Goal: Communication & Community: Answer question/provide support

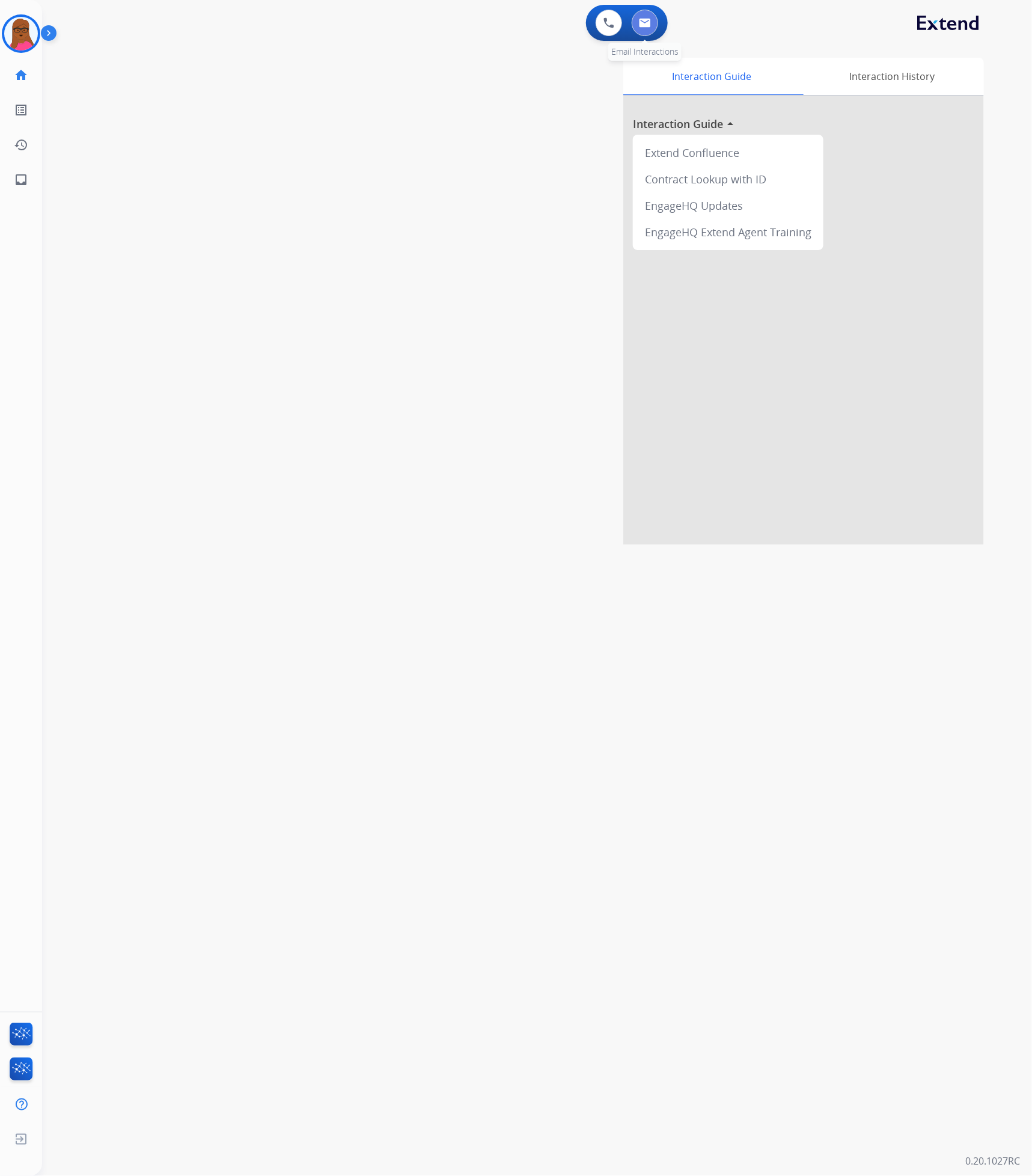
click at [646, 17] on button at bounding box center [645, 23] width 27 height 27
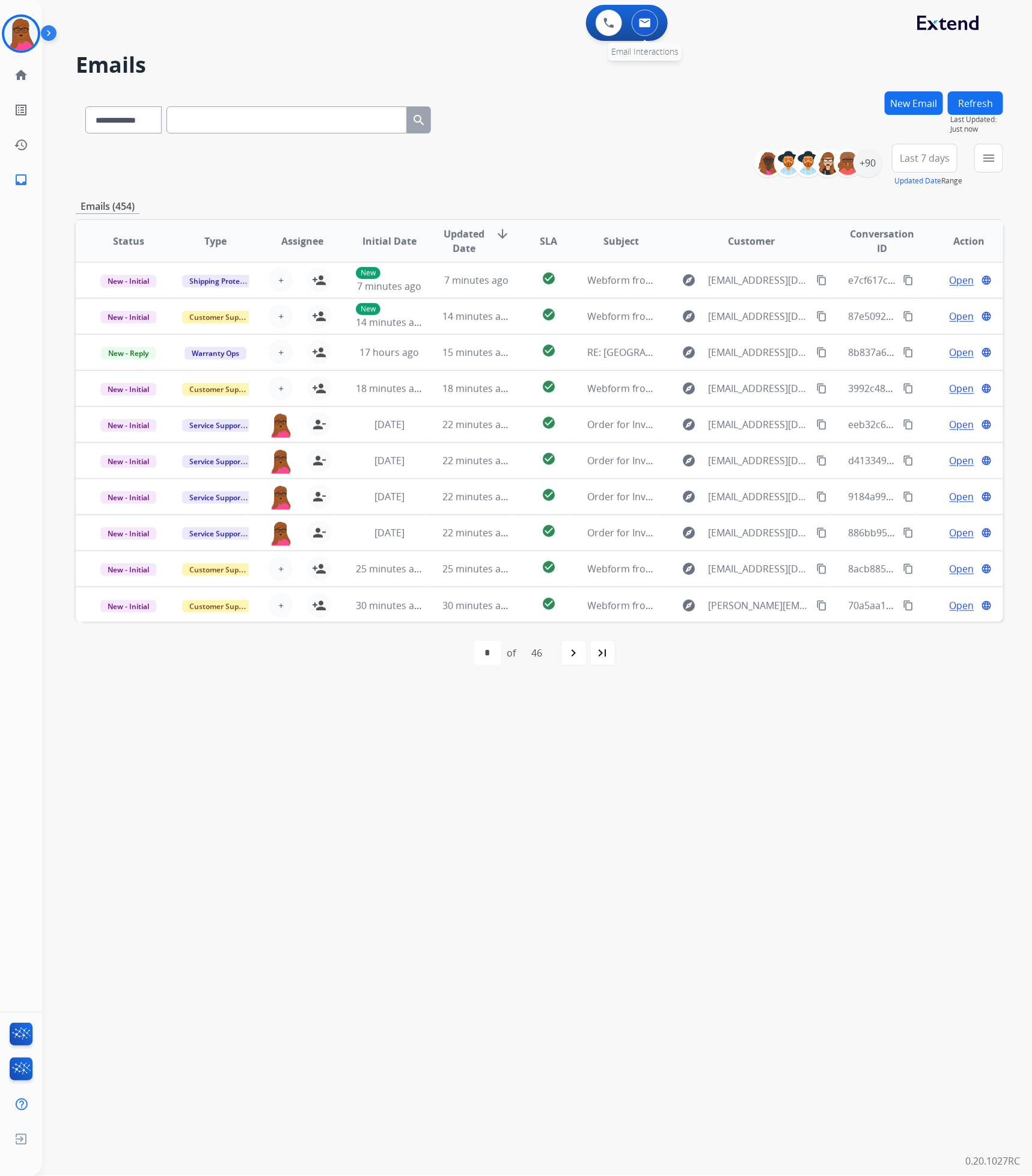
click at [649, 24] on img at bounding box center [645, 23] width 12 height 10
click at [651, 27] on img at bounding box center [645, 23] width 12 height 10
click at [870, 168] on div "+90" at bounding box center [868, 163] width 29 height 29
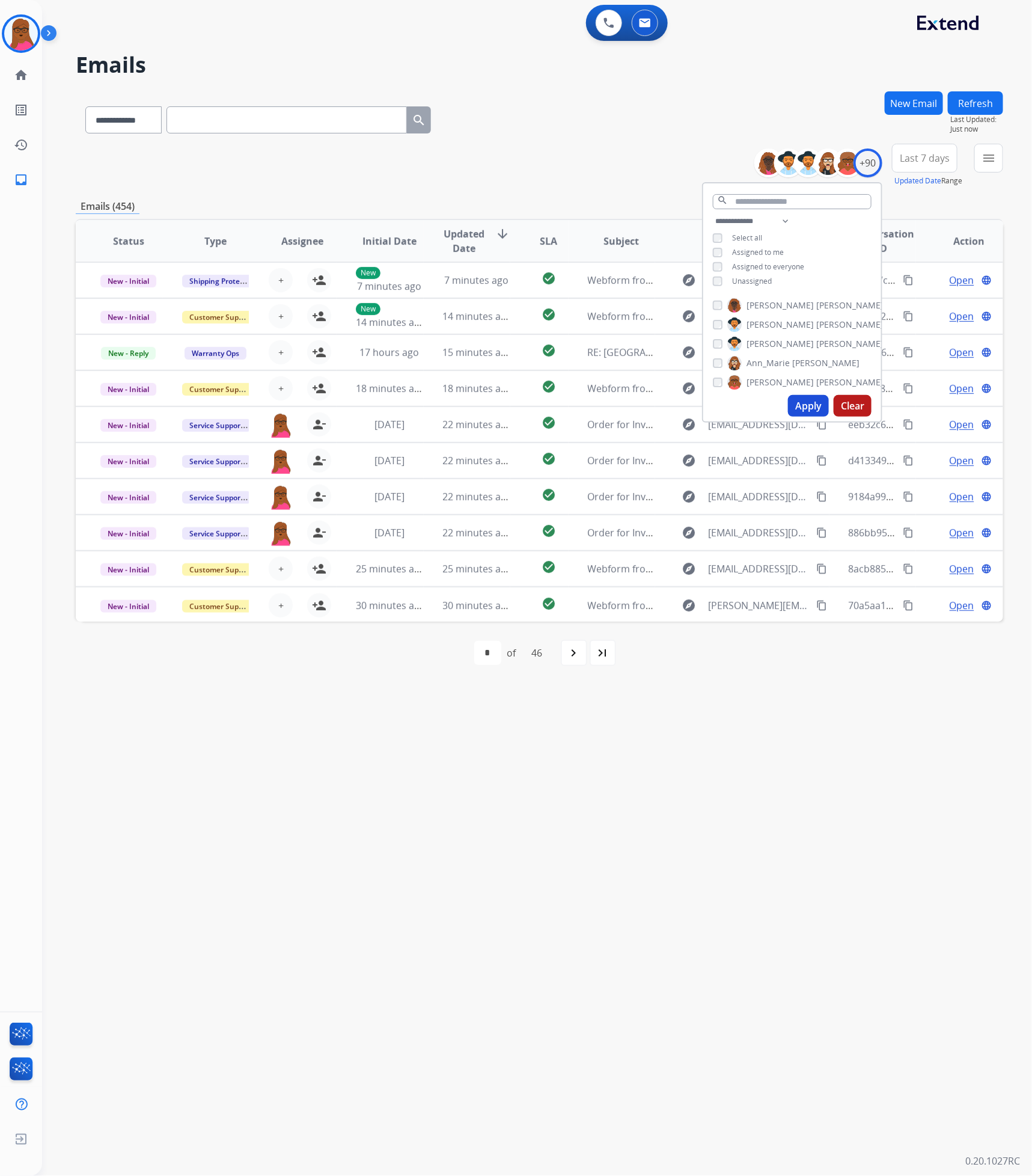
click at [720, 276] on div "Unassigned" at bounding box center [742, 281] width 59 height 10
click at [810, 402] on button "Apply" at bounding box center [808, 406] width 41 height 22
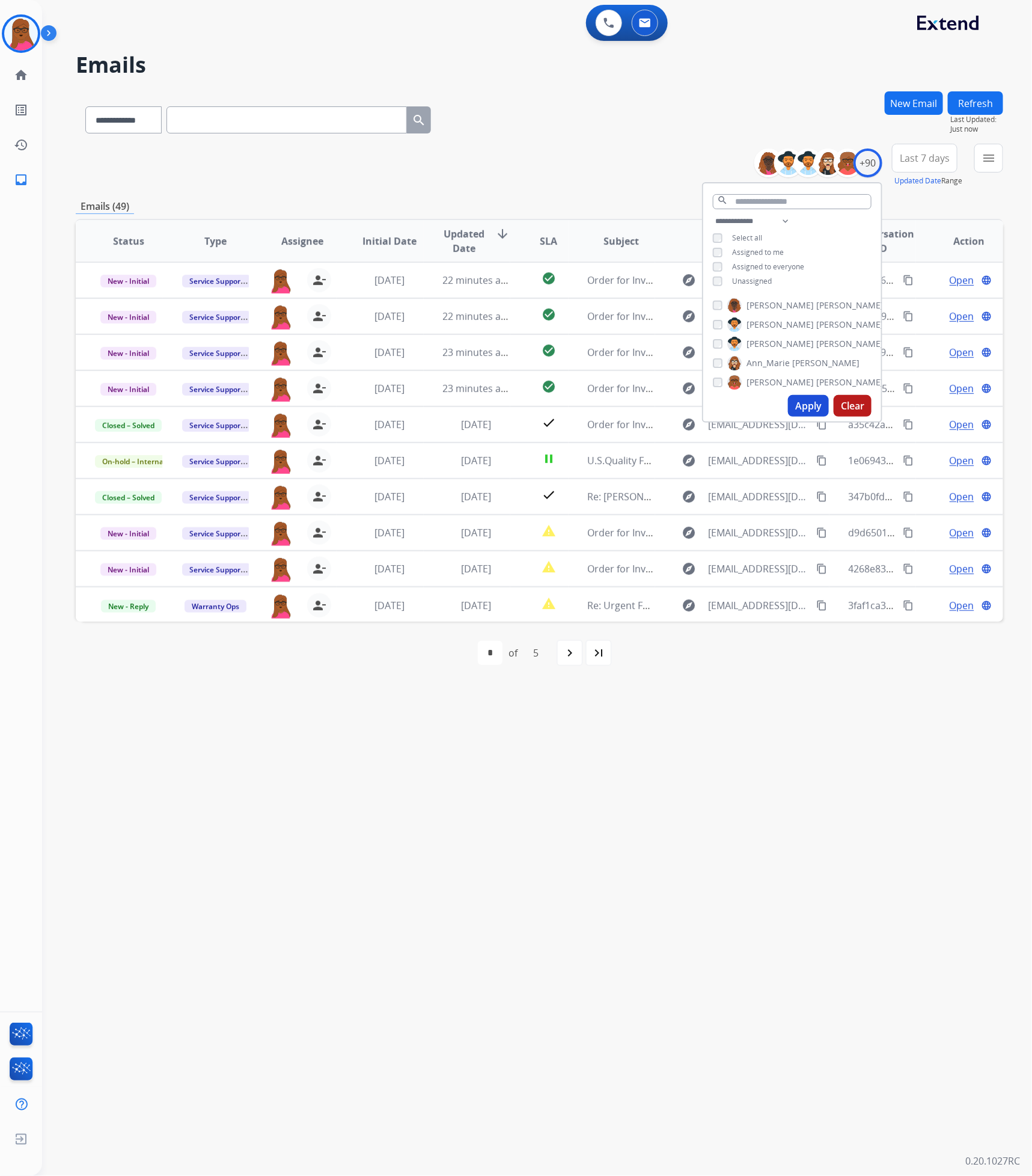
click at [631, 104] on div "**********" at bounding box center [539, 117] width 927 height 53
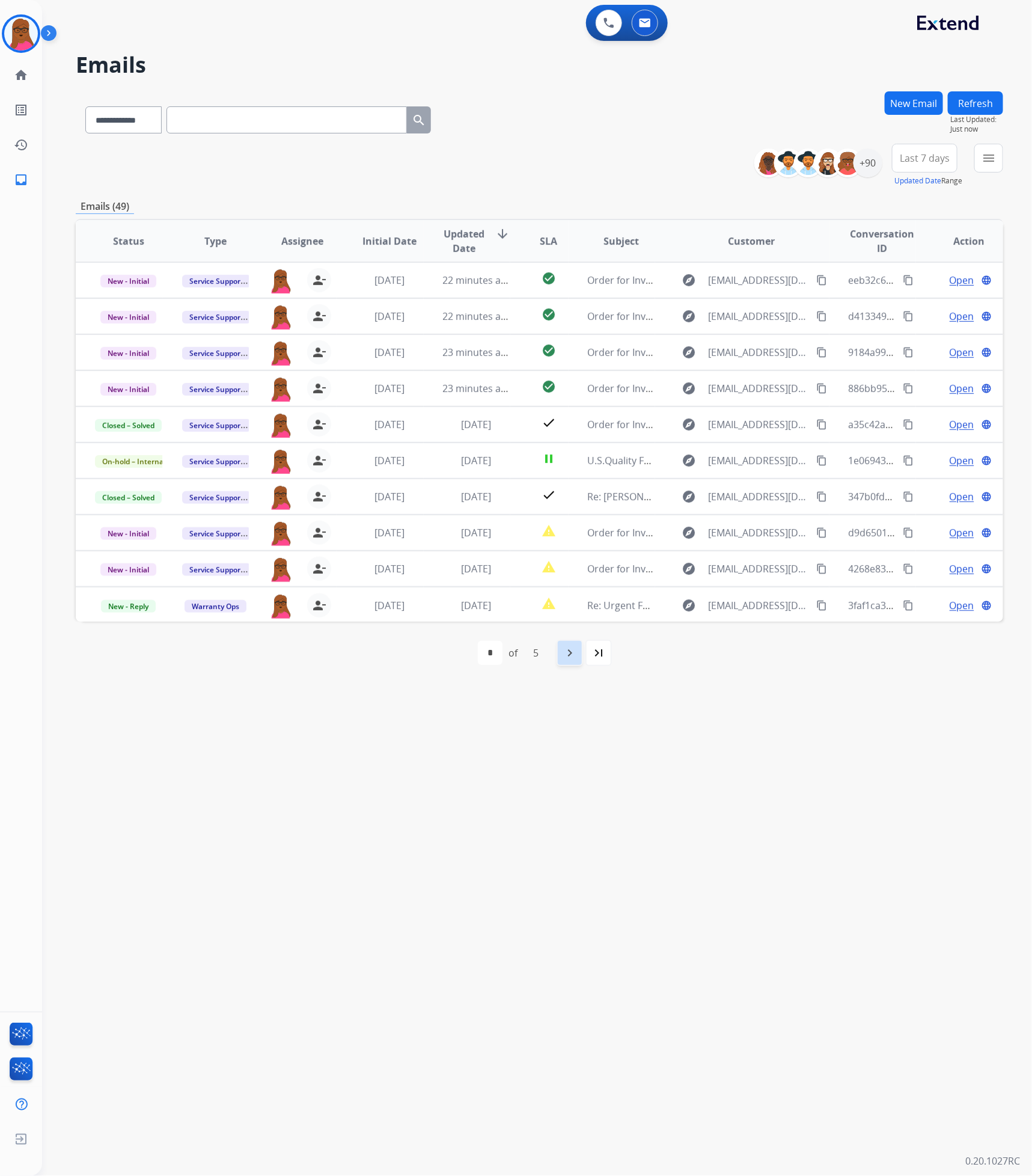
click at [566, 646] on mat-icon "navigate_next" at bounding box center [570, 653] width 14 height 14
click at [600, 647] on mat-icon "navigate_next" at bounding box center [596, 653] width 14 height 14
click at [463, 654] on div "first_page" at bounding box center [454, 653] width 27 height 27
select select "*"
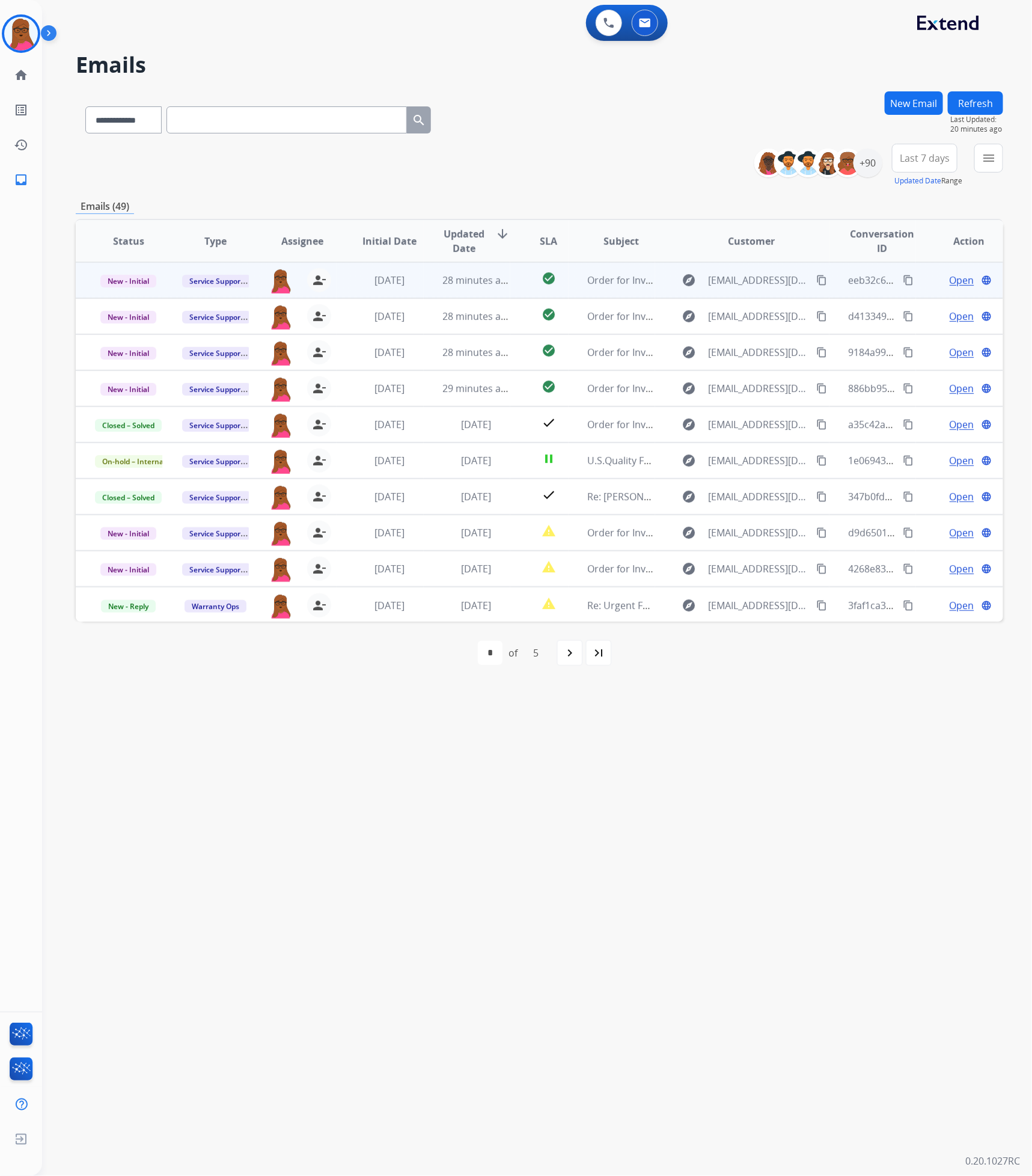
click at [963, 282] on span "Open" at bounding box center [961, 280] width 25 height 14
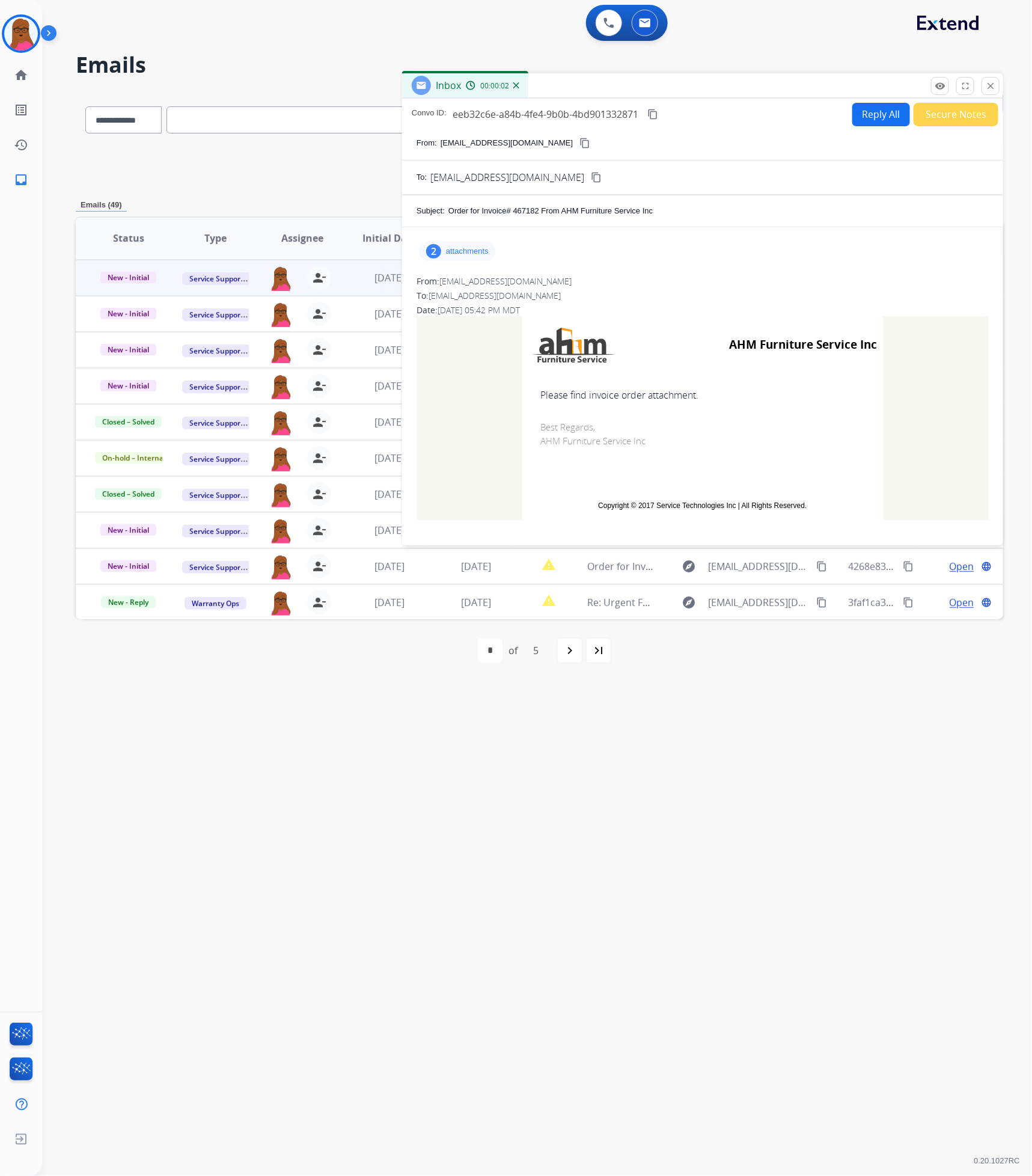
click at [460, 249] on p "attachments" at bounding box center [467, 251] width 43 height 10
click at [625, 286] on mat-icon "download" at bounding box center [623, 282] width 11 height 11
click at [631, 325] on mat-icon "download" at bounding box center [631, 324] width 11 height 11
click at [990, 90] on mat-icon "close" at bounding box center [990, 86] width 11 height 11
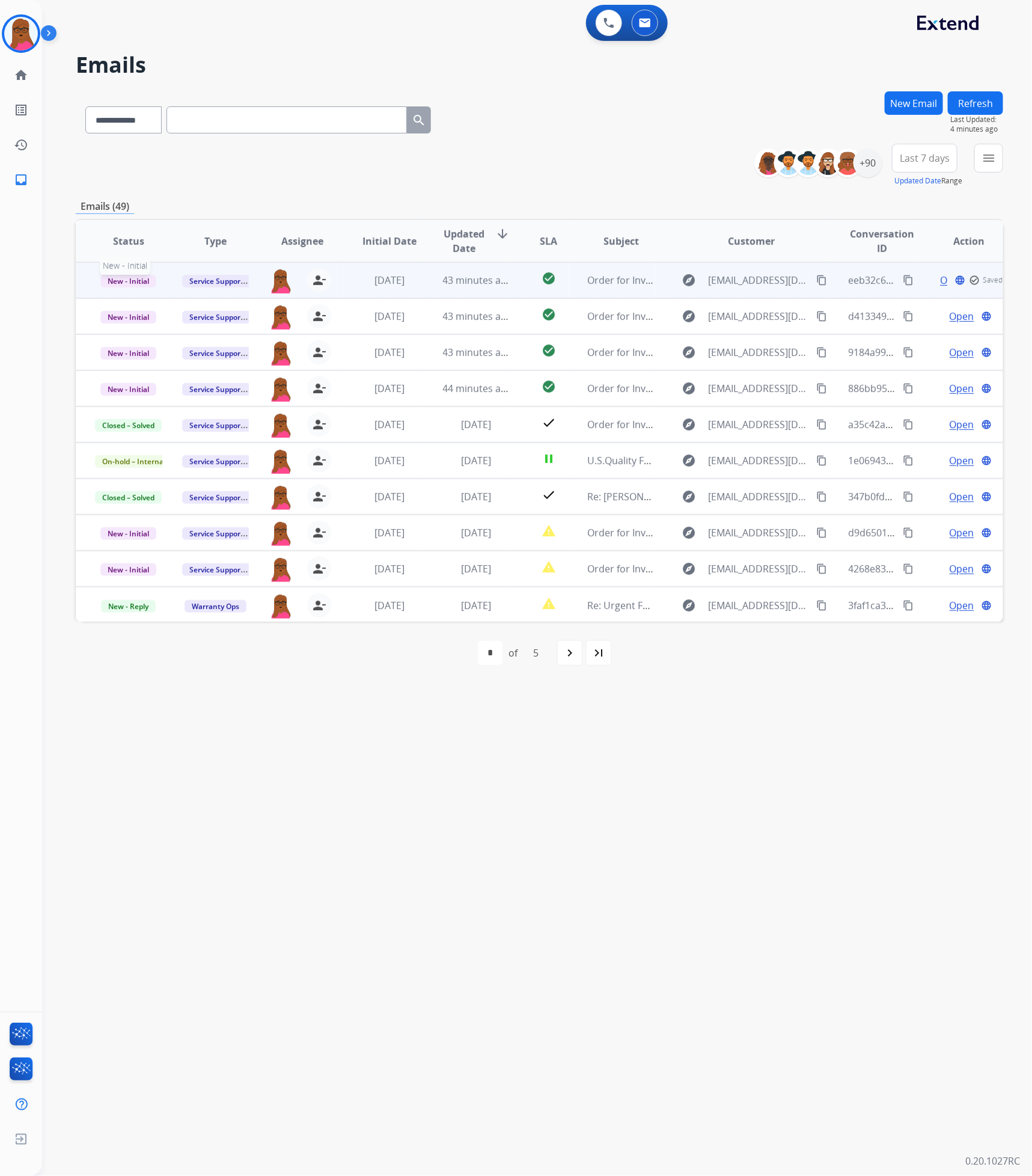
click at [128, 278] on span "New - Initial" at bounding box center [128, 281] width 56 height 13
click at [213, 386] on p "Closed – Solved" at bounding box center [190, 393] width 69 height 17
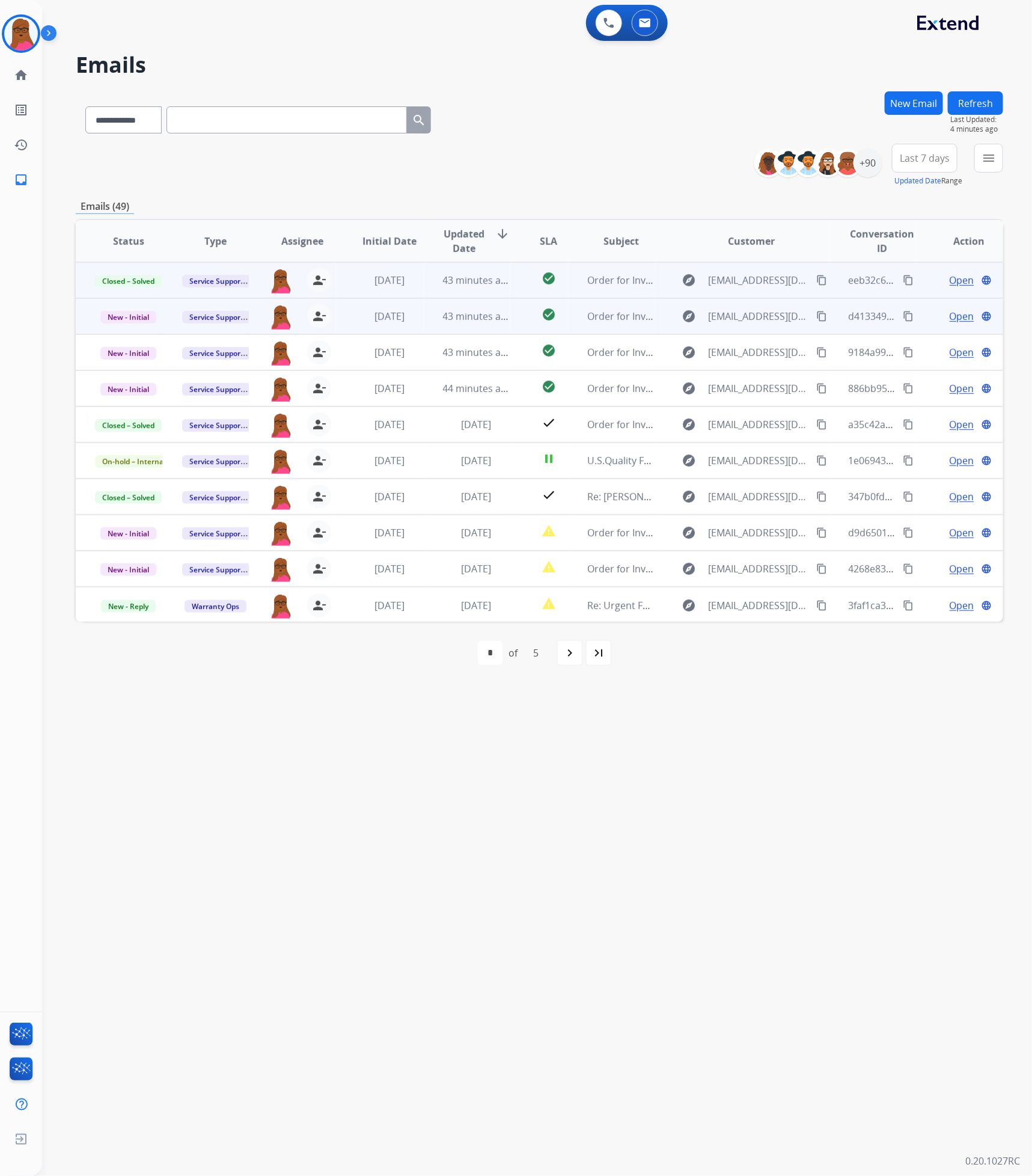
click at [954, 318] on span "Open" at bounding box center [961, 316] width 25 height 14
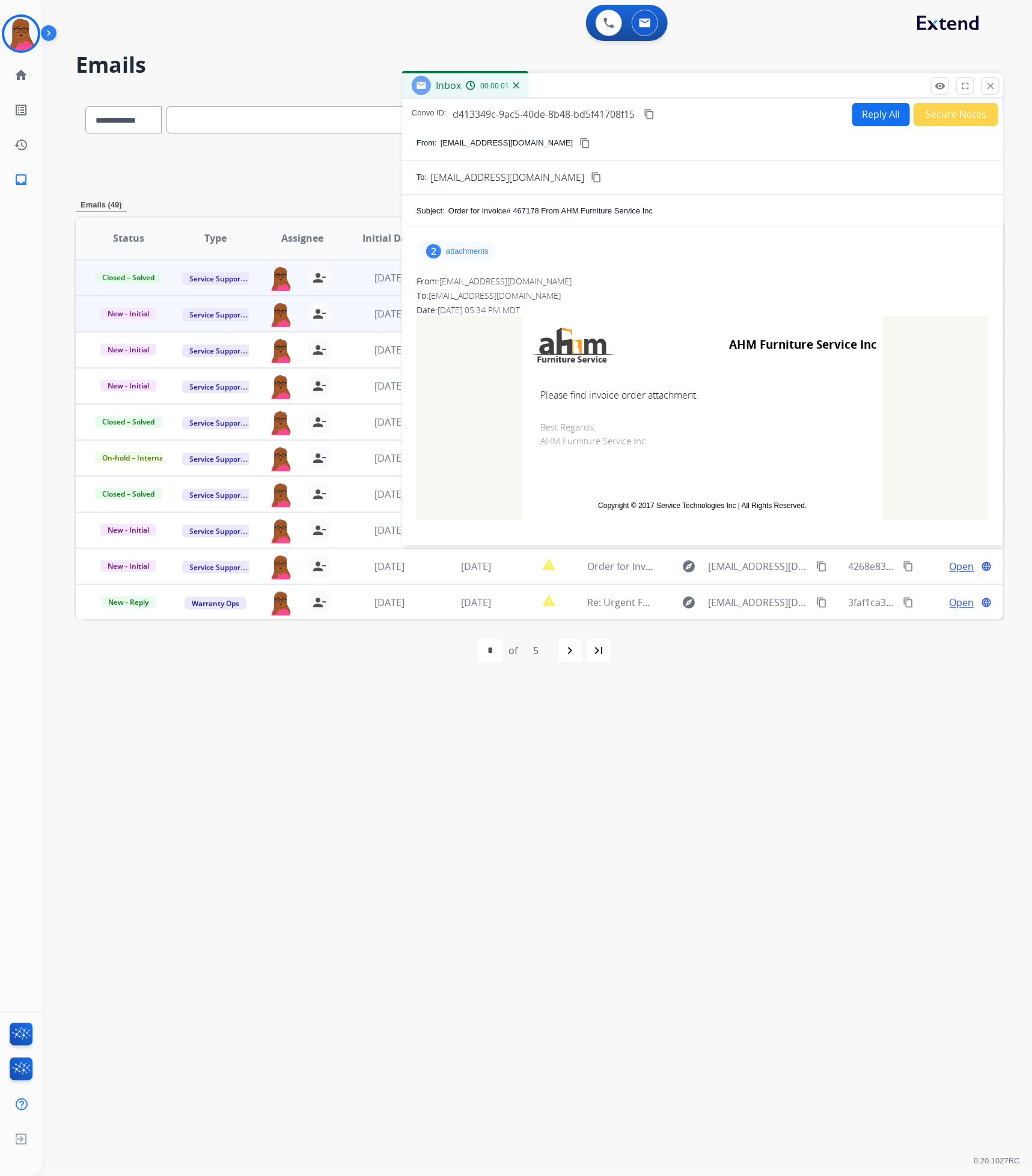
click at [464, 252] on p "attachments" at bounding box center [467, 251] width 43 height 10
click at [623, 284] on mat-icon "download" at bounding box center [623, 282] width 11 height 11
click at [628, 325] on mat-icon "download" at bounding box center [631, 324] width 11 height 11
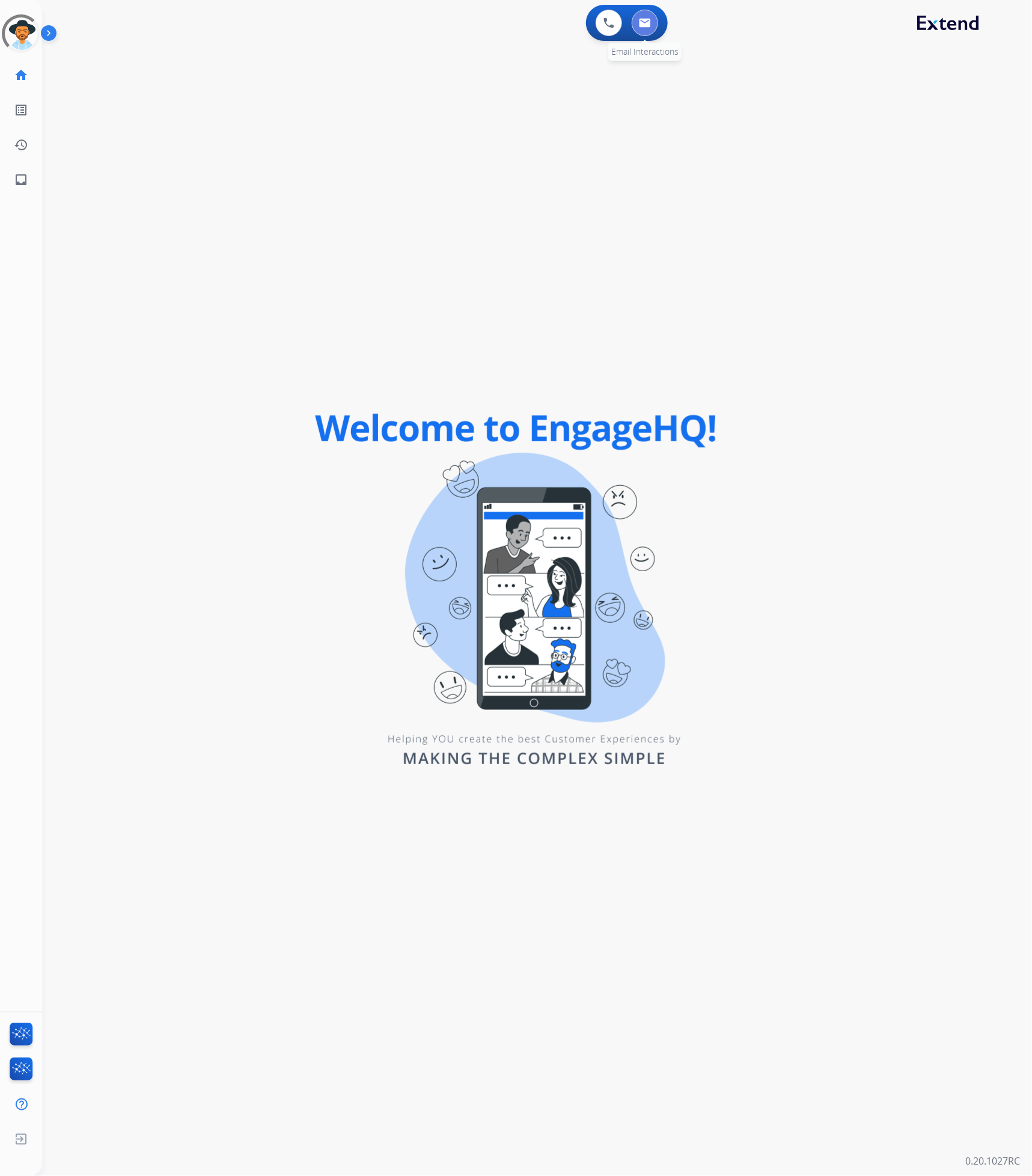
click at [643, 20] on img at bounding box center [645, 23] width 12 height 10
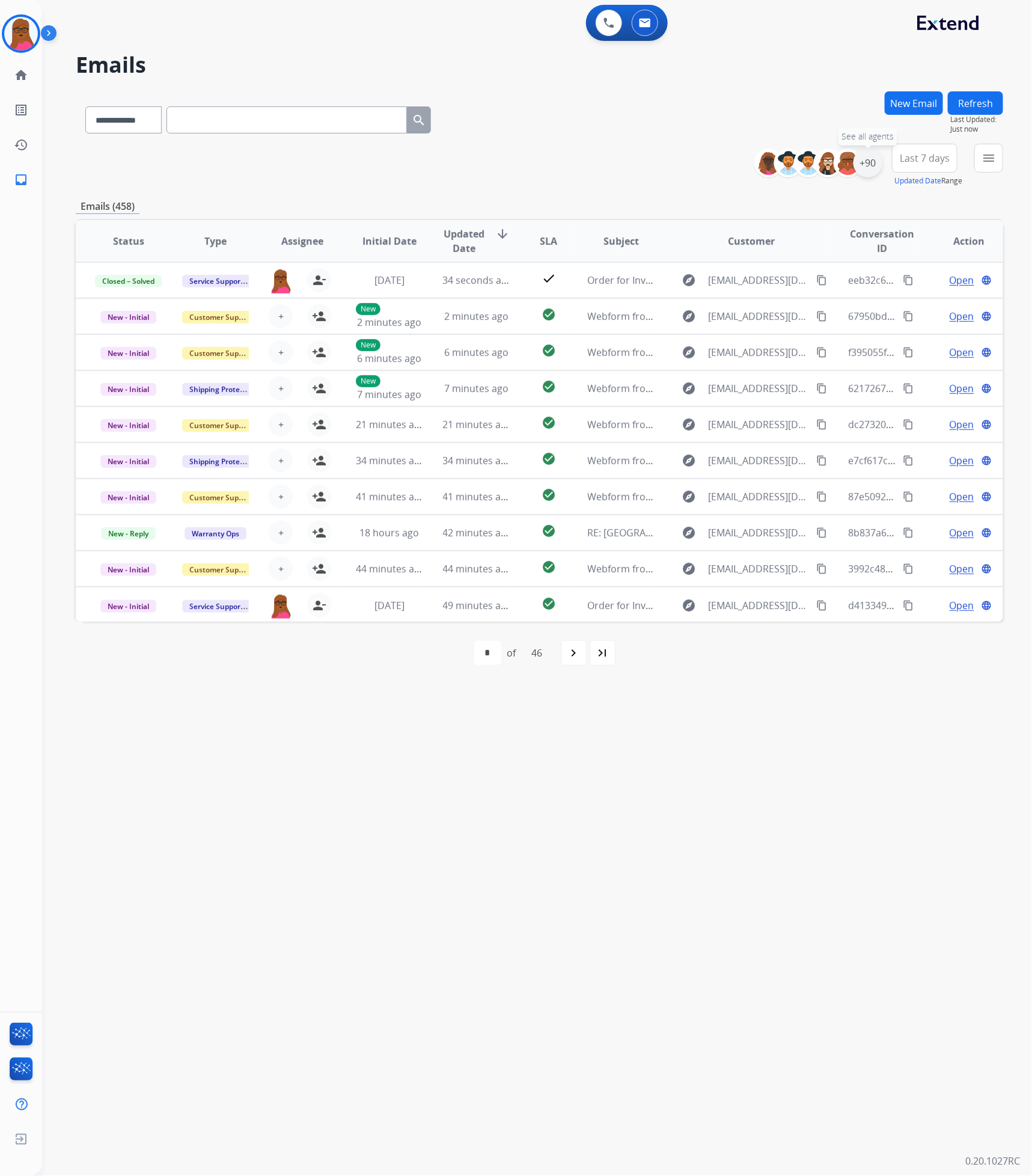
click at [867, 159] on div "+90" at bounding box center [868, 163] width 29 height 29
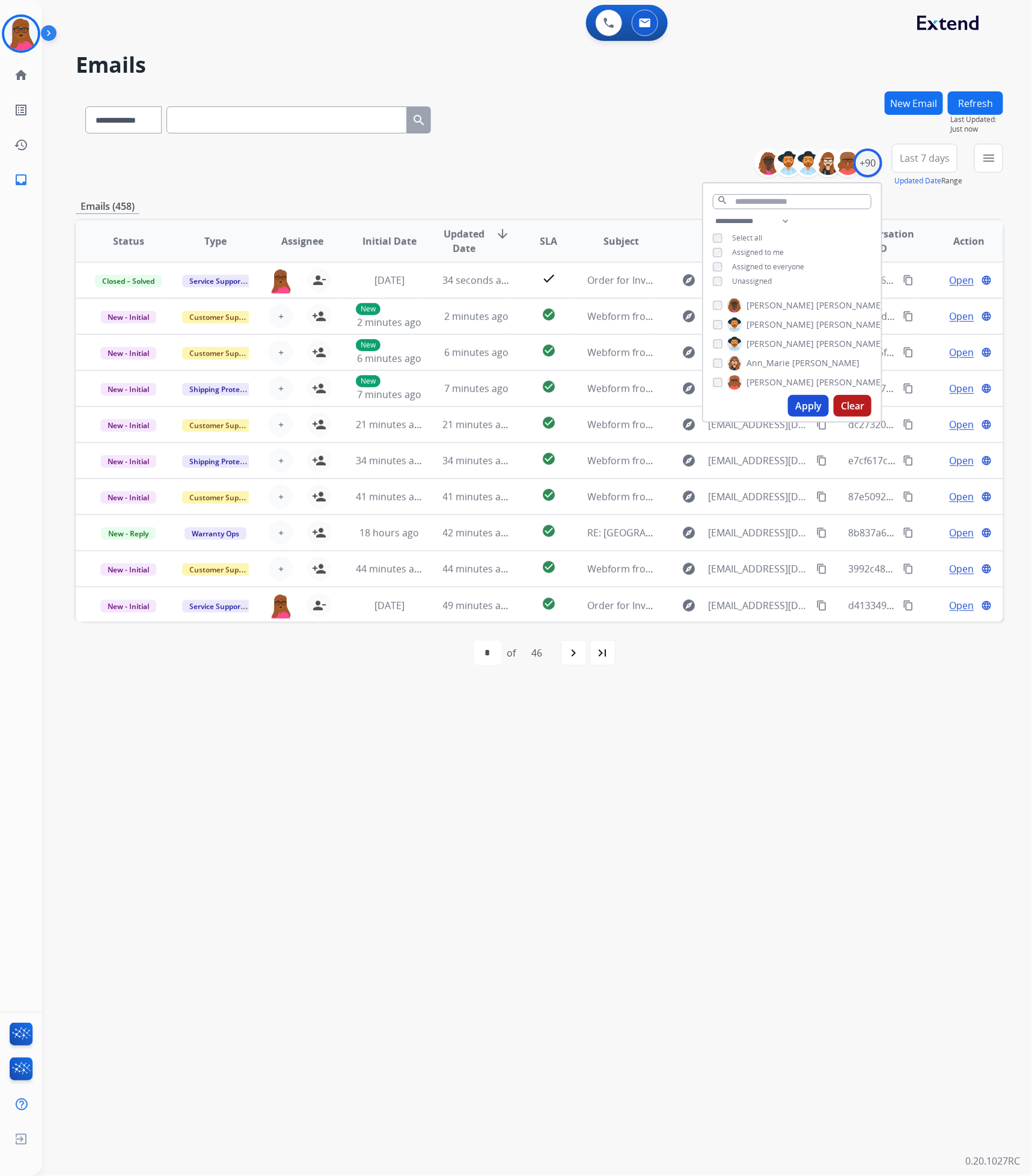
click at [817, 408] on button "Apply" at bounding box center [808, 406] width 41 height 22
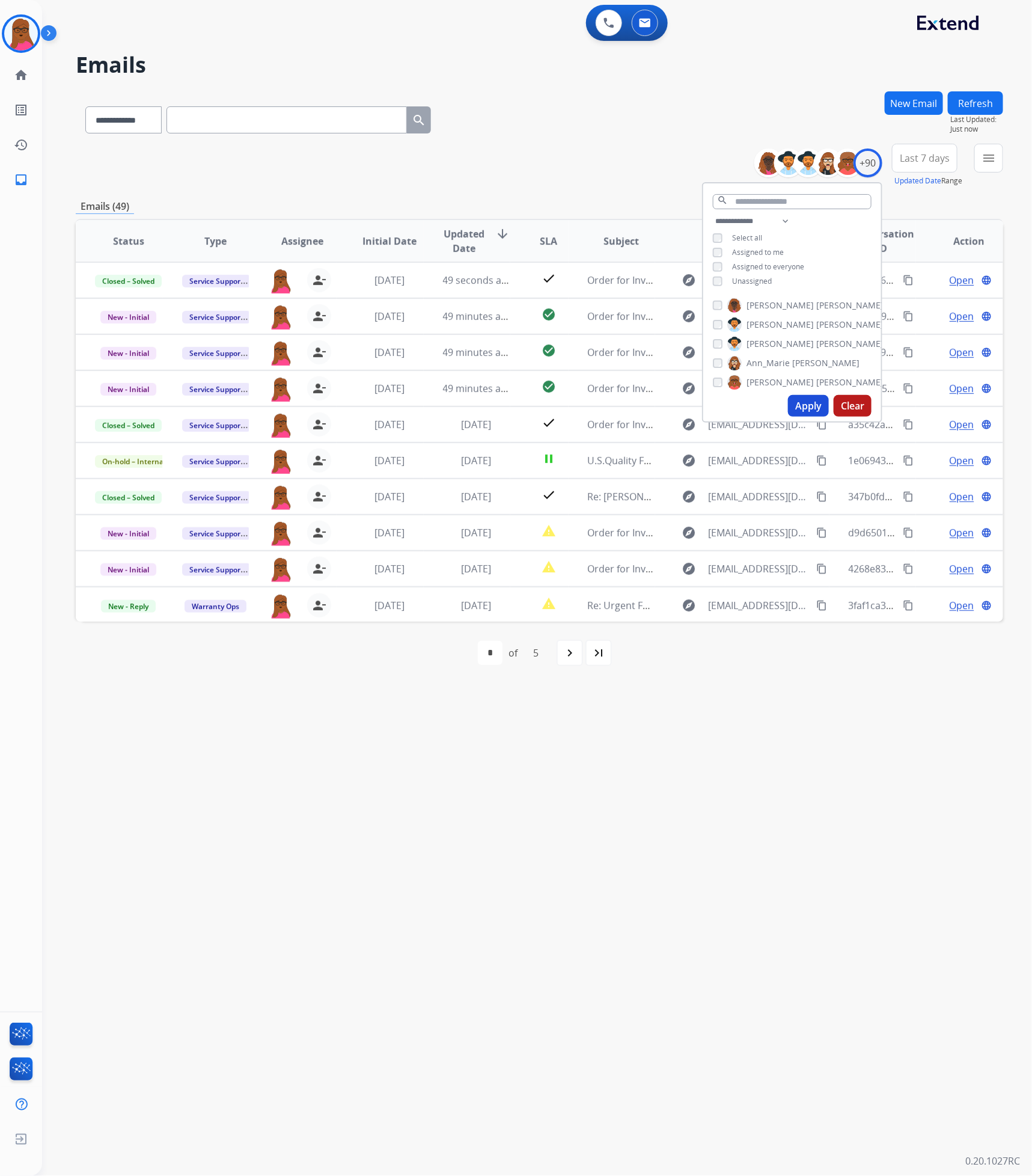
click at [820, 395] on button "Apply" at bounding box center [808, 406] width 41 height 22
click at [783, 864] on div "**********" at bounding box center [523, 610] width 961 height 1133
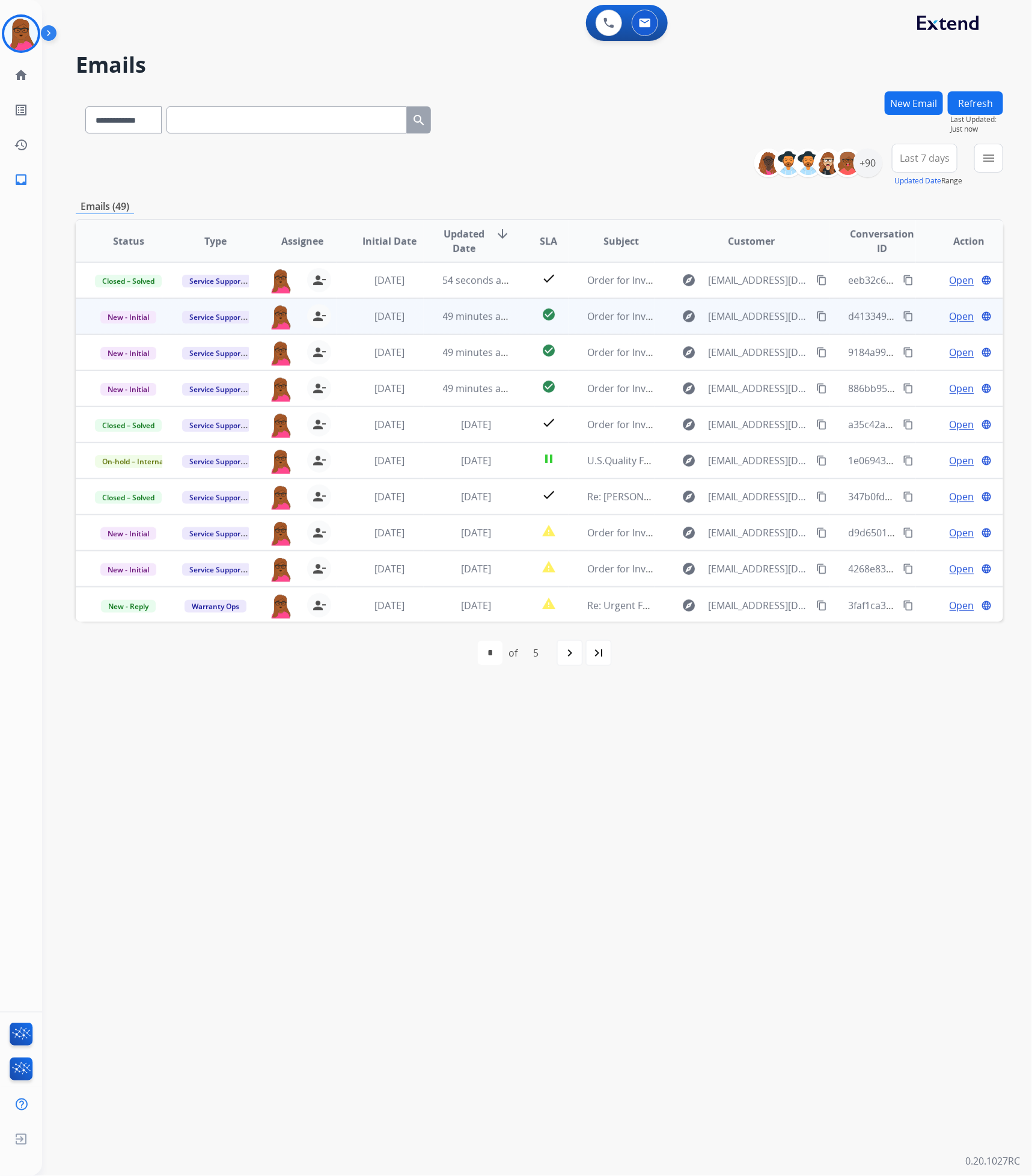
click at [954, 316] on span "Open" at bounding box center [961, 316] width 25 height 14
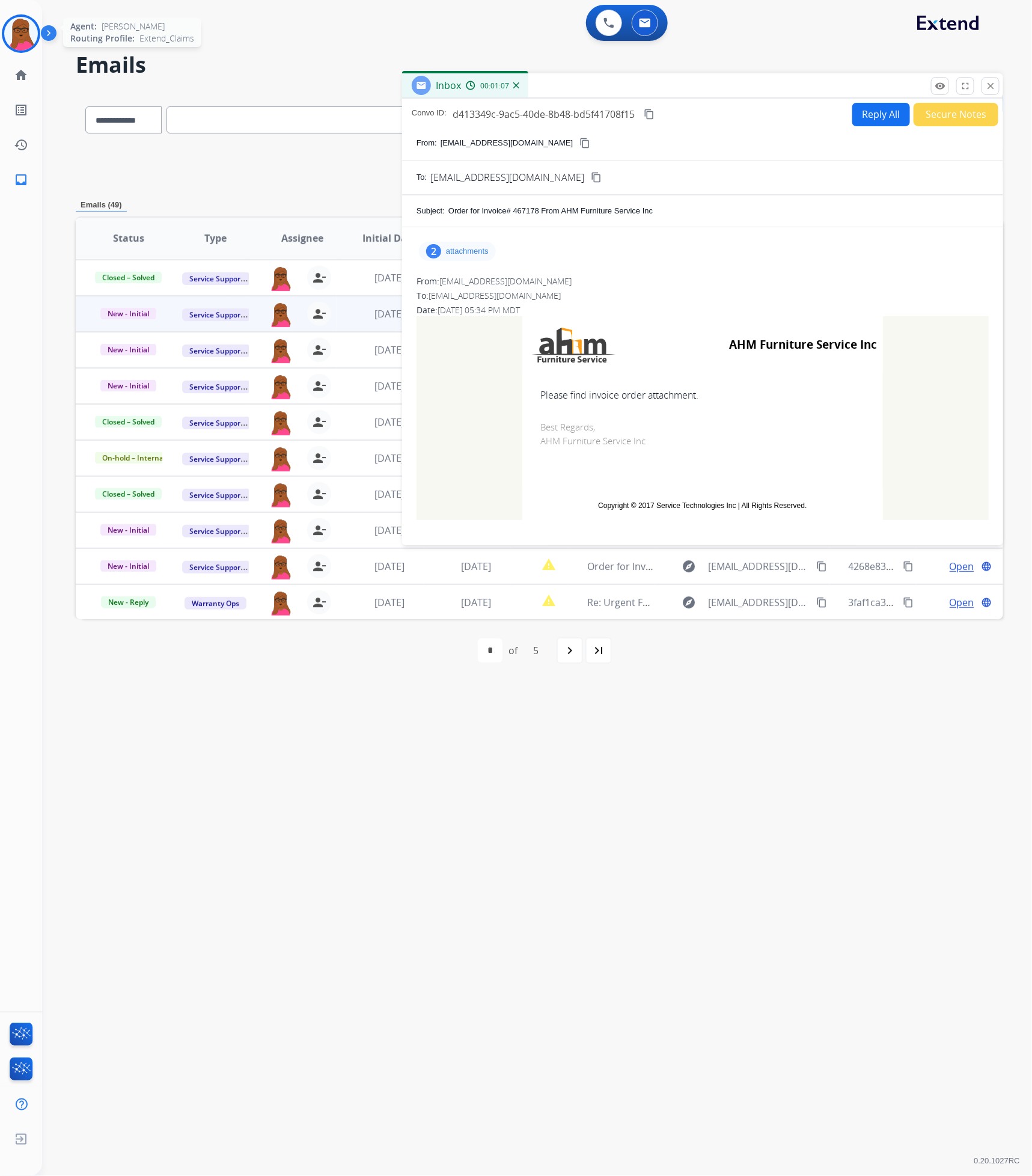
click at [22, 37] on img at bounding box center [21, 34] width 34 height 34
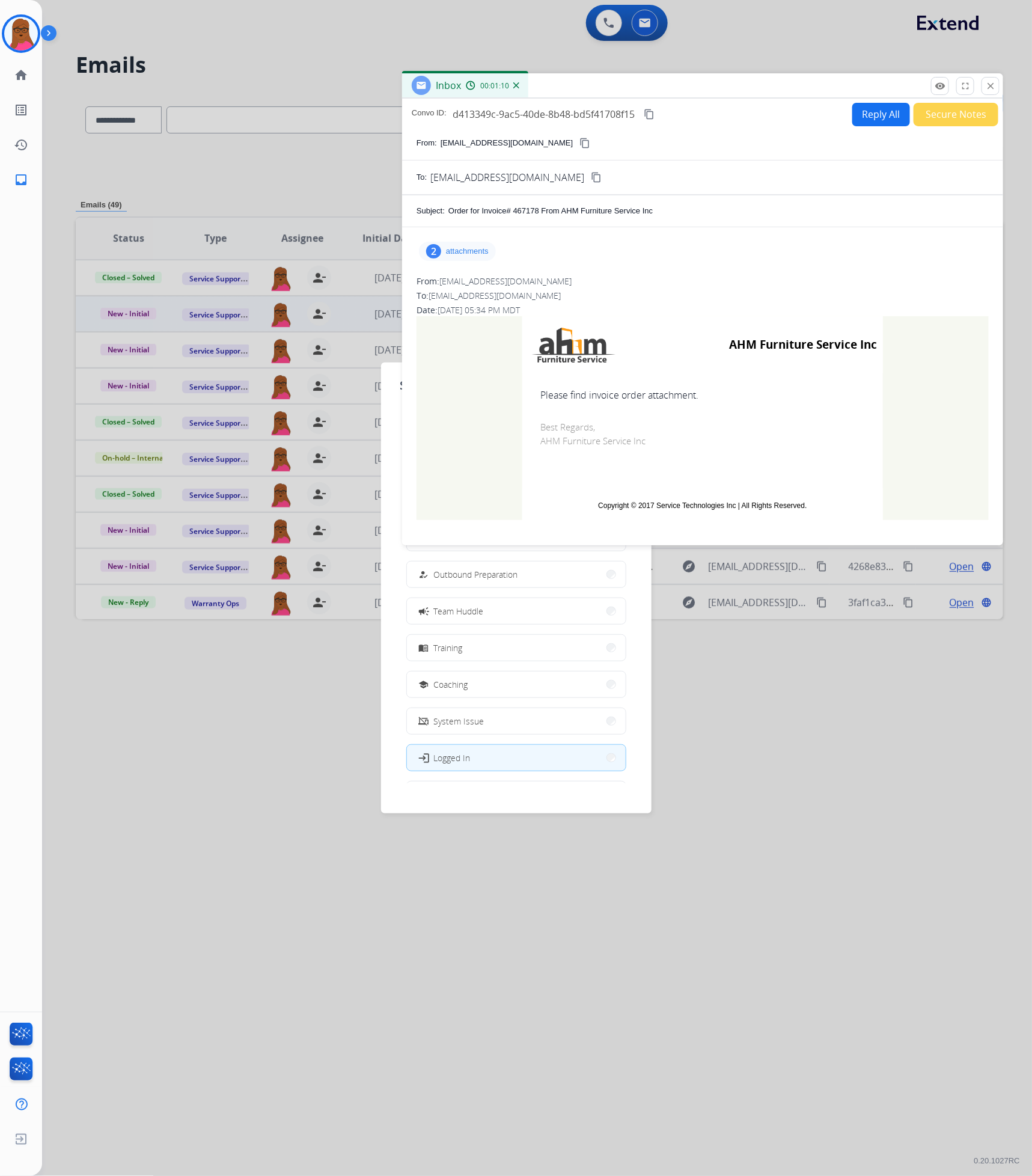
click at [576, 799] on div "Set your status how_to_reg Available free_breakfast Break fastfood Lunch assign…" at bounding box center [516, 587] width 270 height 451
click at [992, 85] on mat-icon "close" at bounding box center [990, 86] width 11 height 11
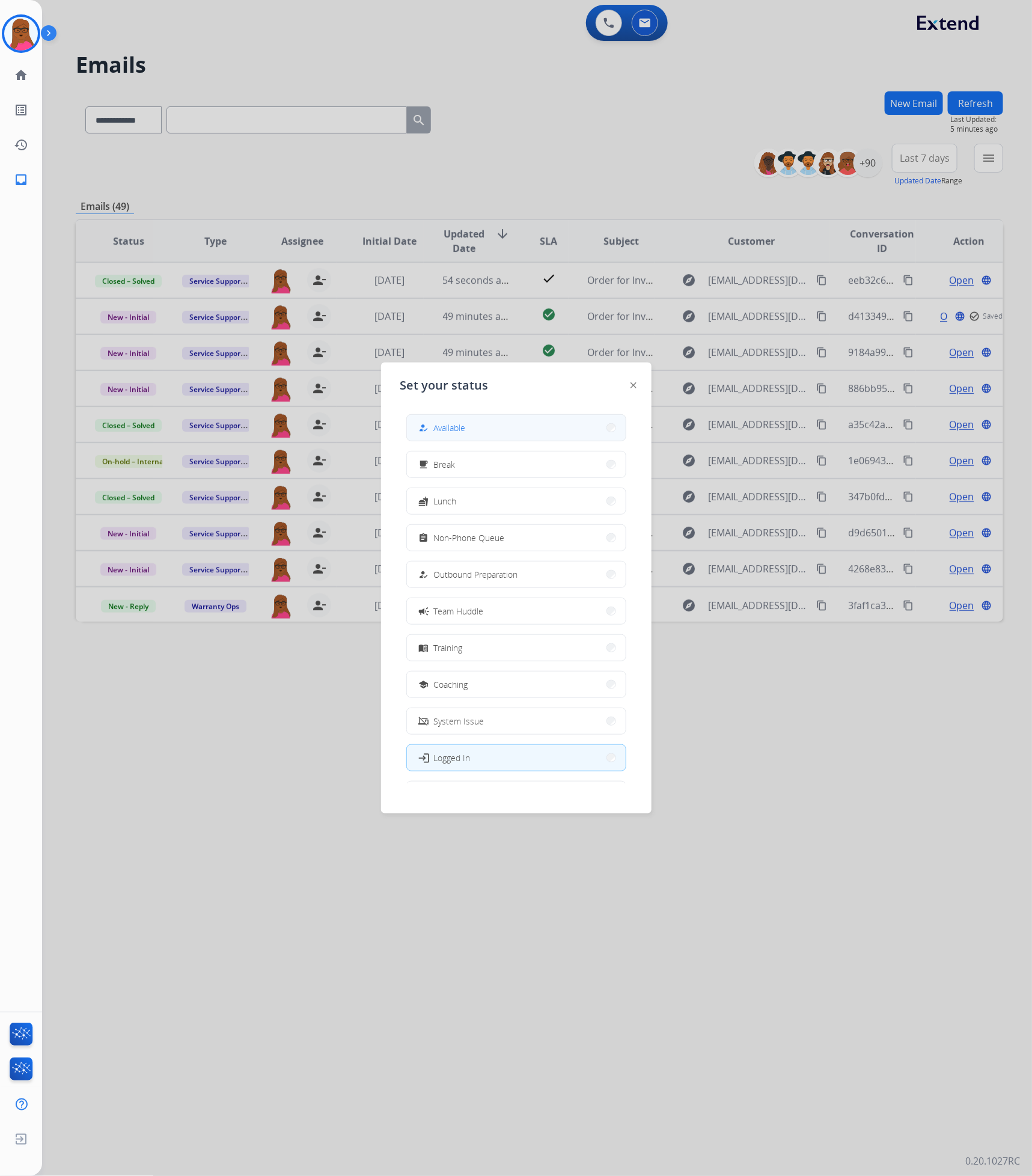
click at [497, 435] on button "how_to_reg Available" at bounding box center [516, 427] width 218 height 26
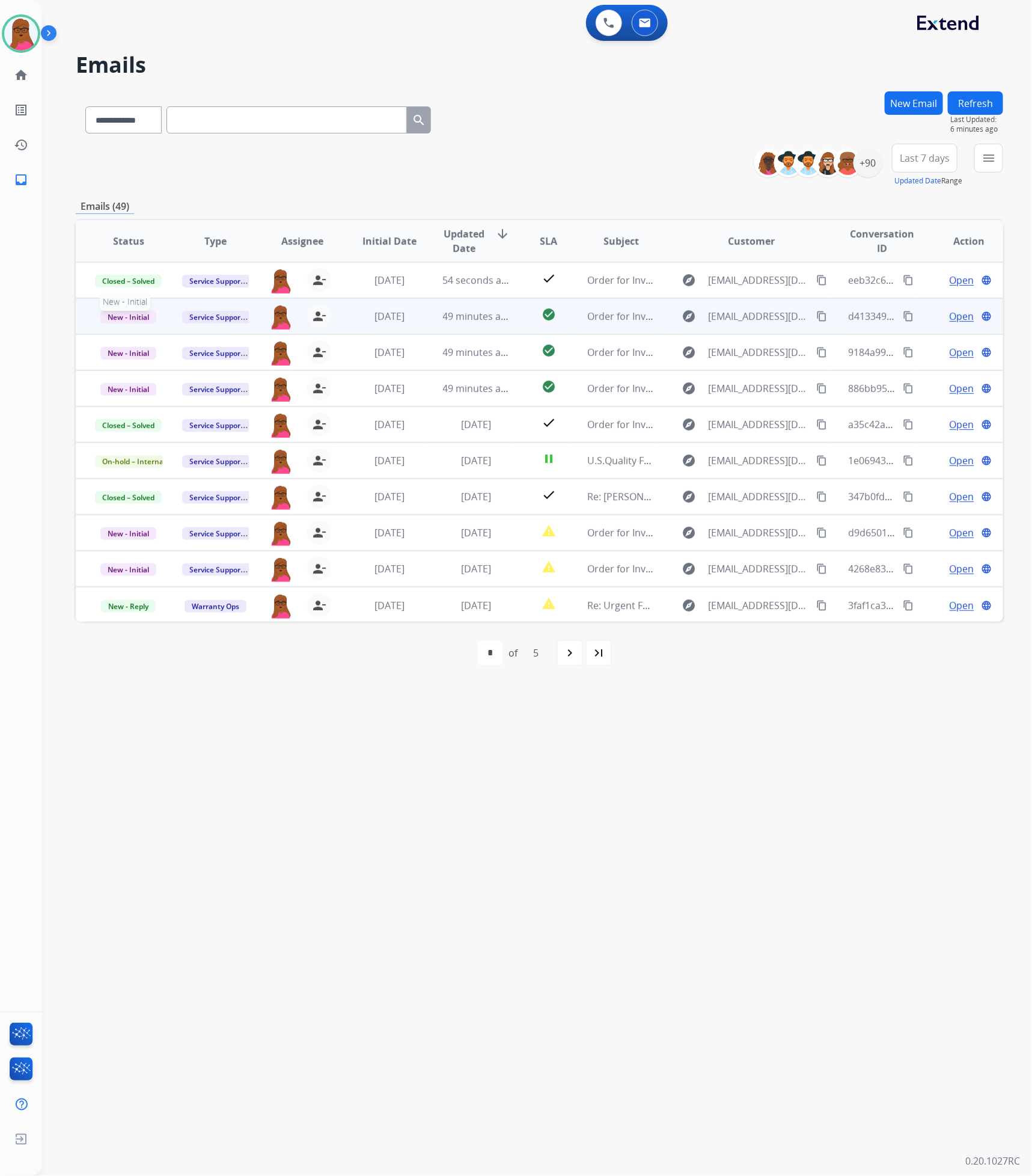
click at [128, 316] on span "New - Initial" at bounding box center [128, 317] width 56 height 13
click at [206, 429] on p "Closed – Solved" at bounding box center [190, 429] width 69 height 17
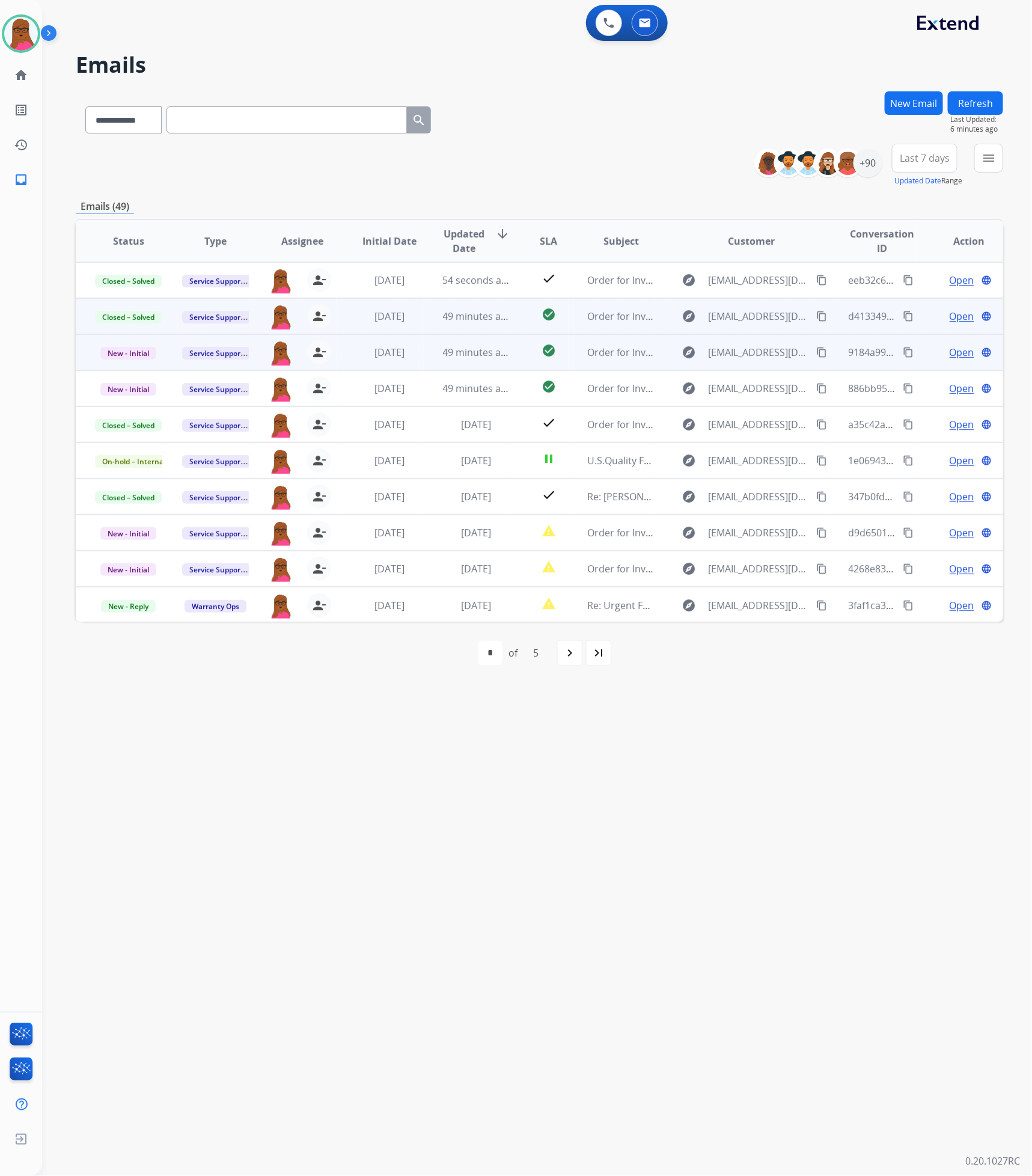
click at [950, 352] on span "Open" at bounding box center [961, 353] width 25 height 14
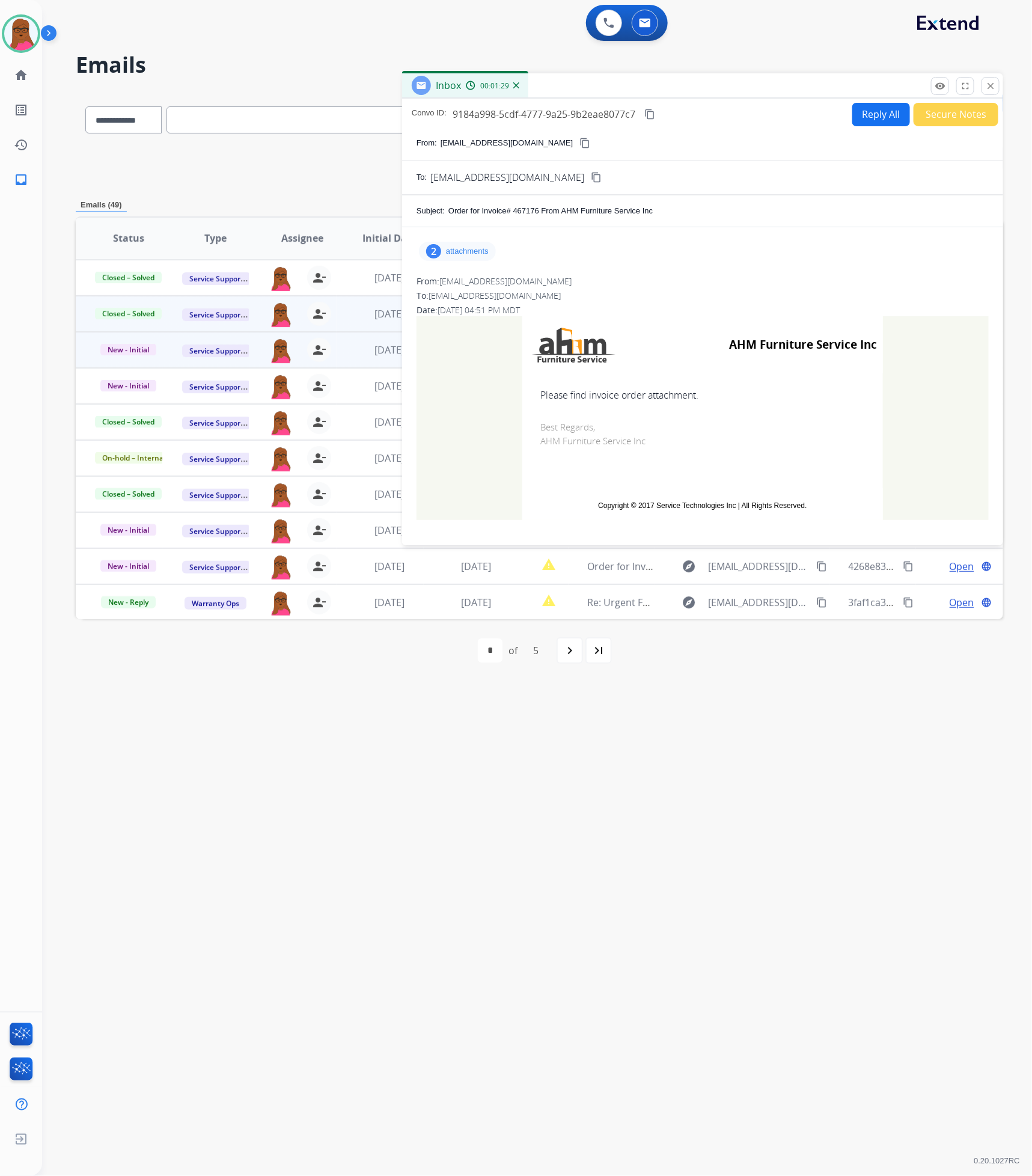
click at [479, 251] on p "attachments" at bounding box center [467, 251] width 43 height 10
click at [624, 283] on mat-icon "download" at bounding box center [623, 282] width 11 height 11
click at [631, 320] on mat-icon "download" at bounding box center [631, 324] width 11 height 11
drag, startPoint x: 992, startPoint y: 85, endPoint x: 906, endPoint y: 112, distance: 90.1
click at [992, 85] on mat-icon "close" at bounding box center [990, 86] width 11 height 11
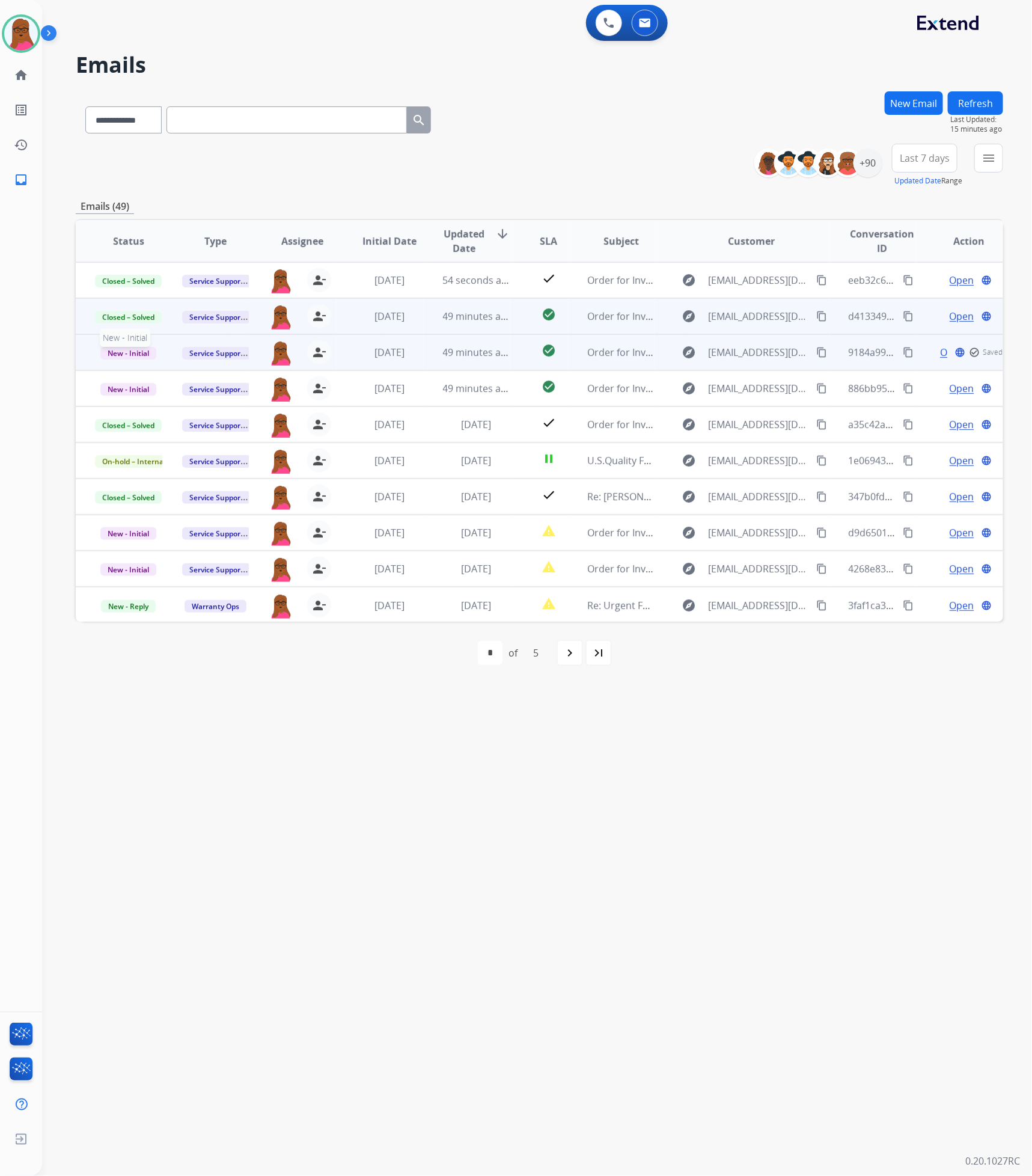
click at [141, 357] on span "New - Initial" at bounding box center [128, 353] width 56 height 13
click at [129, 353] on span "New - Initial" at bounding box center [128, 353] width 56 height 13
click at [196, 462] on p "Closed – Solved" at bounding box center [190, 465] width 69 height 17
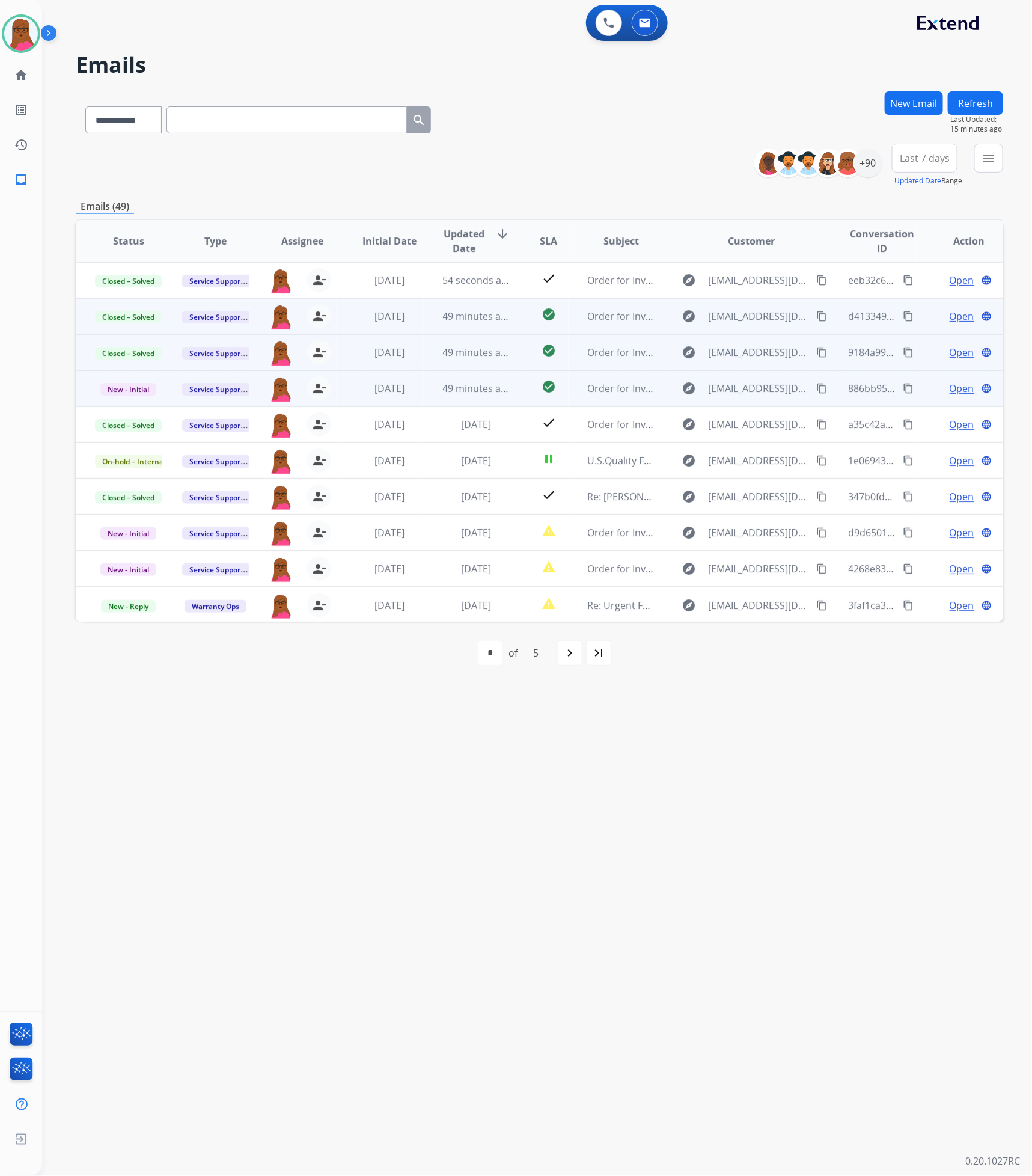
click at [960, 390] on span "Open" at bounding box center [961, 388] width 25 height 14
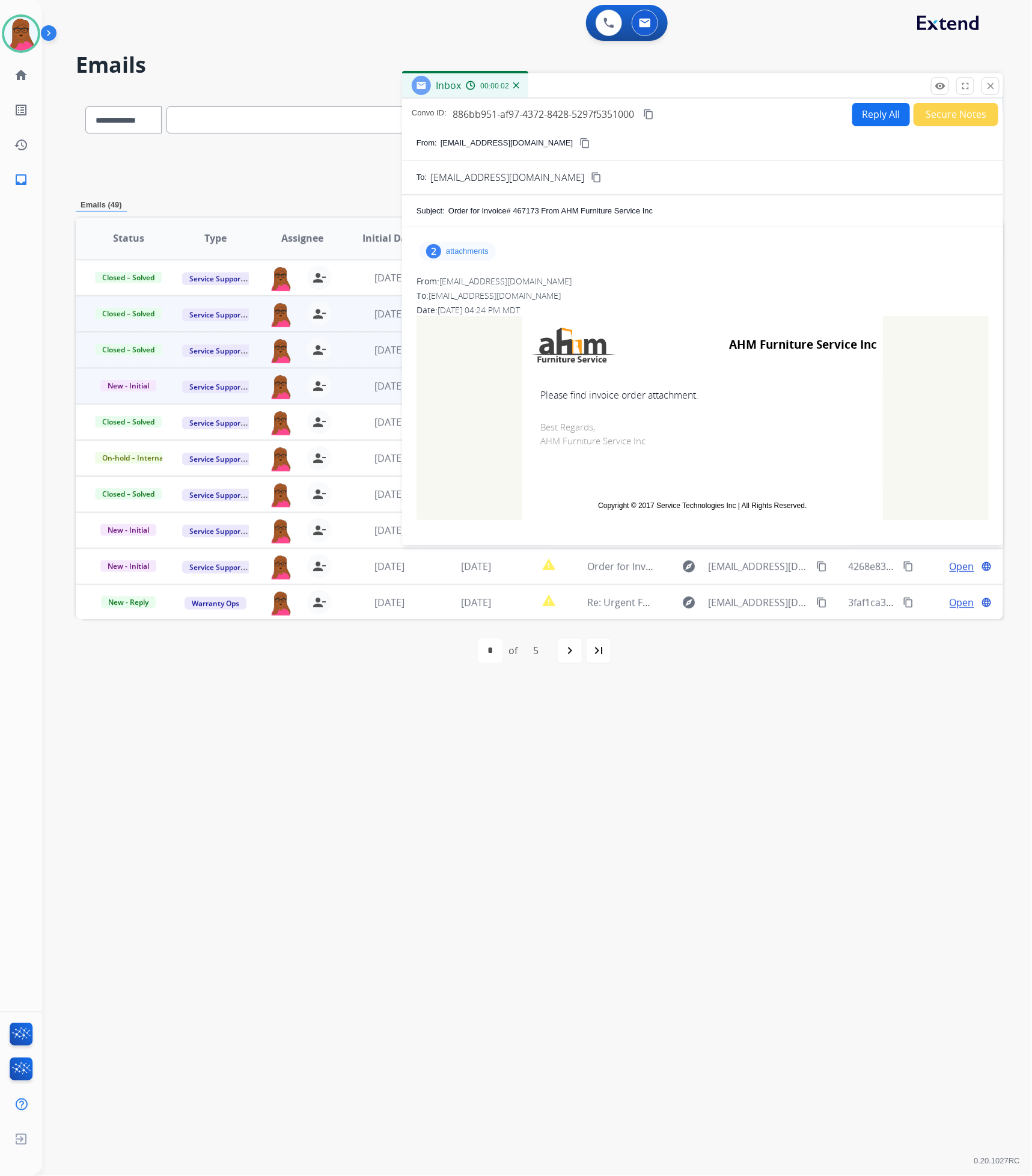
click at [460, 251] on p "attachments" at bounding box center [467, 251] width 43 height 10
click at [623, 281] on mat-icon "download" at bounding box center [623, 282] width 11 height 11
click at [631, 328] on mat-icon "download" at bounding box center [631, 324] width 11 height 11
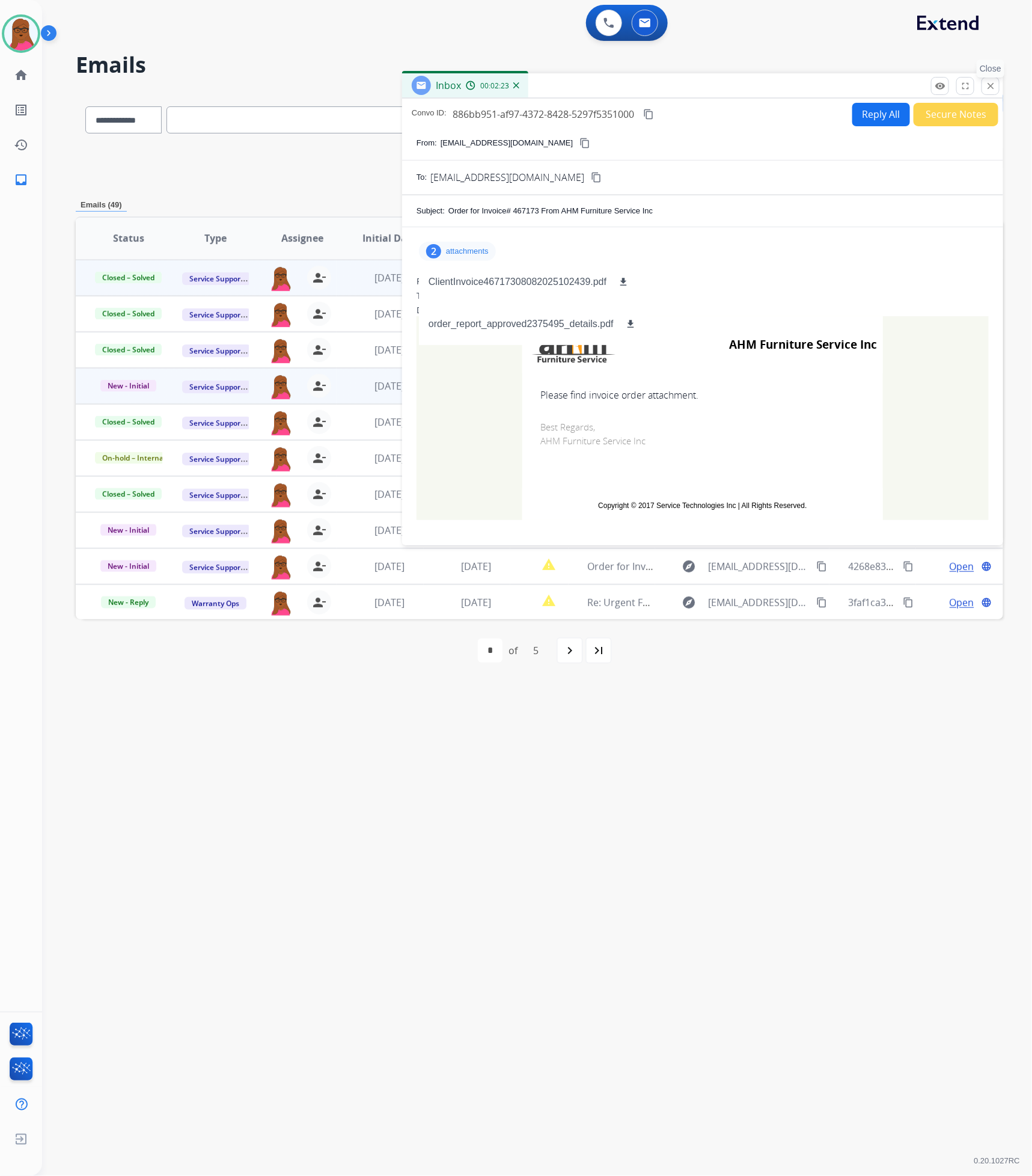
click at [989, 83] on mat-icon "close" at bounding box center [990, 86] width 11 height 11
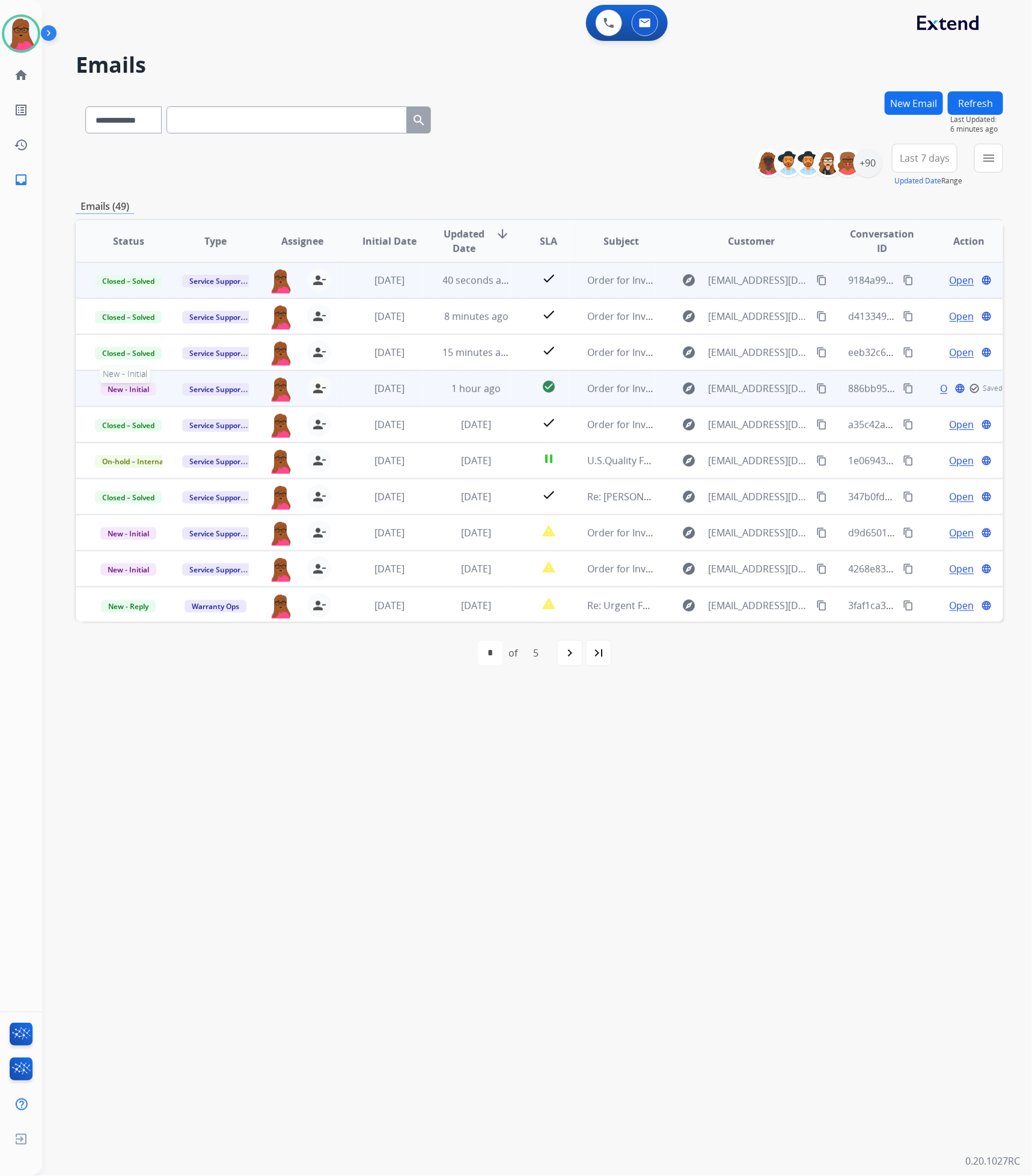
click at [132, 390] on span "New - Initial" at bounding box center [128, 389] width 56 height 13
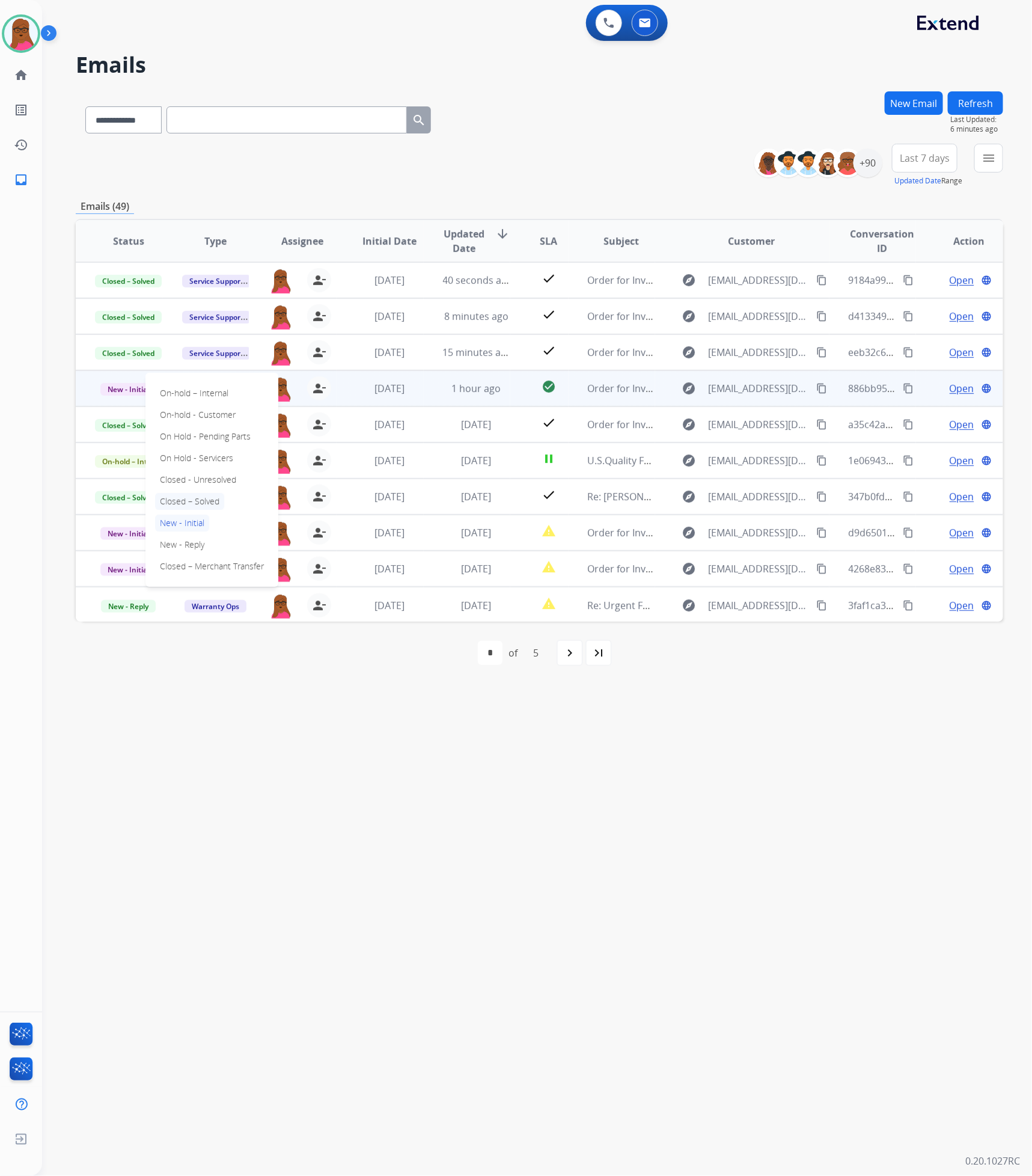
click at [179, 503] on p "Closed – Solved" at bounding box center [190, 501] width 69 height 17
click at [956, 385] on span "Open" at bounding box center [961, 388] width 25 height 14
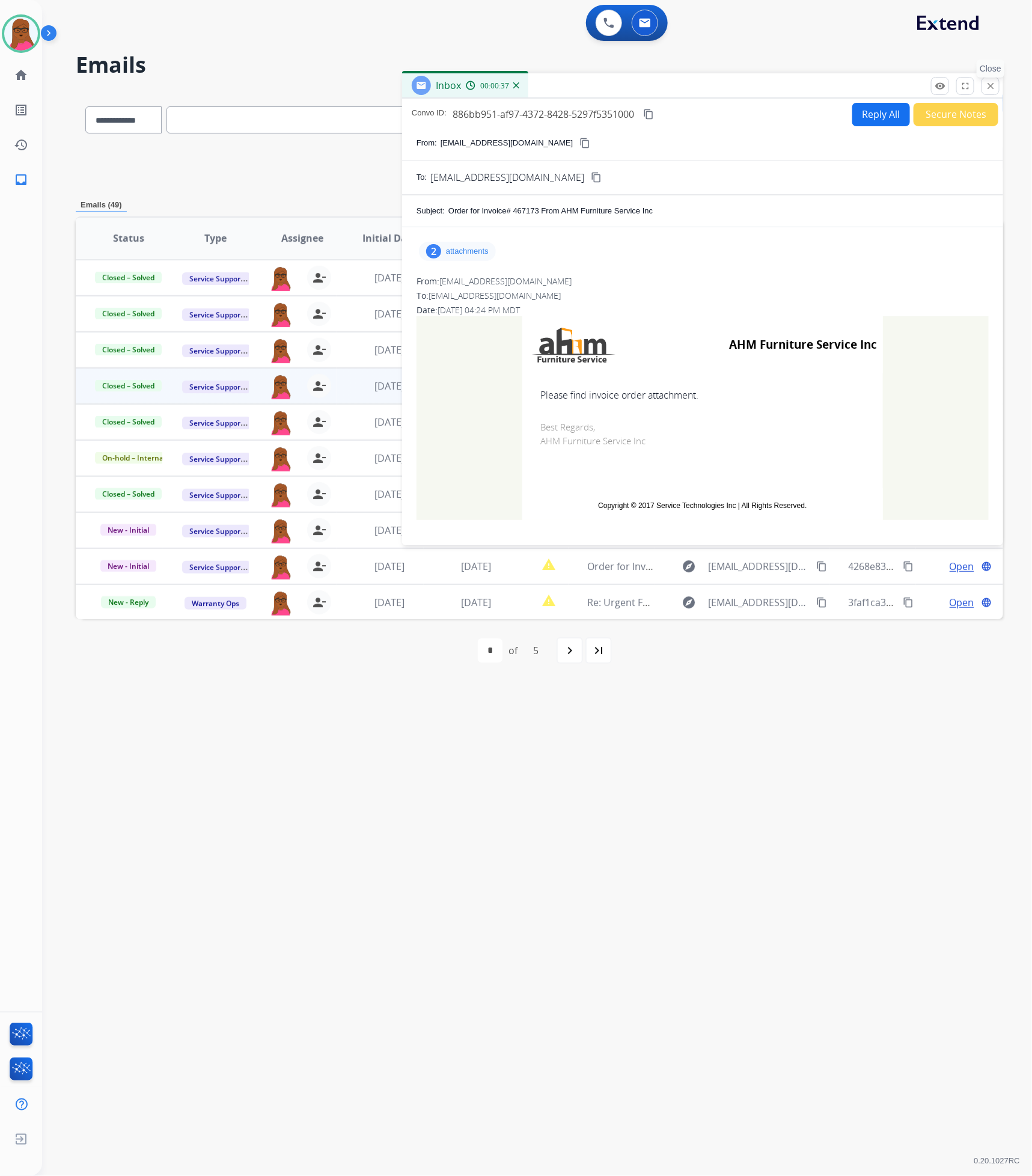
click at [990, 81] on mat-icon "close" at bounding box center [990, 86] width 11 height 11
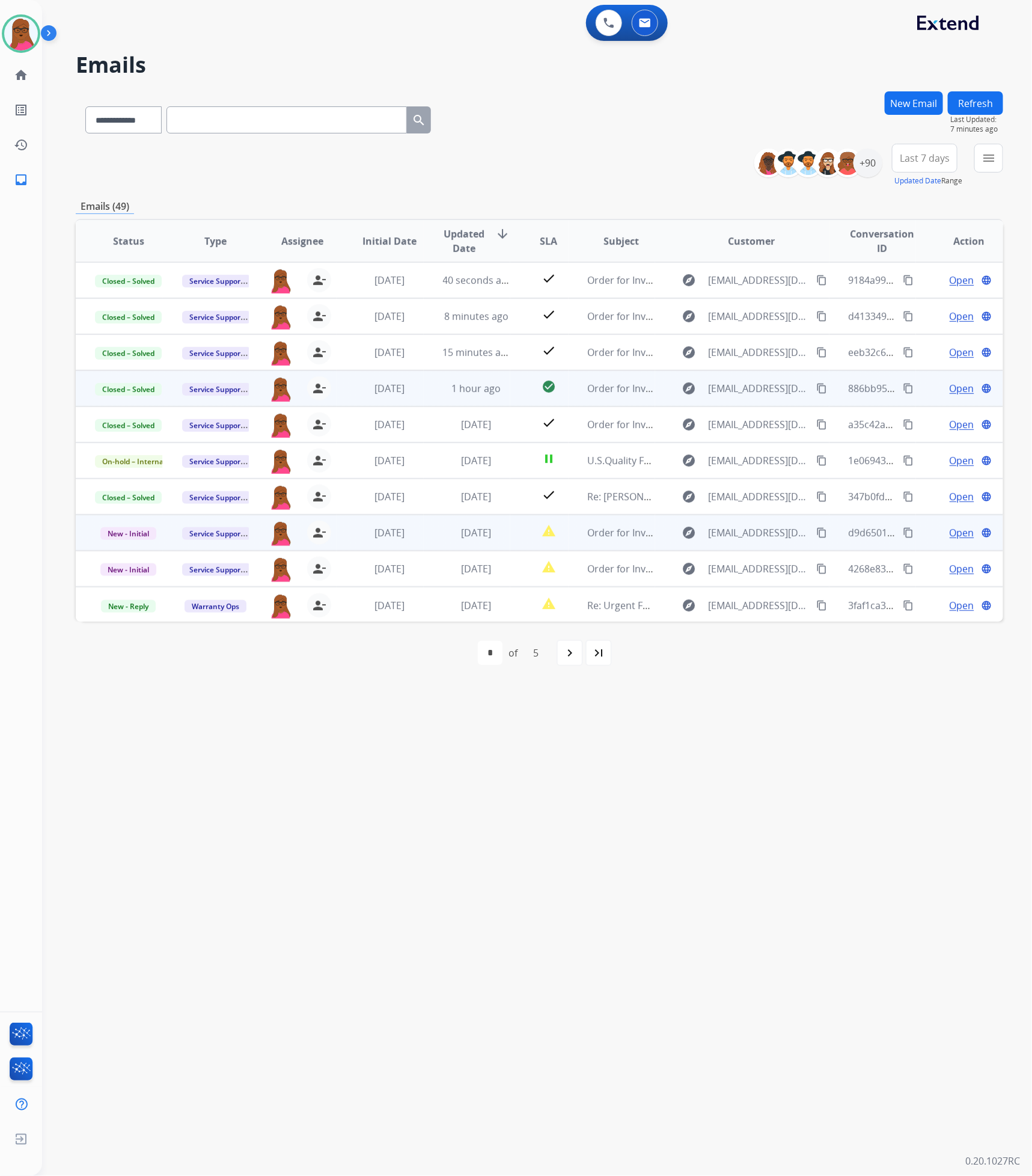
click at [960, 536] on span "Open" at bounding box center [961, 532] width 25 height 14
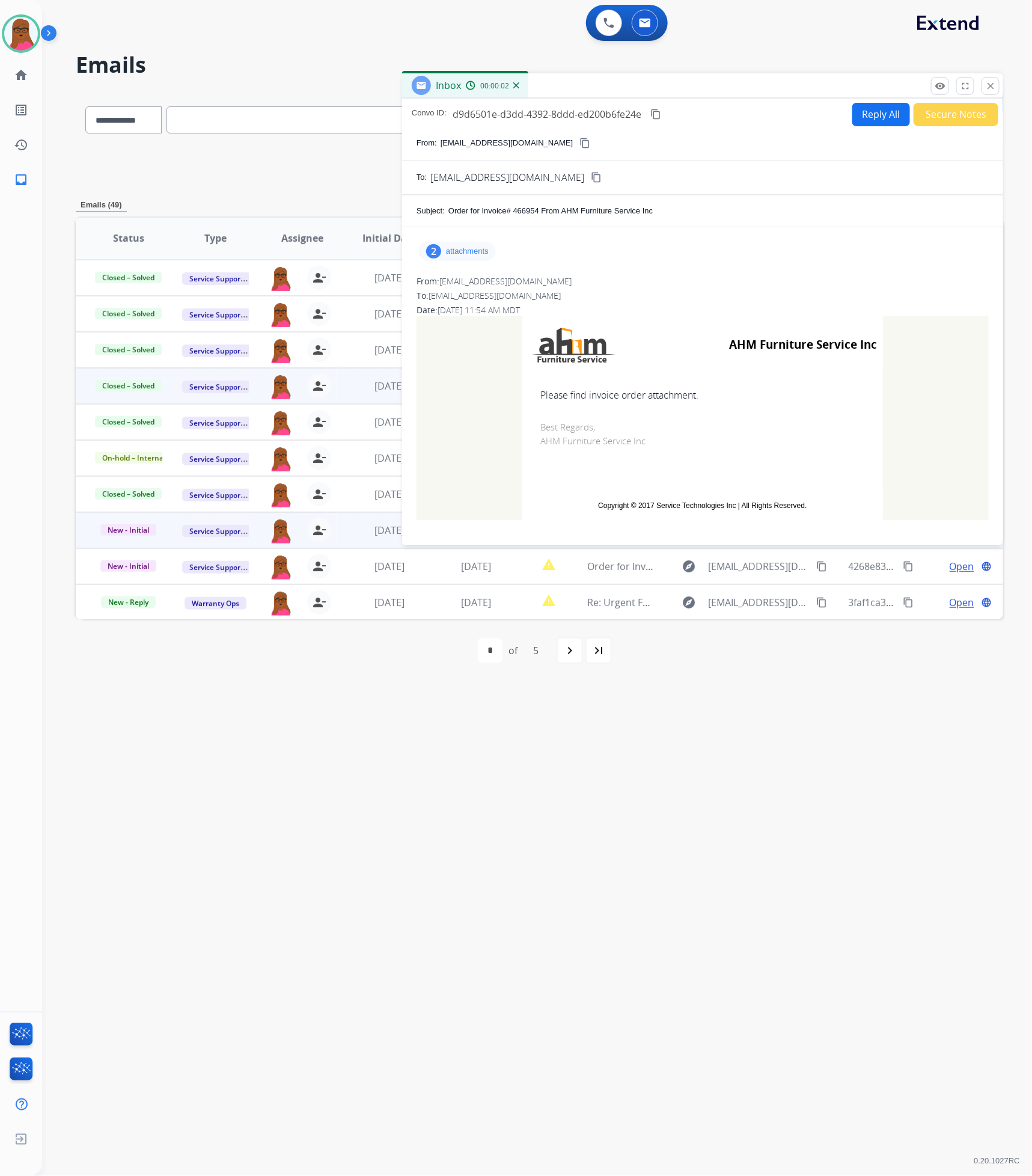
click at [473, 255] on p "attachments" at bounding box center [467, 251] width 43 height 10
click at [628, 282] on mat-icon "download" at bounding box center [623, 282] width 11 height 11
click at [628, 329] on mat-icon "download" at bounding box center [631, 324] width 11 height 11
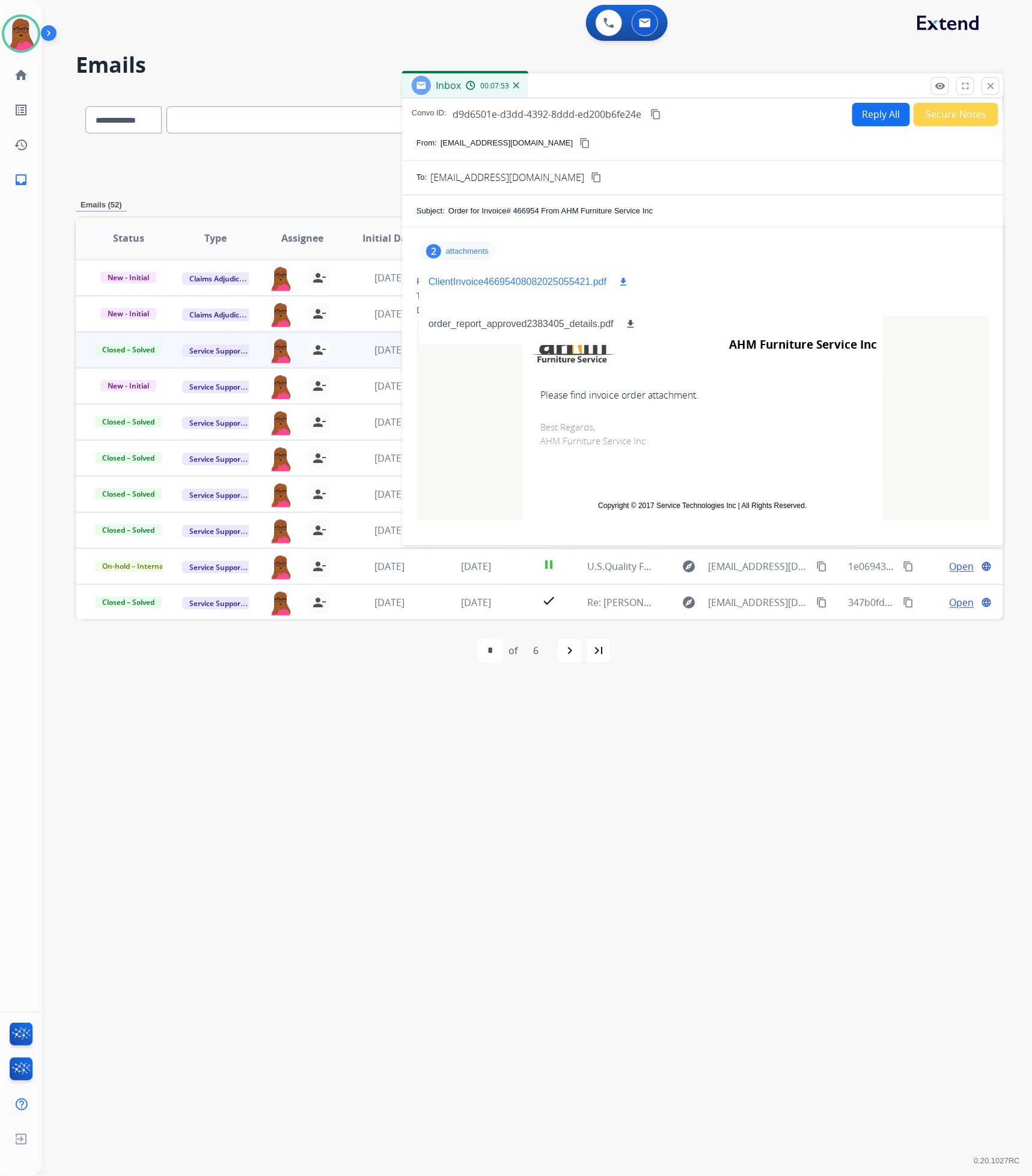
click at [625, 278] on mat-icon "download" at bounding box center [623, 282] width 11 height 11
click at [624, 323] on button "download" at bounding box center [631, 324] width 14 height 14
click at [993, 85] on mat-icon "close" at bounding box center [990, 86] width 11 height 11
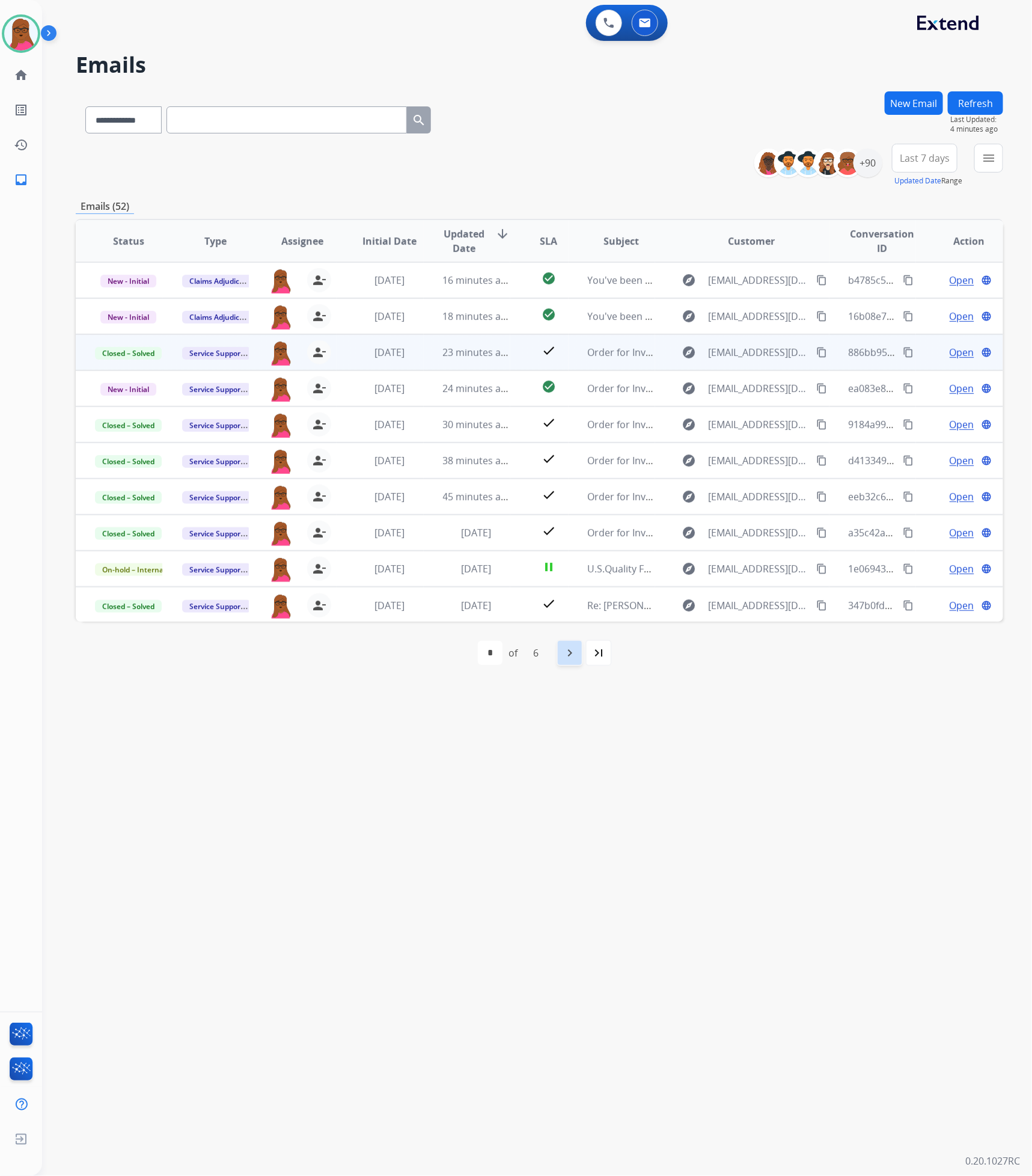
click at [570, 650] on mat-icon "navigate_next" at bounding box center [570, 653] width 14 height 14
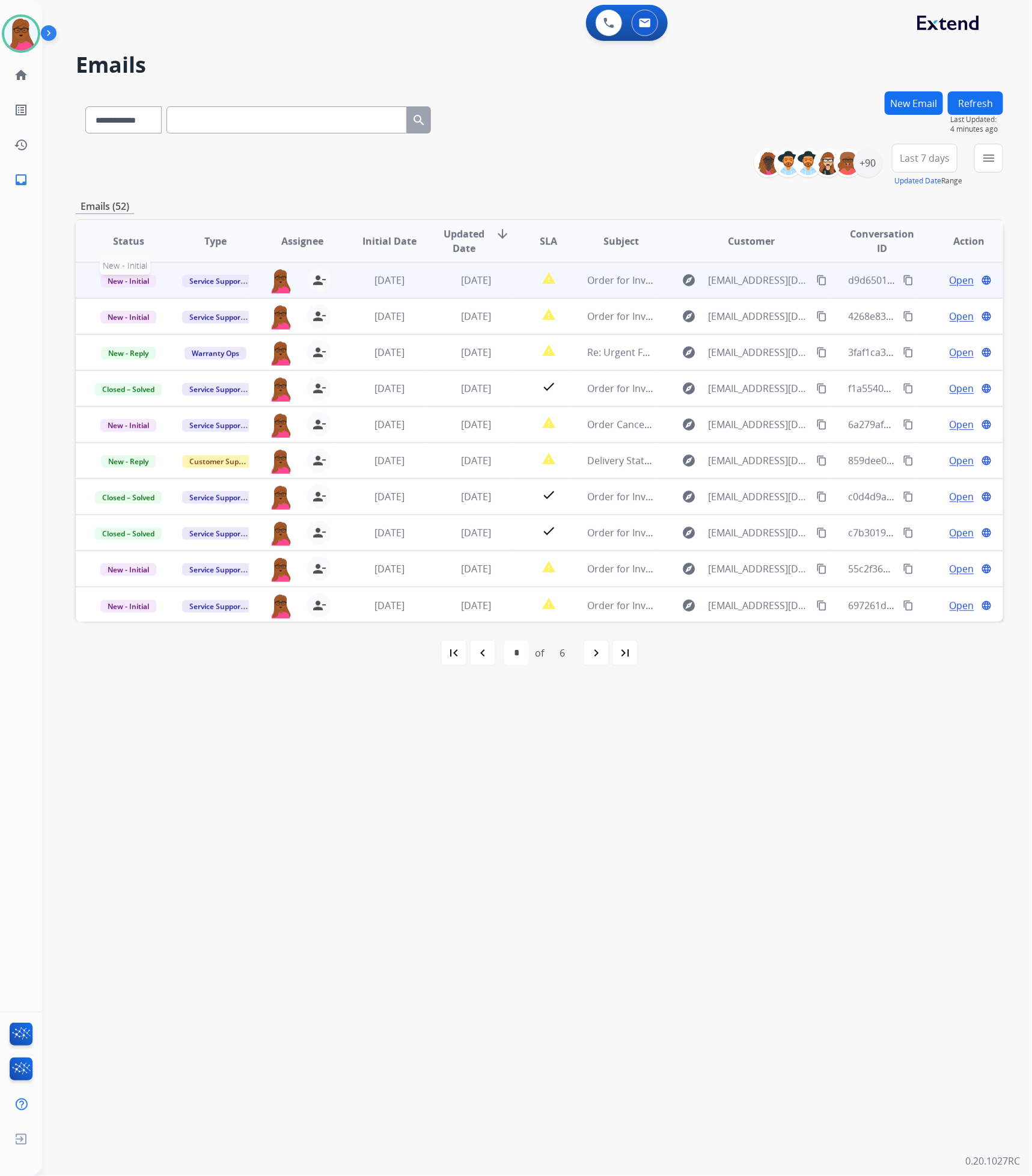
click at [136, 282] on span "New - Initial" at bounding box center [128, 281] width 56 height 13
click at [215, 397] on p "Closed – Solved" at bounding box center [190, 393] width 69 height 17
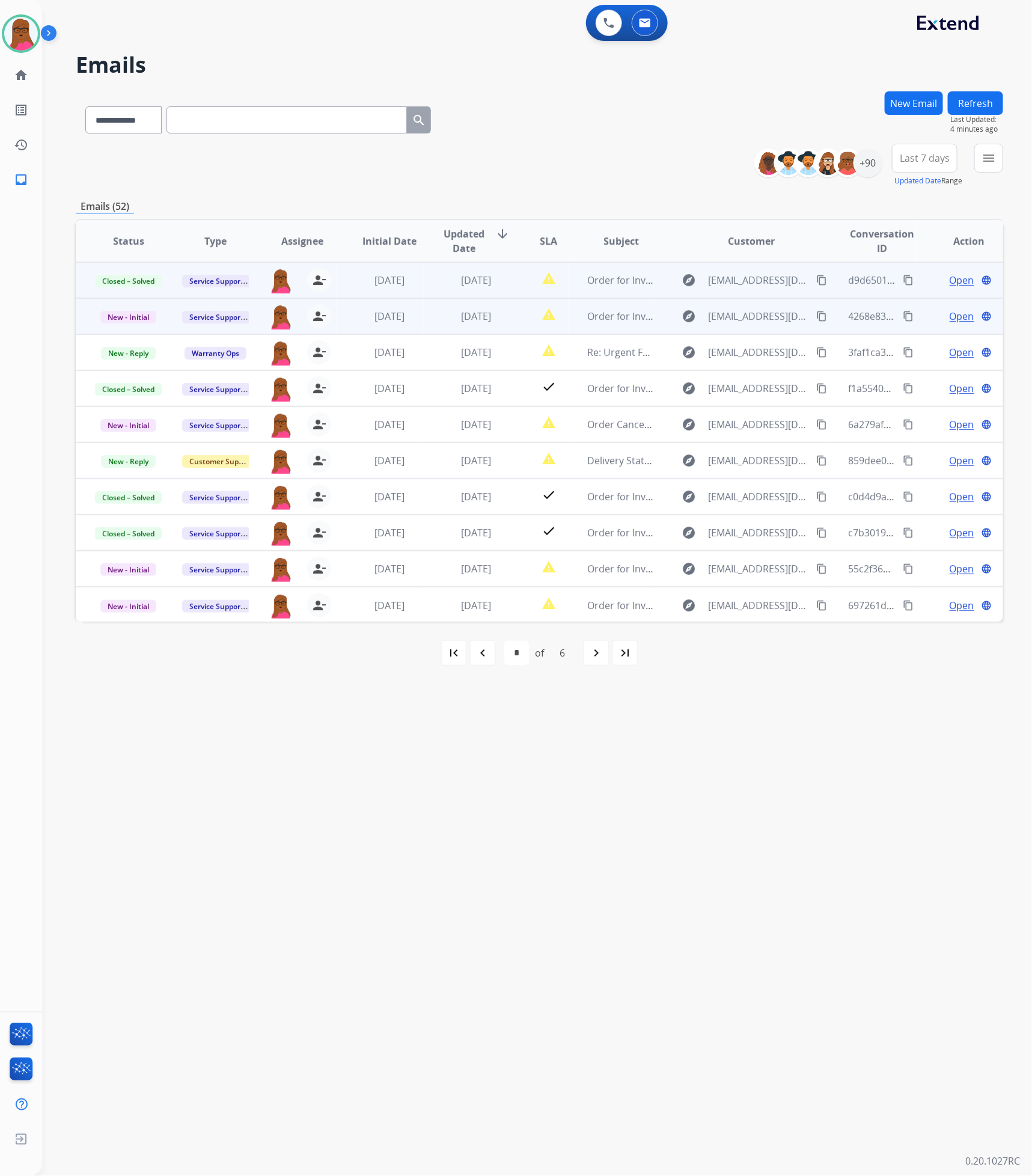
click at [954, 316] on span "Open" at bounding box center [961, 316] width 25 height 14
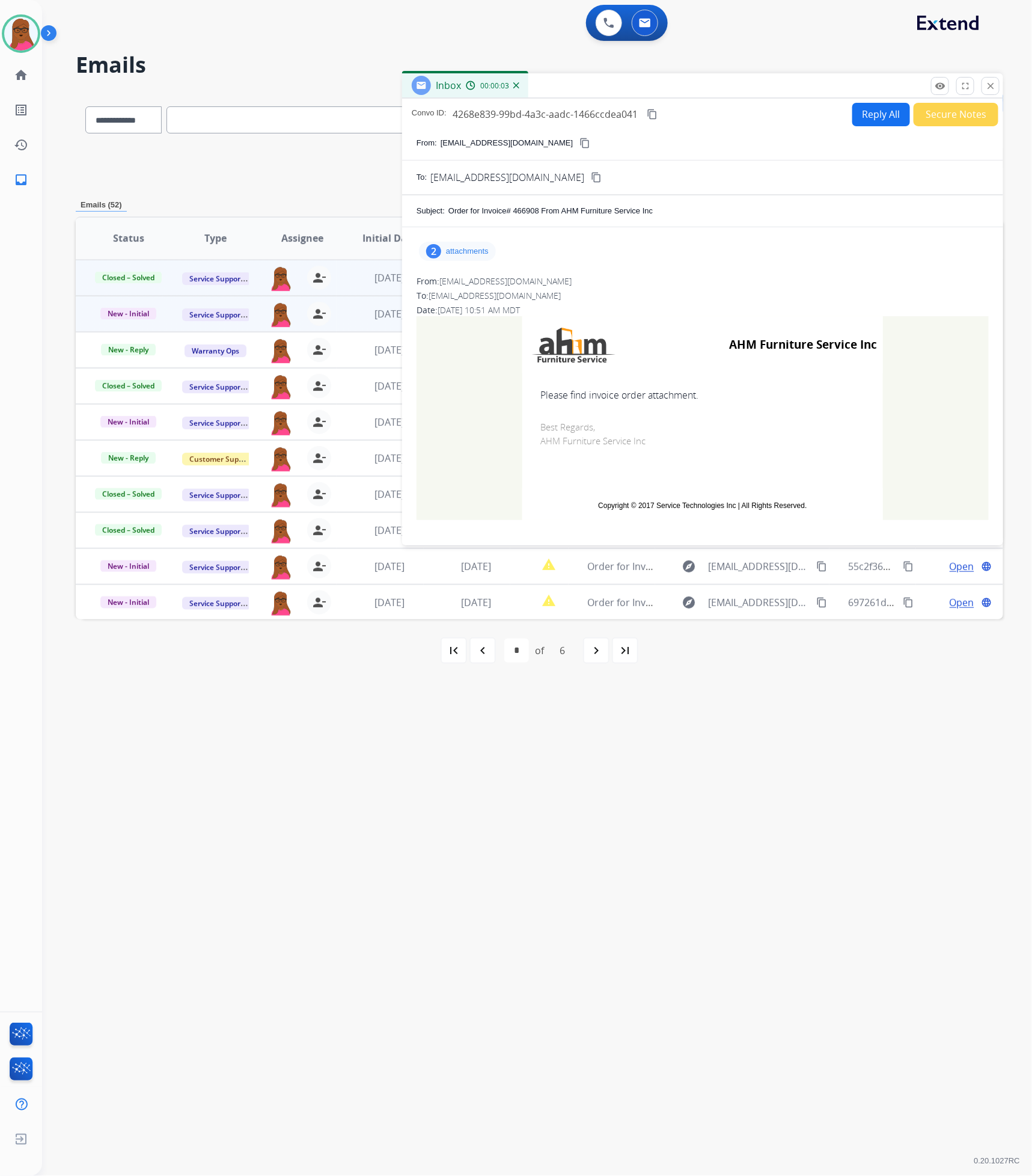
click at [475, 256] on p "attachments" at bounding box center [467, 251] width 43 height 10
click at [625, 274] on div "ClientInvoice46690808082025045132.pdf download" at bounding box center [529, 282] width 221 height 42
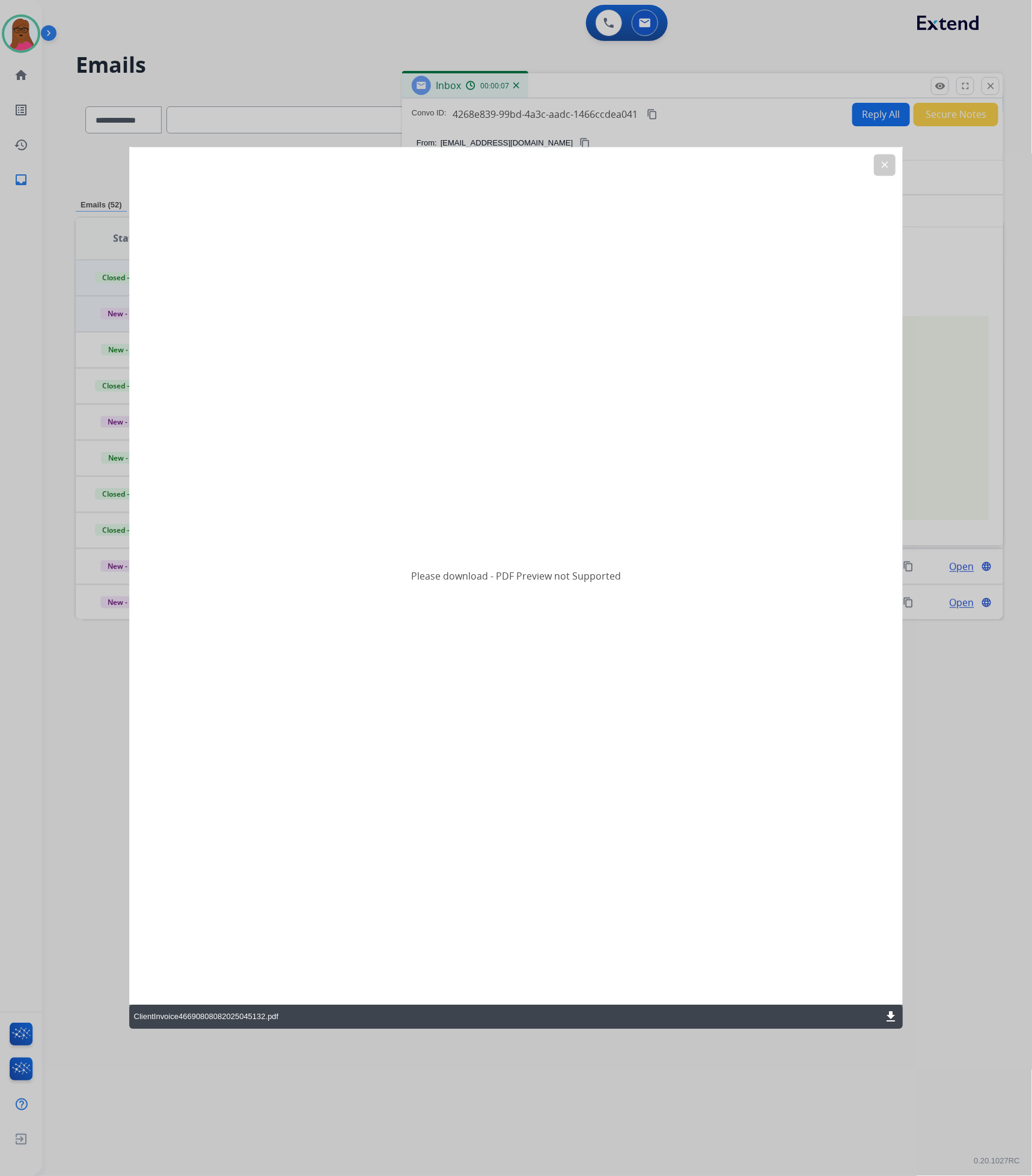
click at [894, 1014] on mat-icon "download" at bounding box center [891, 1017] width 14 height 14
click at [882, 168] on mat-icon "clear" at bounding box center [885, 165] width 11 height 11
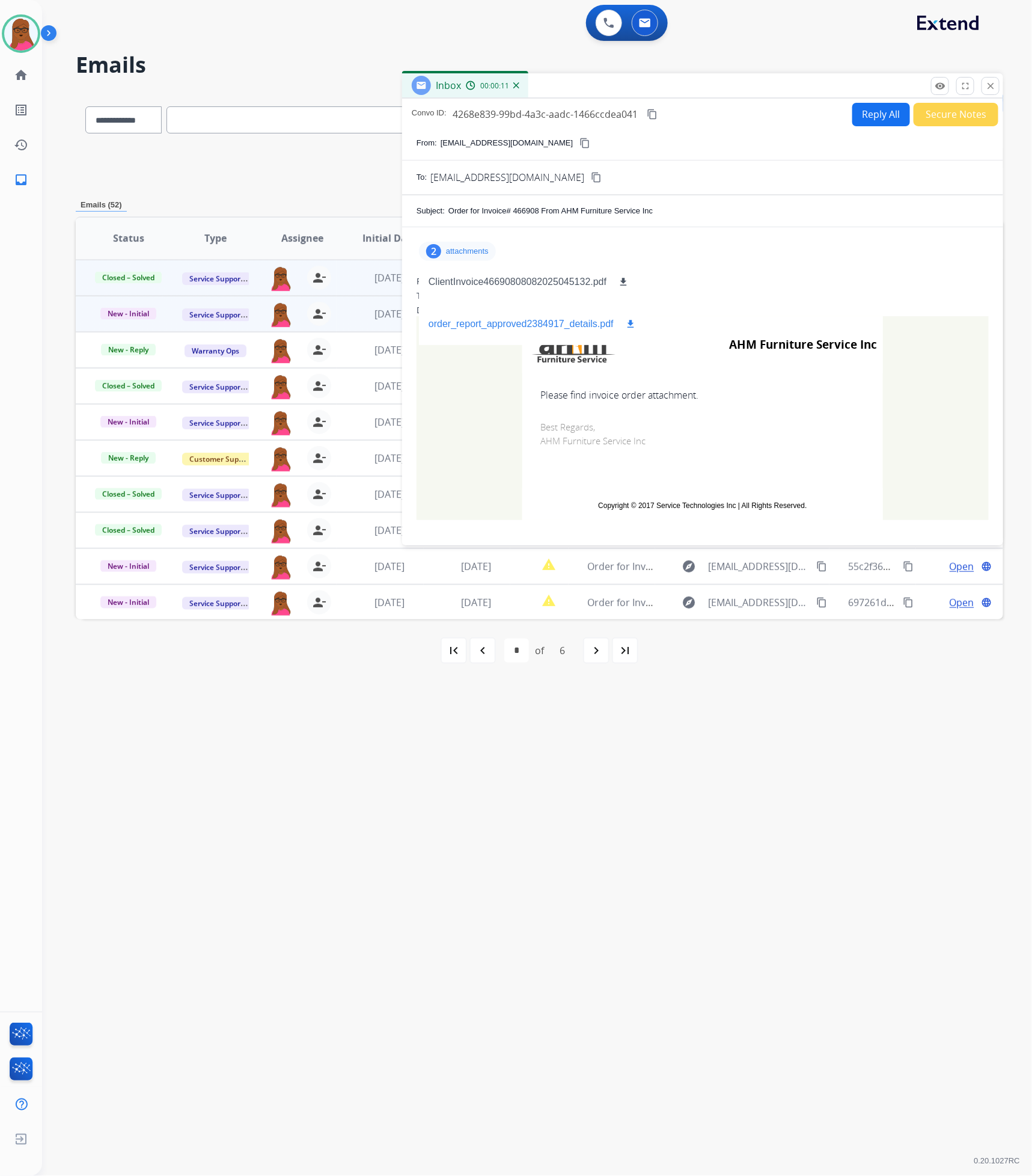
click at [626, 323] on mat-icon "download" at bounding box center [631, 324] width 11 height 11
drag, startPoint x: 626, startPoint y: 278, endPoint x: 634, endPoint y: 278, distance: 8.0
click at [634, 278] on div "ClientInvoice46690808082025045132.pdf download" at bounding box center [529, 282] width 221 height 42
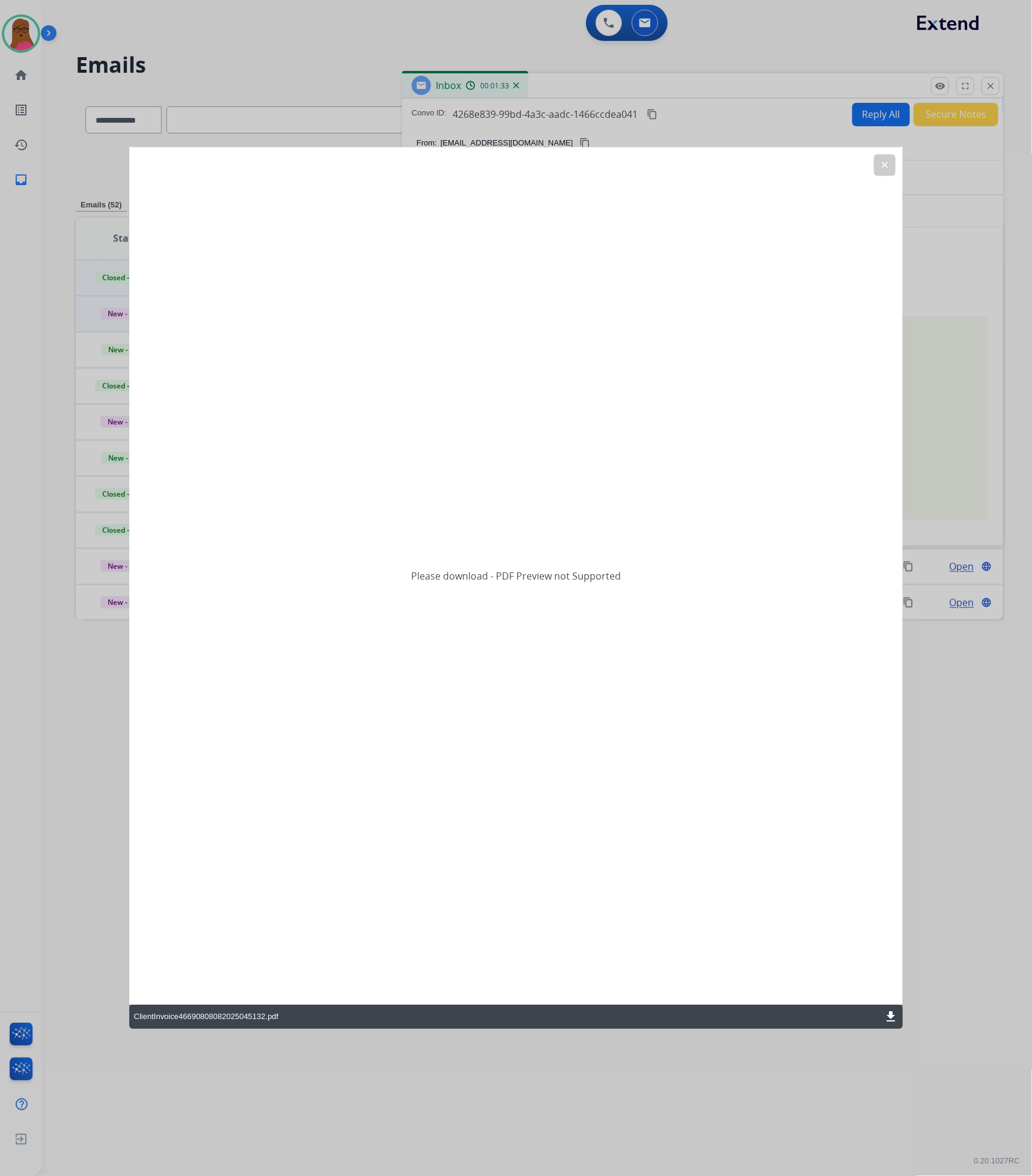
click at [885, 1014] on mat-icon "download" at bounding box center [891, 1017] width 14 height 14
click at [887, 159] on button "clear" at bounding box center [885, 165] width 22 height 22
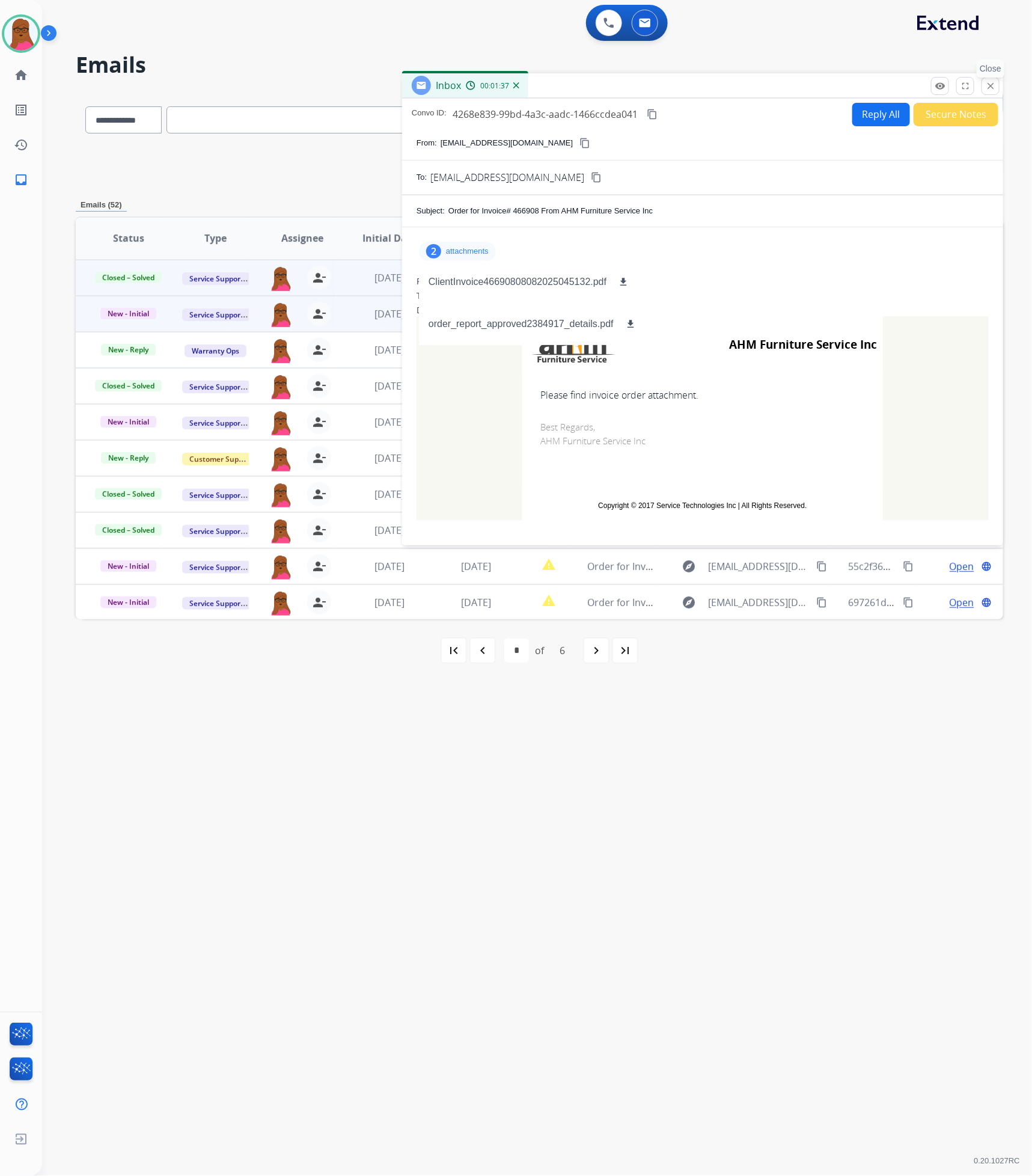
click at [992, 85] on mat-icon "close" at bounding box center [990, 86] width 11 height 11
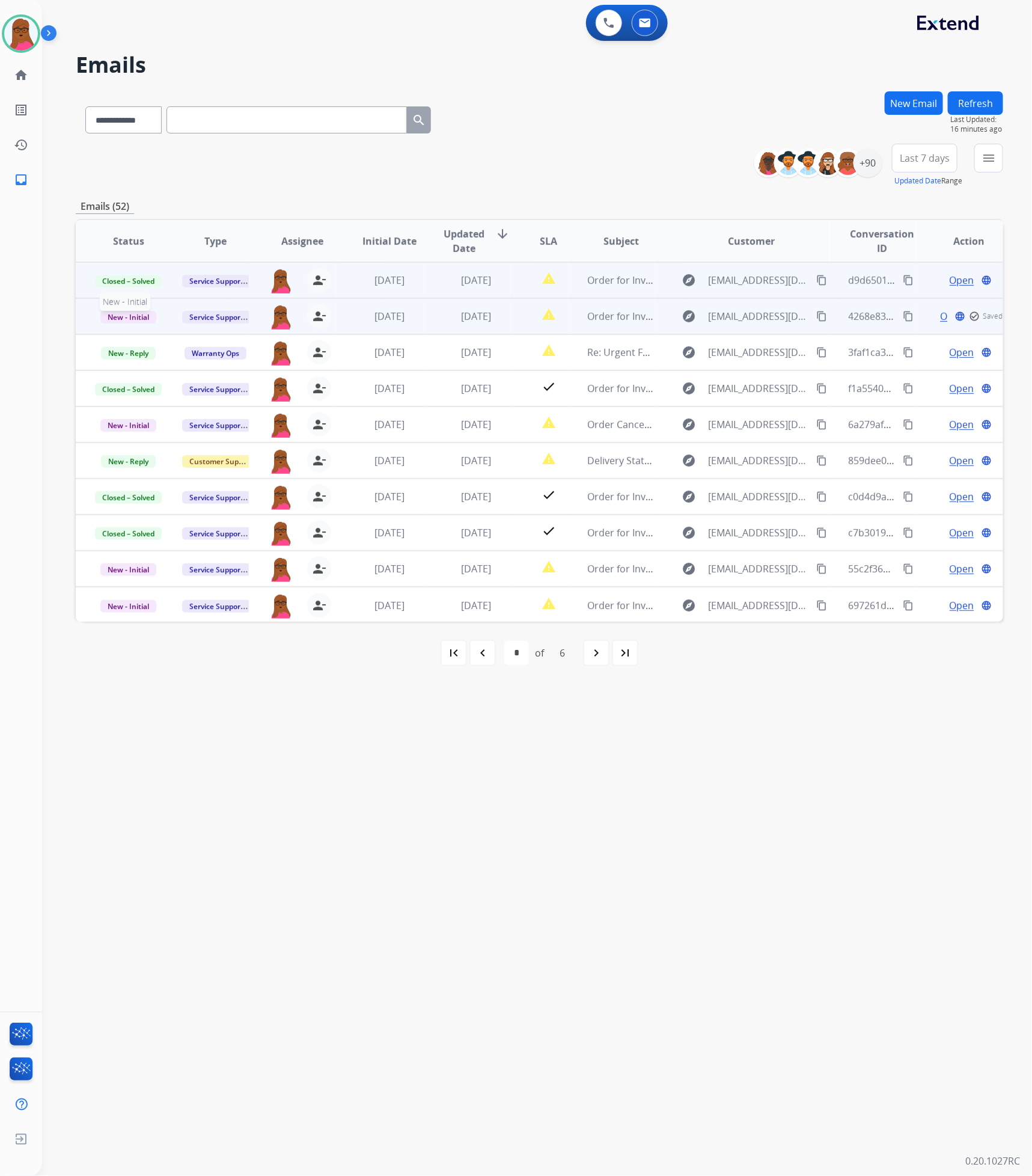
click at [141, 316] on span "New - Initial" at bounding box center [128, 317] width 56 height 13
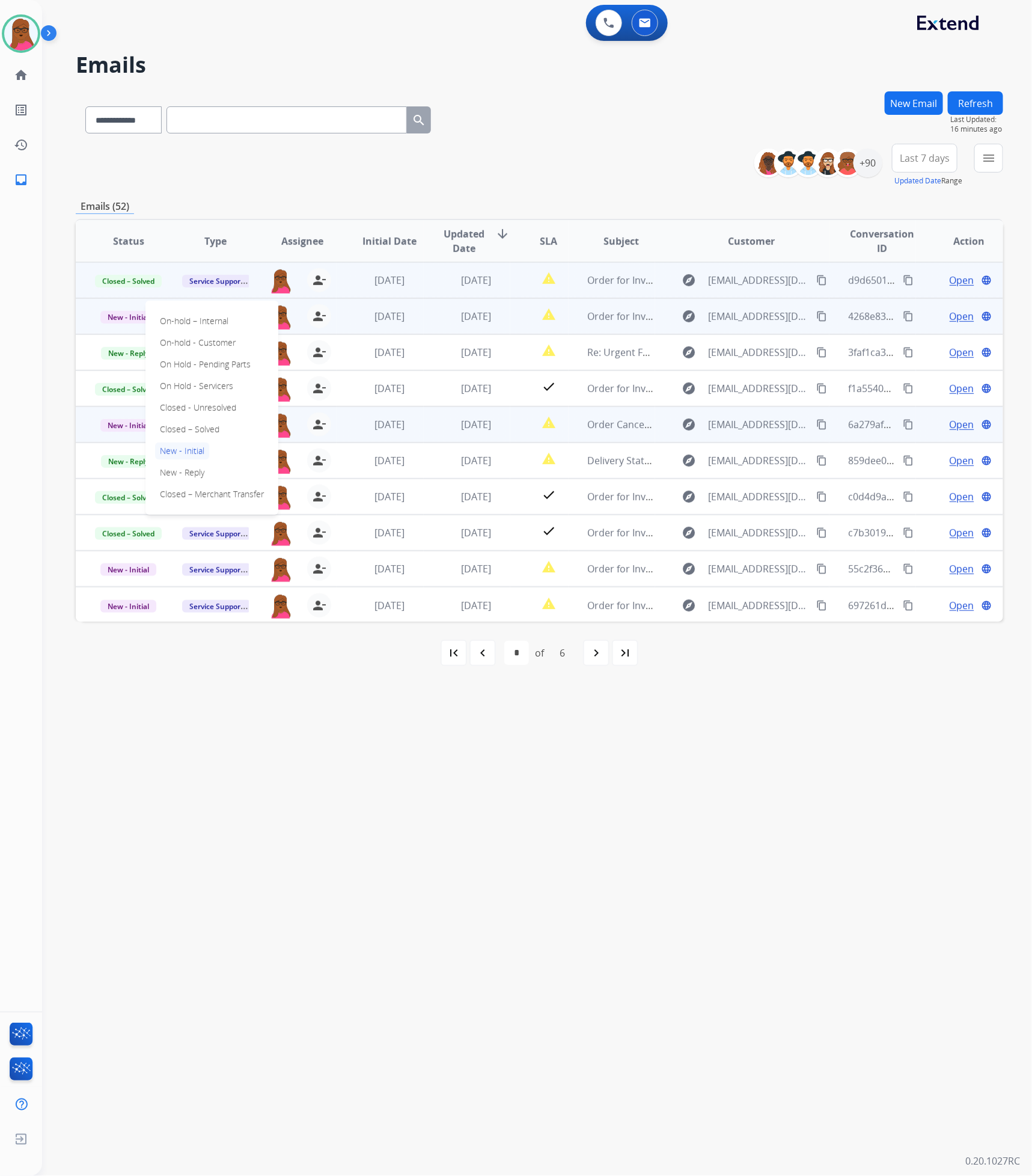
click at [216, 423] on p "Closed – Solved" at bounding box center [190, 429] width 69 height 17
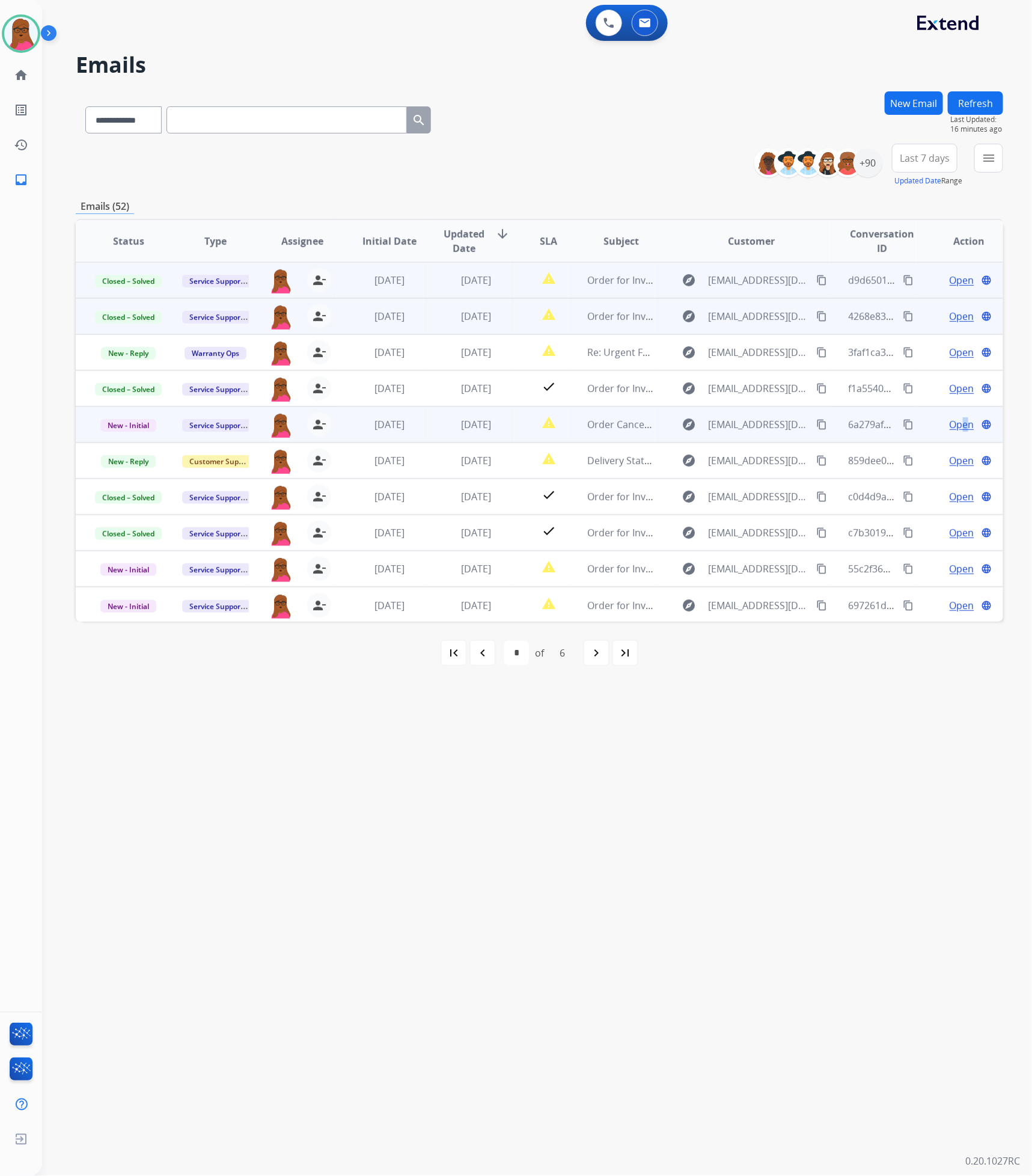
click at [956, 421] on span "Open" at bounding box center [961, 424] width 25 height 14
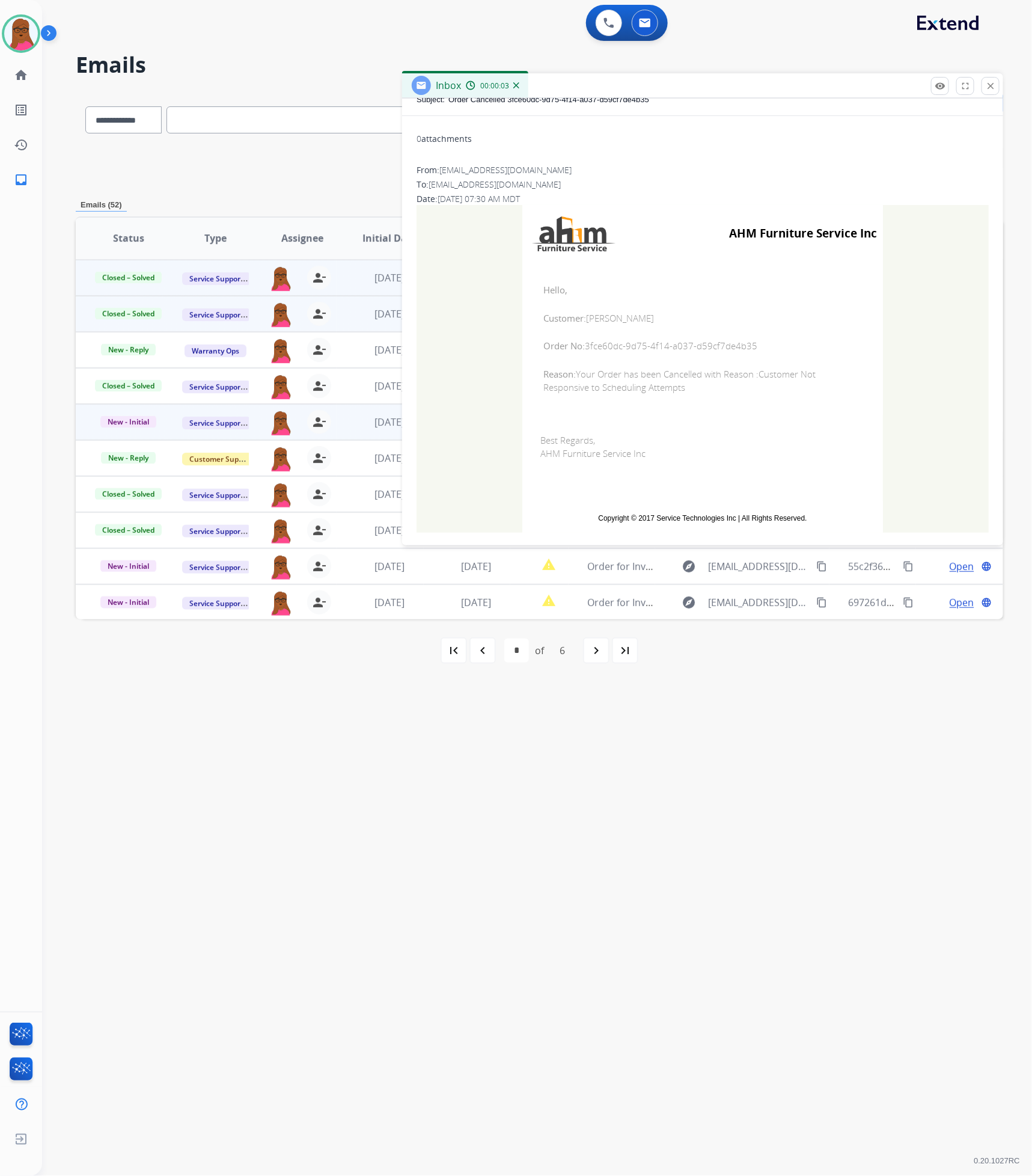
scroll to position [118, 0]
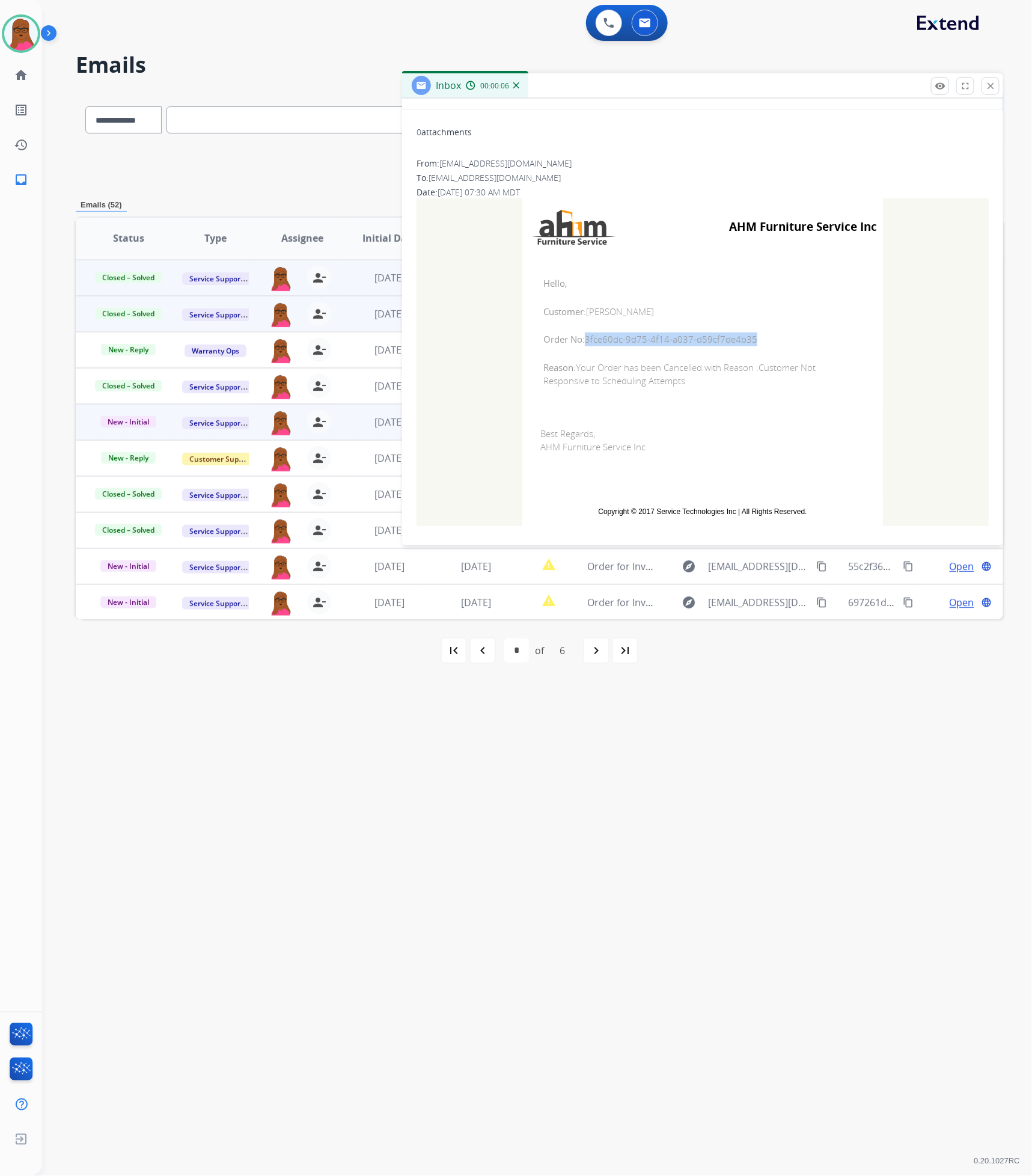
drag, startPoint x: 770, startPoint y: 341, endPoint x: 581, endPoint y: 345, distance: 189.0
click at [581, 345] on span "Order No: 3fce60dc-9d75-4f14-a037-d59cf7de4b35" at bounding box center [702, 339] width 319 height 14
copy span "3fce60dc-9d75-4f14-a037-d59cf7de4b35"
drag, startPoint x: 543, startPoint y: 275, endPoint x: 581, endPoint y: 329, distance: 66.0
click at [581, 329] on td "Hello, Customer: [PERSON_NAME] Order No: 3fce60dc-9d75-4f14-a037-d59cf7de4b35 R…" at bounding box center [702, 332] width 360 height 153
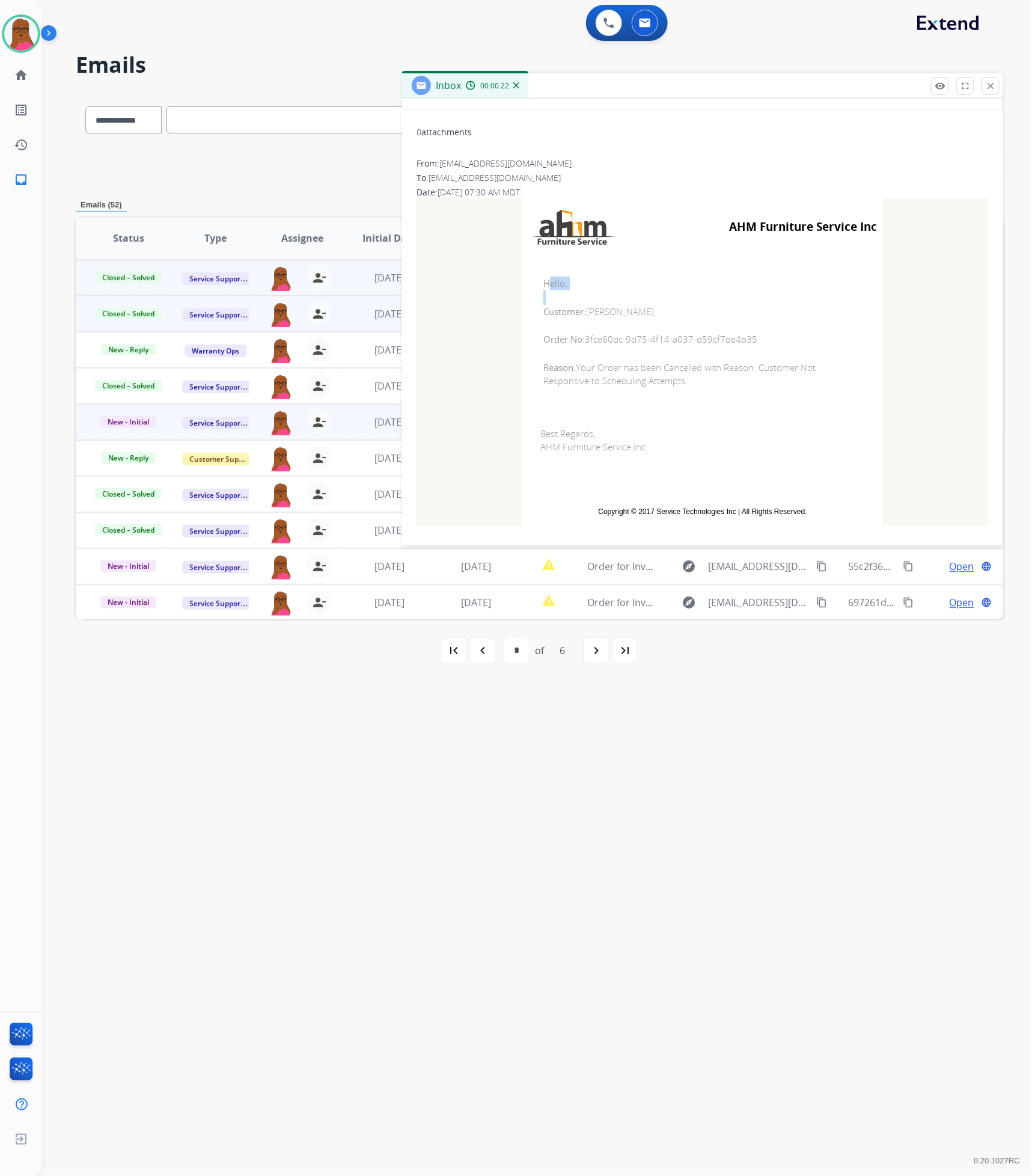
click at [619, 276] on span "Hello," at bounding box center [702, 283] width 319 height 14
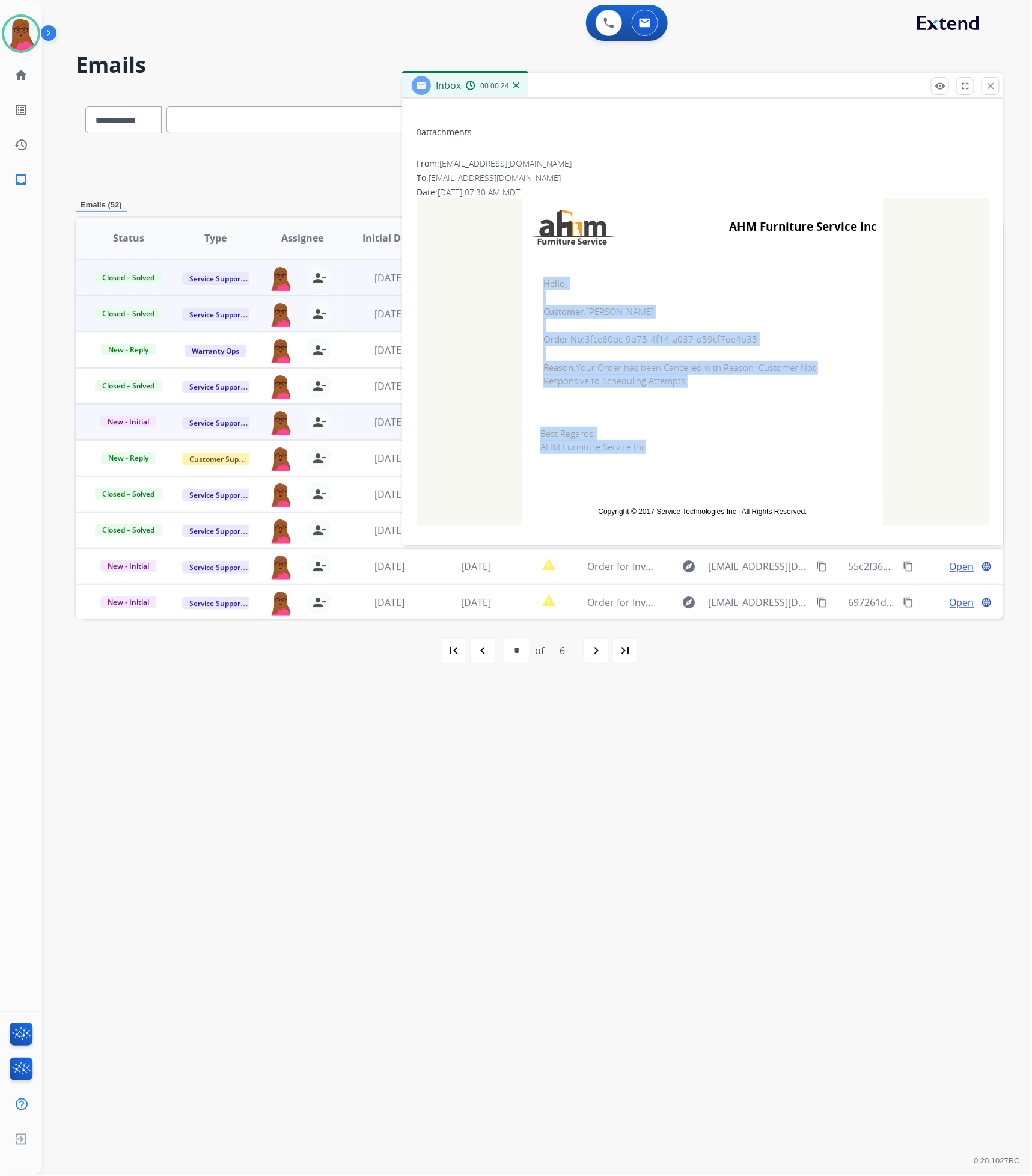
drag, startPoint x: 540, startPoint y: 282, endPoint x: 645, endPoint y: 446, distance: 194.7
click at [645, 446] on tbody "AHM Furniture Service Inc Hello, Customer: [PERSON_NAME] Order No: 3fce60dc-9d7…" at bounding box center [702, 363] width 360 height 328
copy tbody "Hello, Customer: [PERSON_NAME] Order No: 3fce60dc-9d75-4f14-a037-d59cf7de4b35 R…"
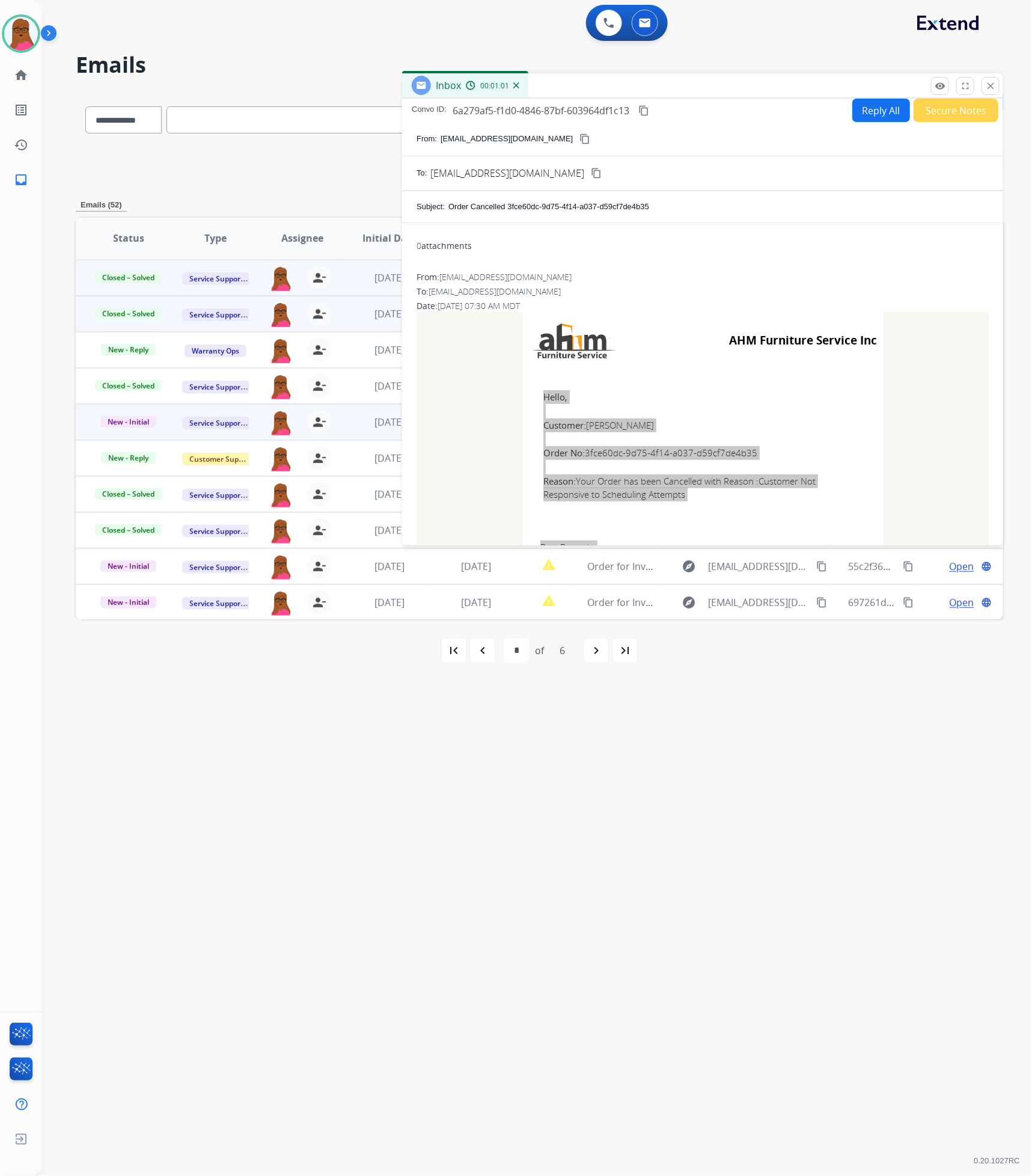
scroll to position [0, 0]
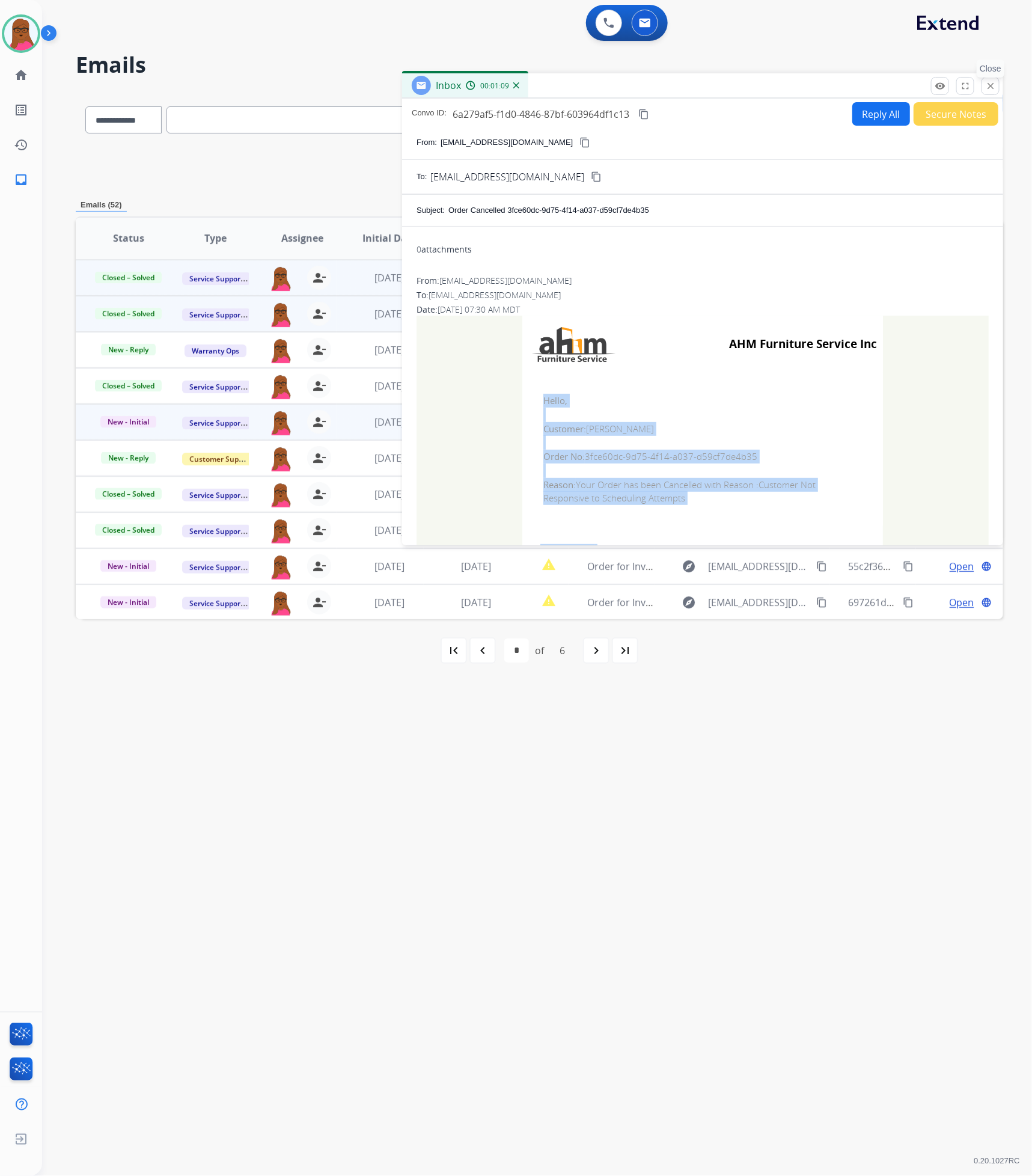
click at [992, 89] on mat-icon "close" at bounding box center [990, 86] width 11 height 11
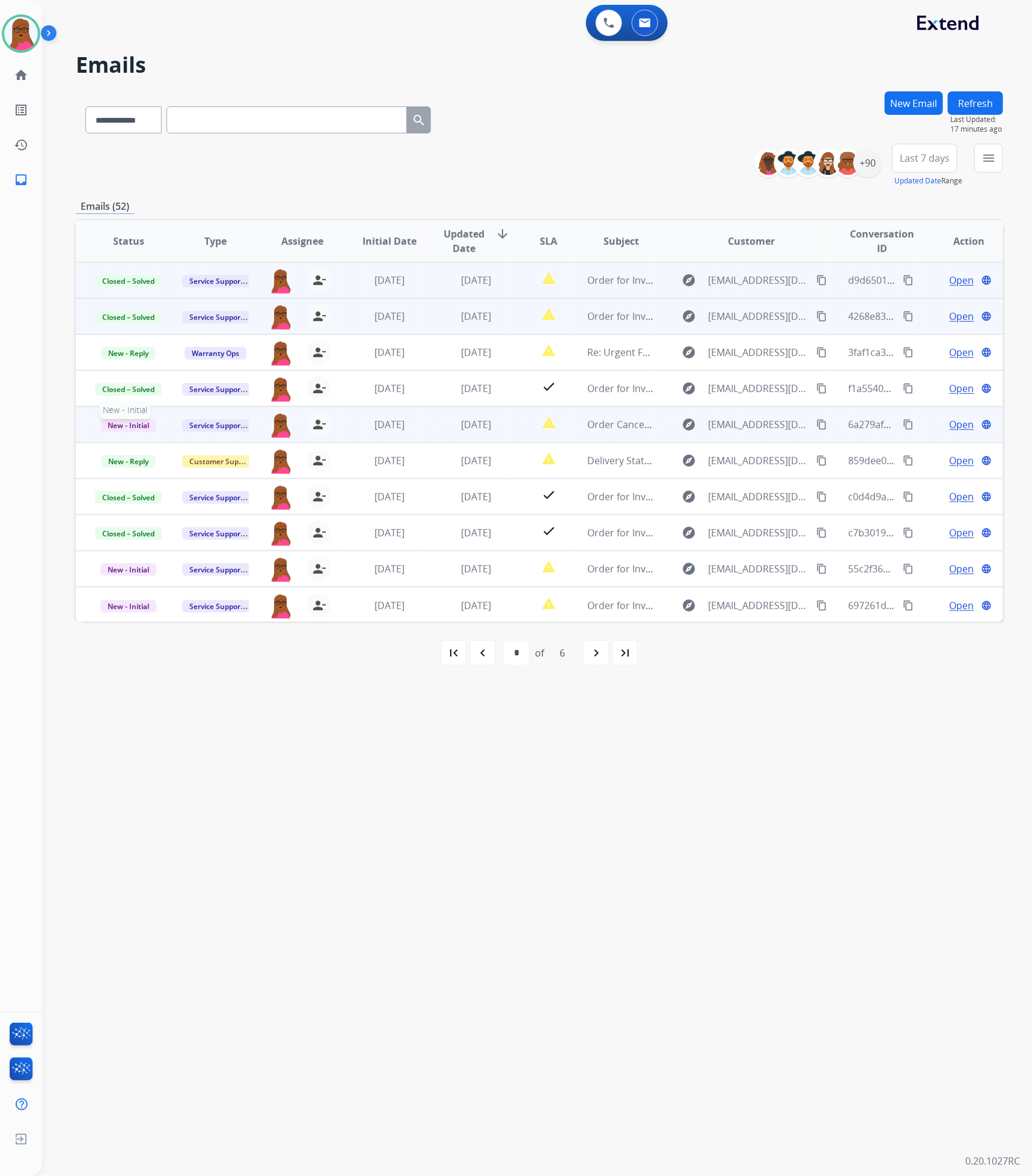
click at [139, 427] on span "New - Initial" at bounding box center [128, 425] width 56 height 13
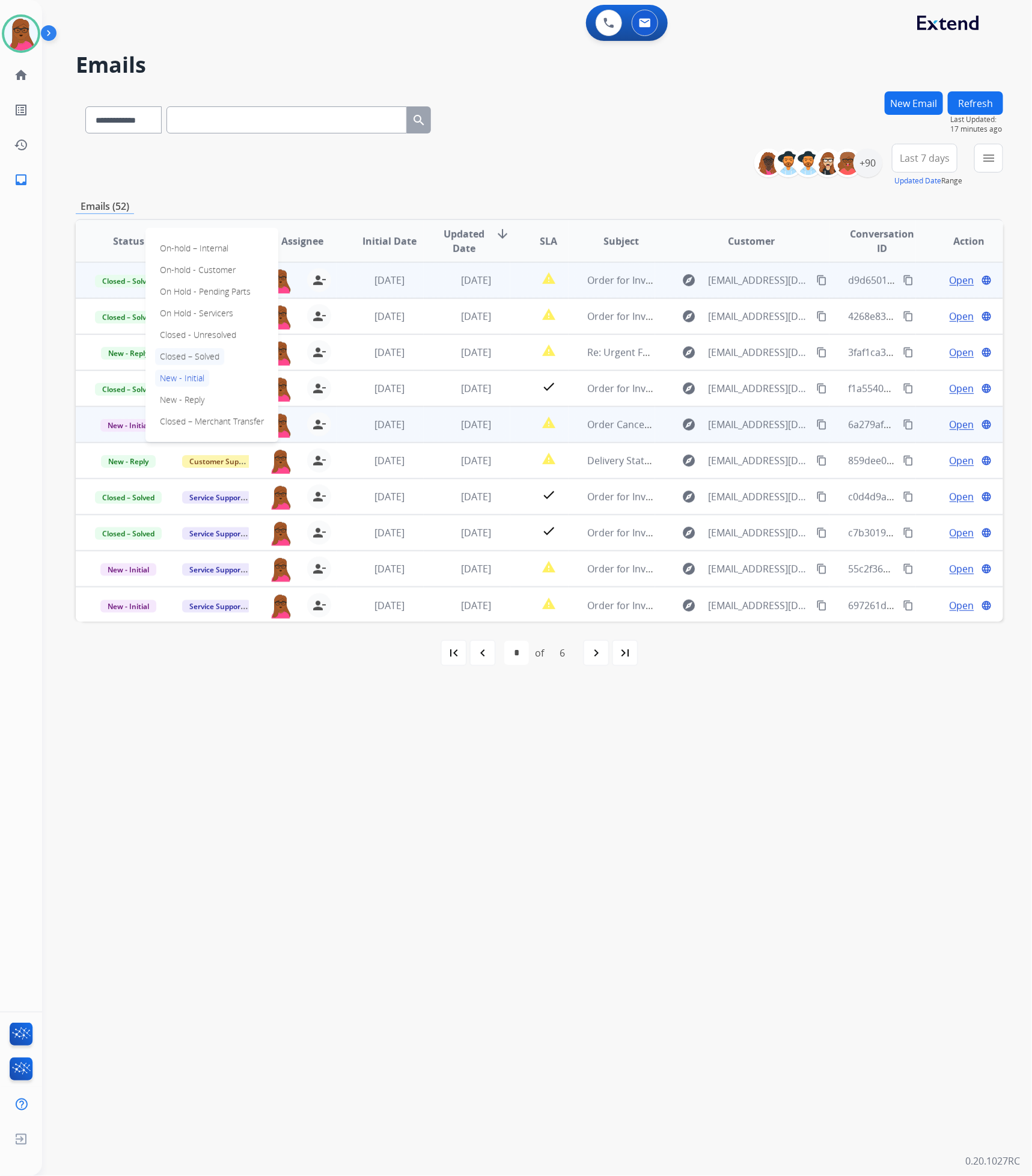
click at [204, 354] on p "Closed – Solved" at bounding box center [190, 357] width 69 height 17
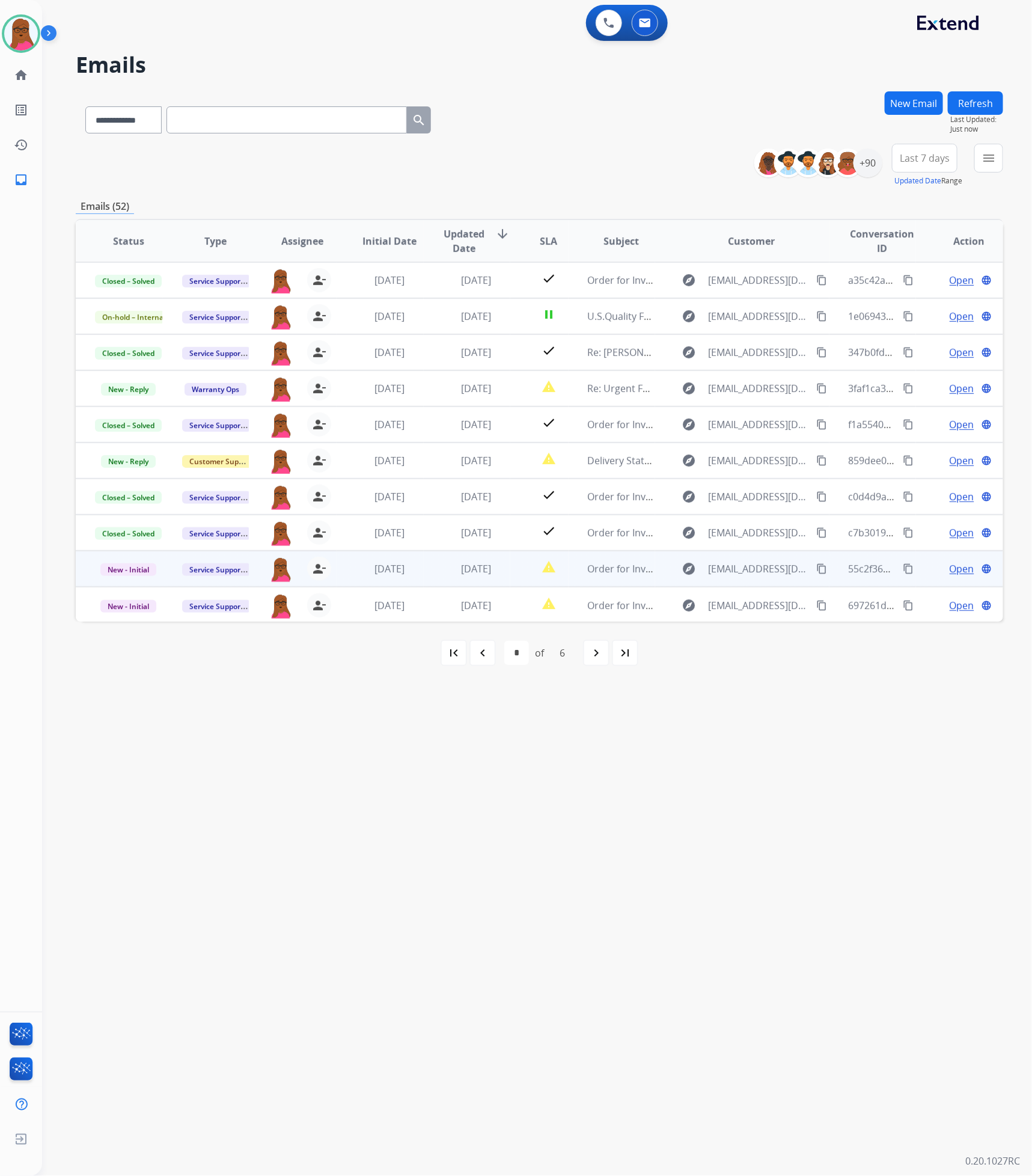
click at [950, 574] on span "Open" at bounding box center [961, 569] width 25 height 14
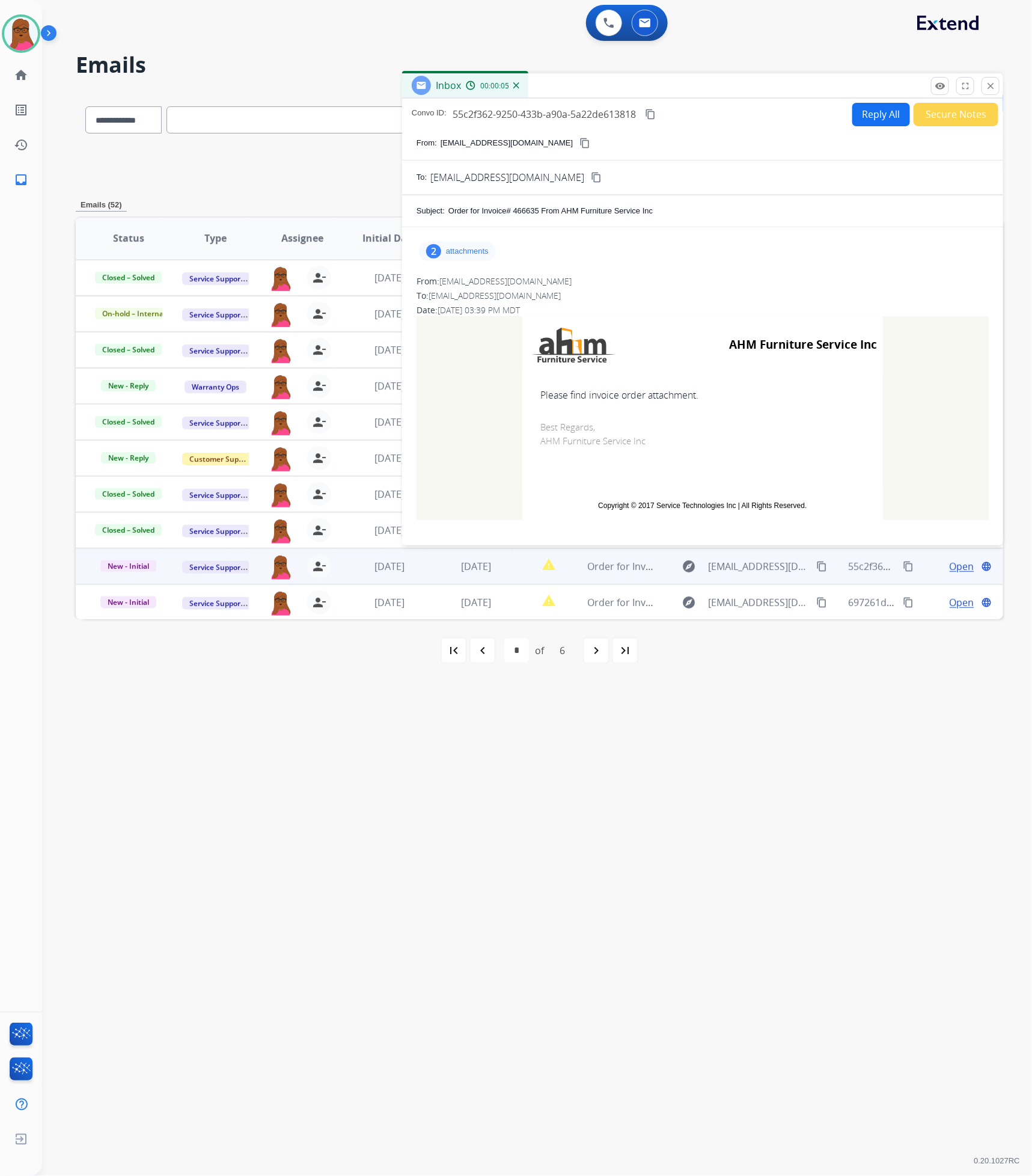
click at [460, 257] on div "2 attachments" at bounding box center [457, 251] width 77 height 19
click at [631, 284] on div "ClientInvoice46663508072025093941.pdf download" at bounding box center [529, 282] width 221 height 42
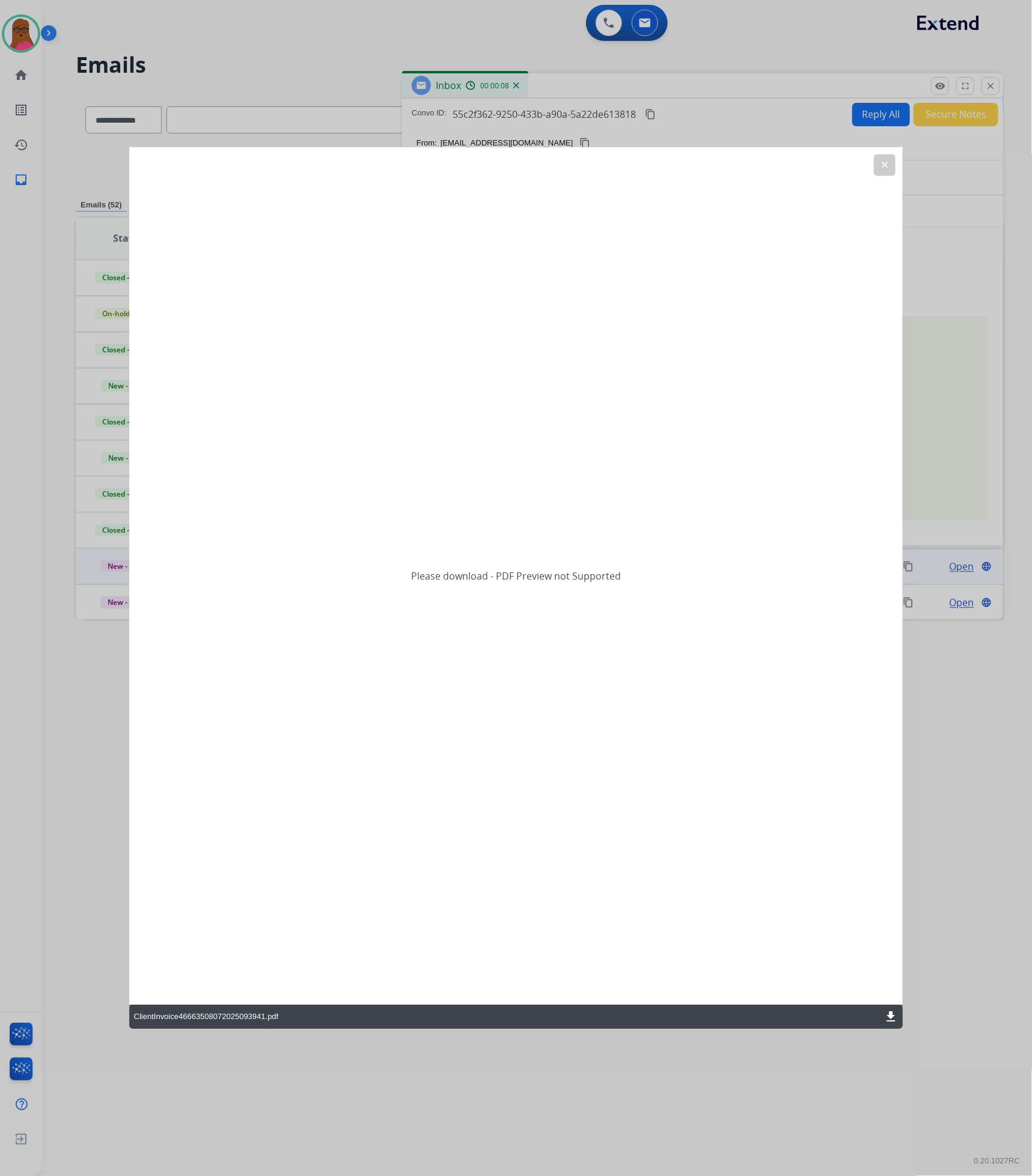
click at [891, 1014] on mat-icon "download" at bounding box center [891, 1017] width 14 height 14
click at [893, 168] on button "clear" at bounding box center [885, 165] width 22 height 22
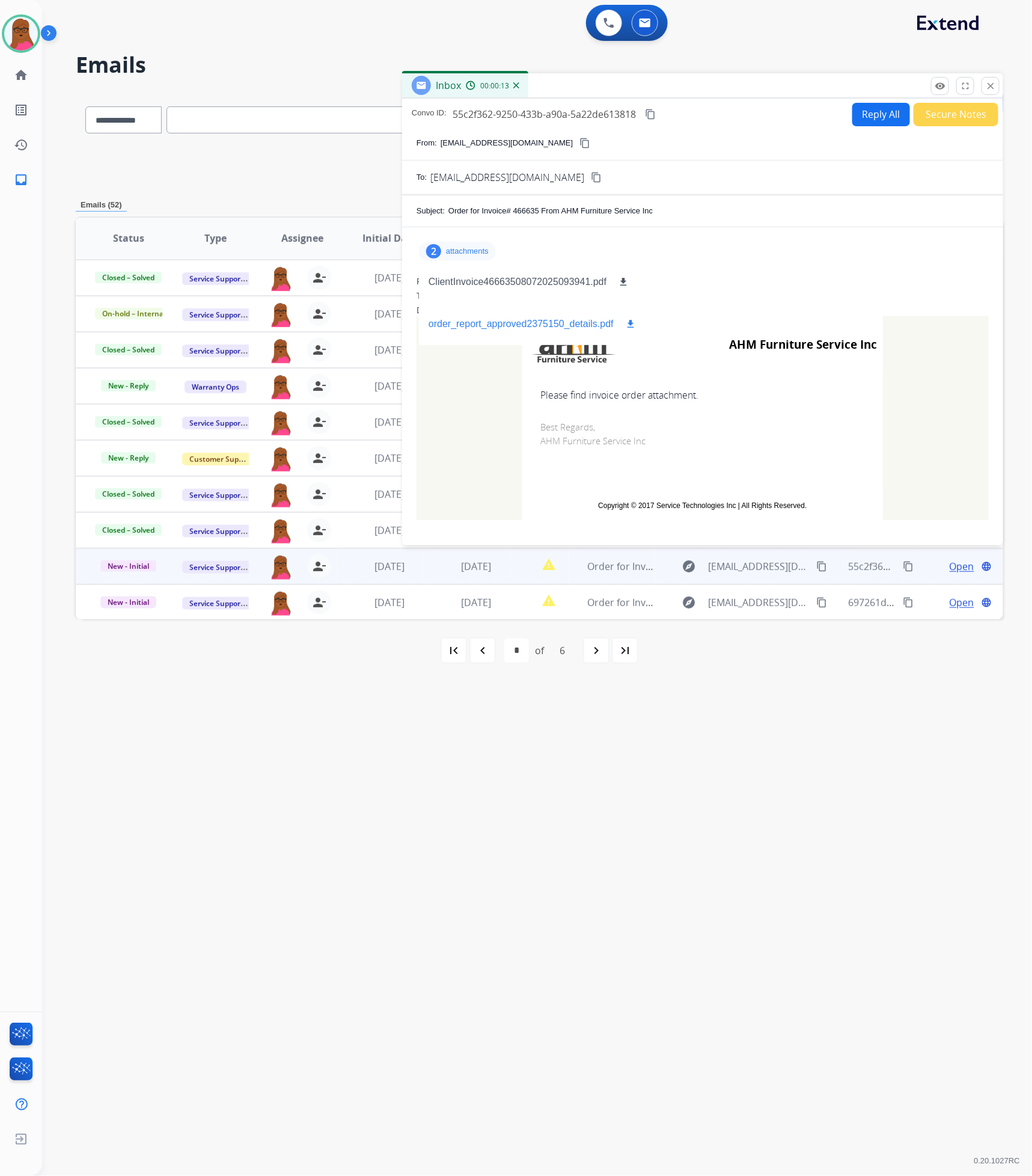
click at [631, 327] on mat-icon "download" at bounding box center [631, 324] width 11 height 11
click at [624, 280] on mat-icon "download" at bounding box center [623, 282] width 11 height 11
click at [631, 318] on button "download" at bounding box center [631, 324] width 14 height 14
click at [990, 87] on mat-icon "close" at bounding box center [990, 86] width 11 height 11
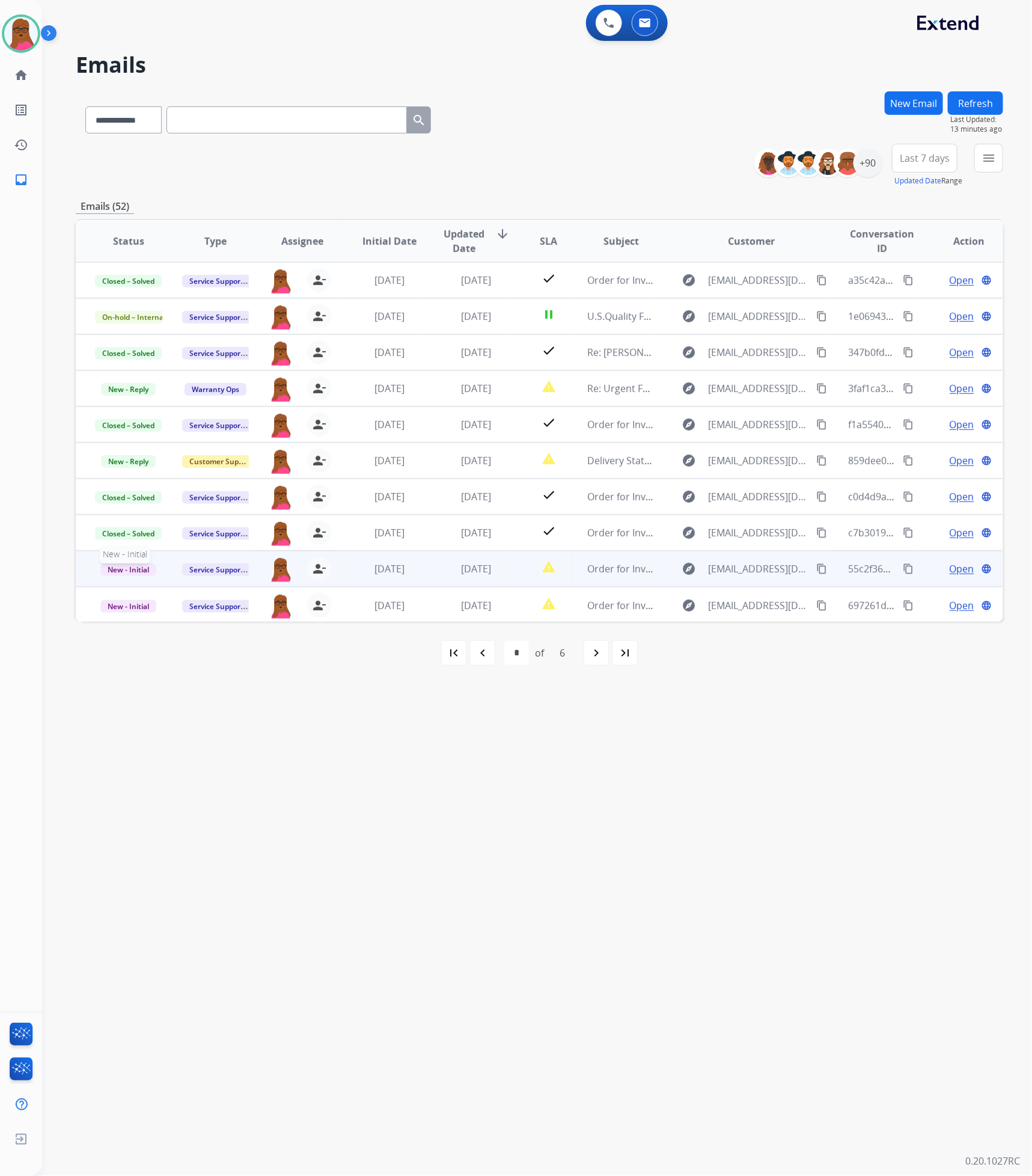
click at [101, 569] on span "New - Initial" at bounding box center [128, 569] width 56 height 13
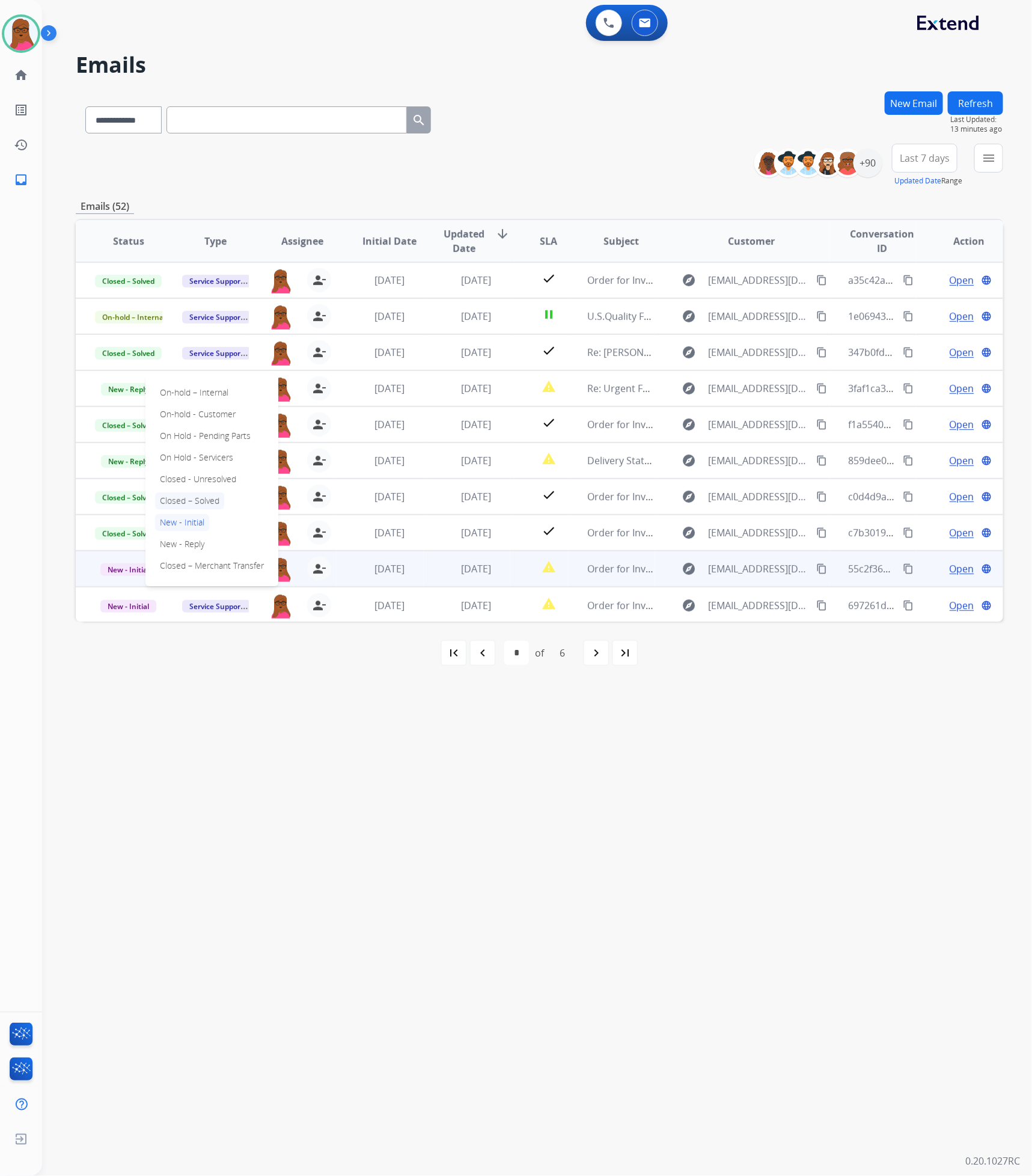
click at [210, 497] on p "Closed – Solved" at bounding box center [190, 500] width 69 height 17
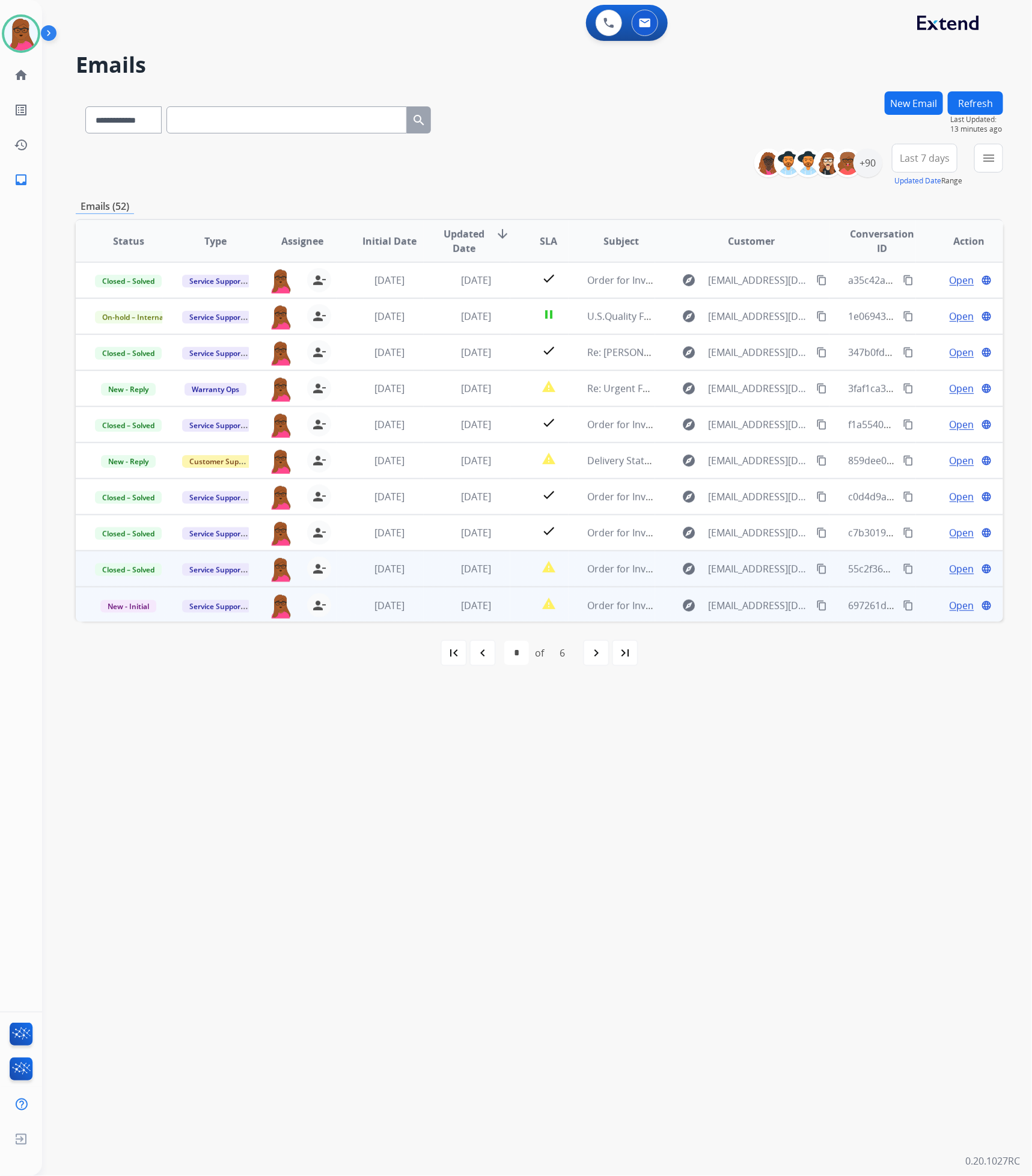
click at [949, 602] on span "Open" at bounding box center [961, 606] width 25 height 14
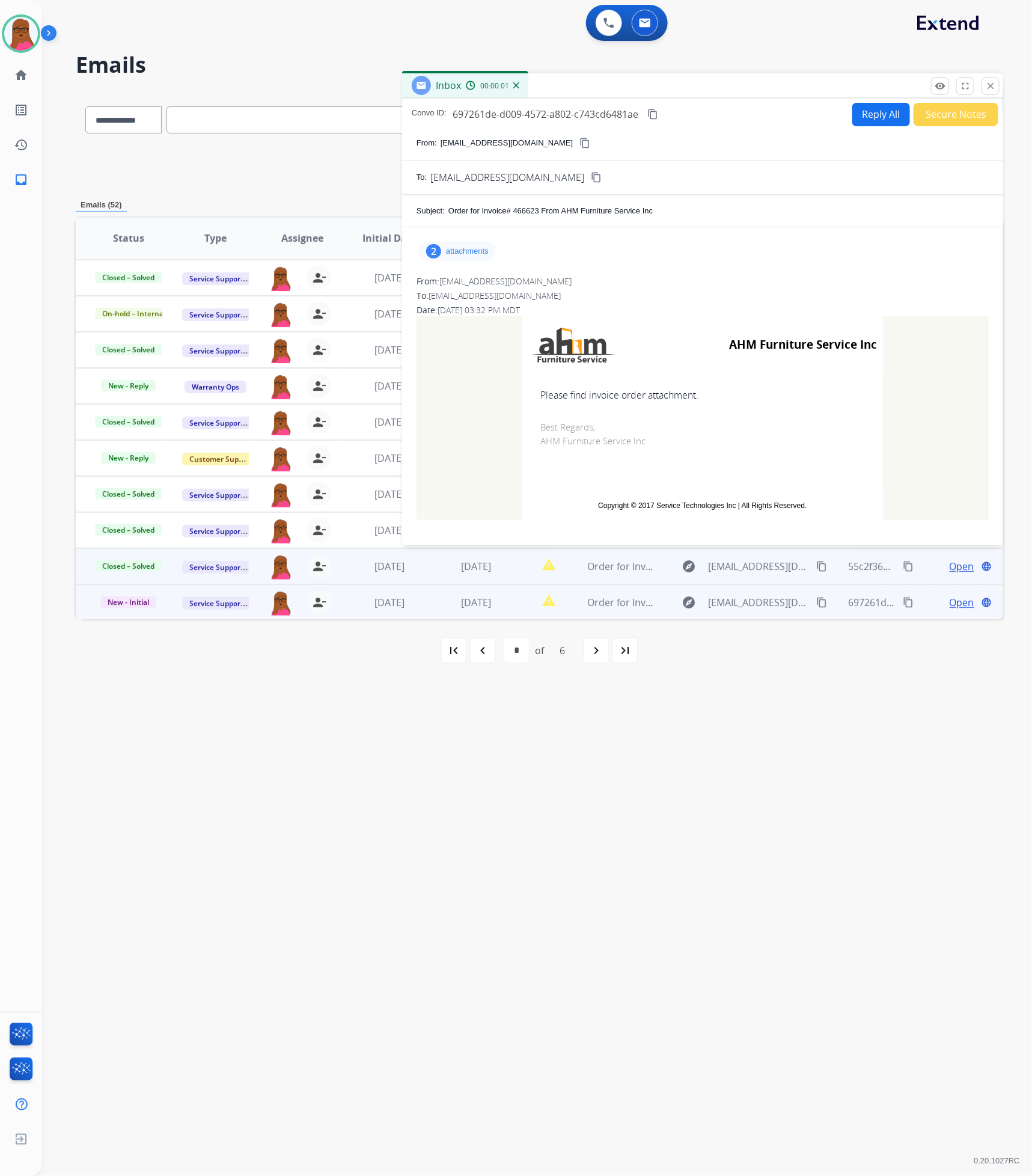
click at [473, 257] on div "2 attachments" at bounding box center [457, 251] width 77 height 19
click at [621, 278] on mat-icon "download" at bounding box center [623, 282] width 11 height 11
click at [630, 320] on mat-icon "download" at bounding box center [631, 324] width 11 height 11
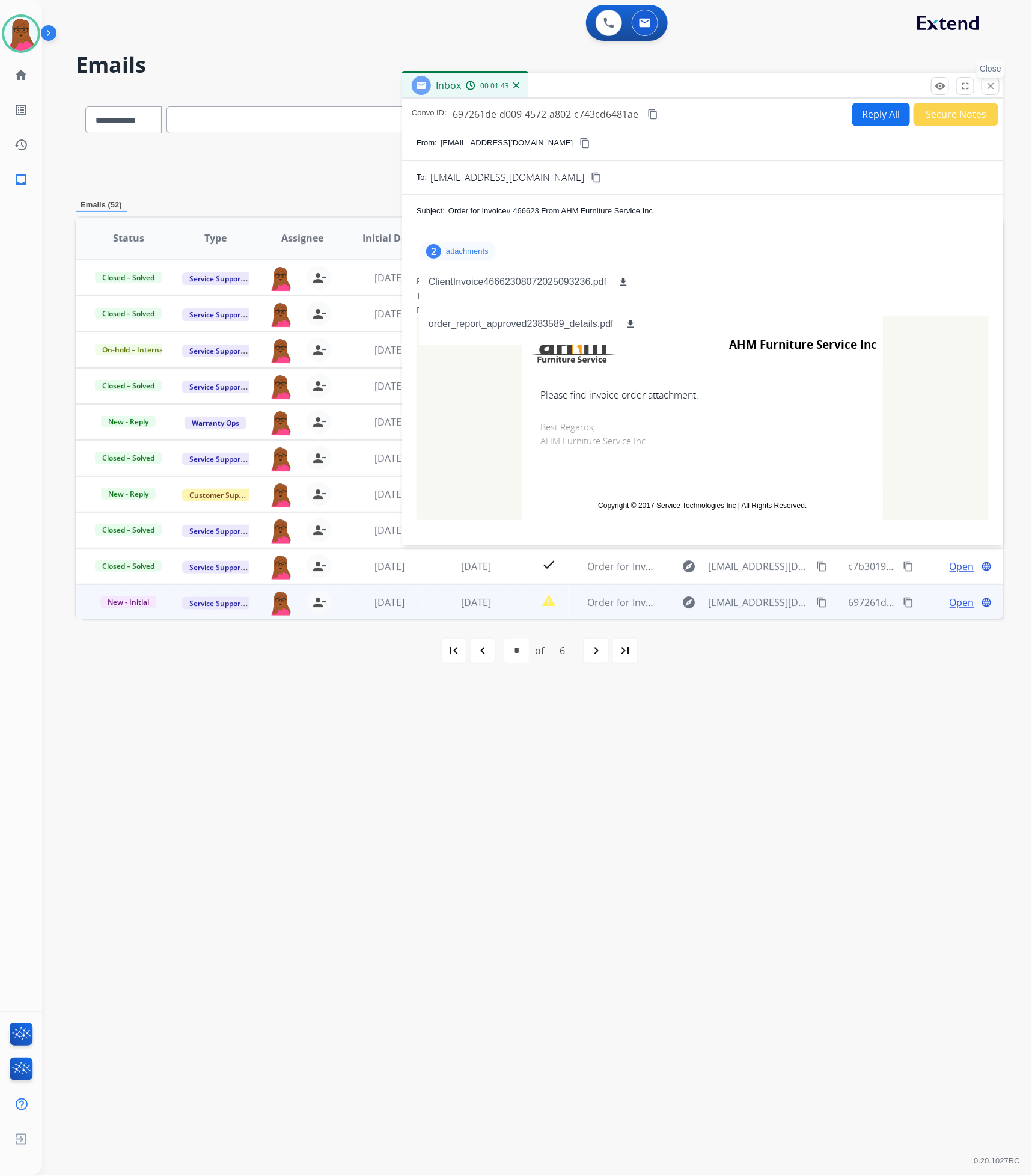
click at [992, 88] on mat-icon "close" at bounding box center [990, 86] width 11 height 11
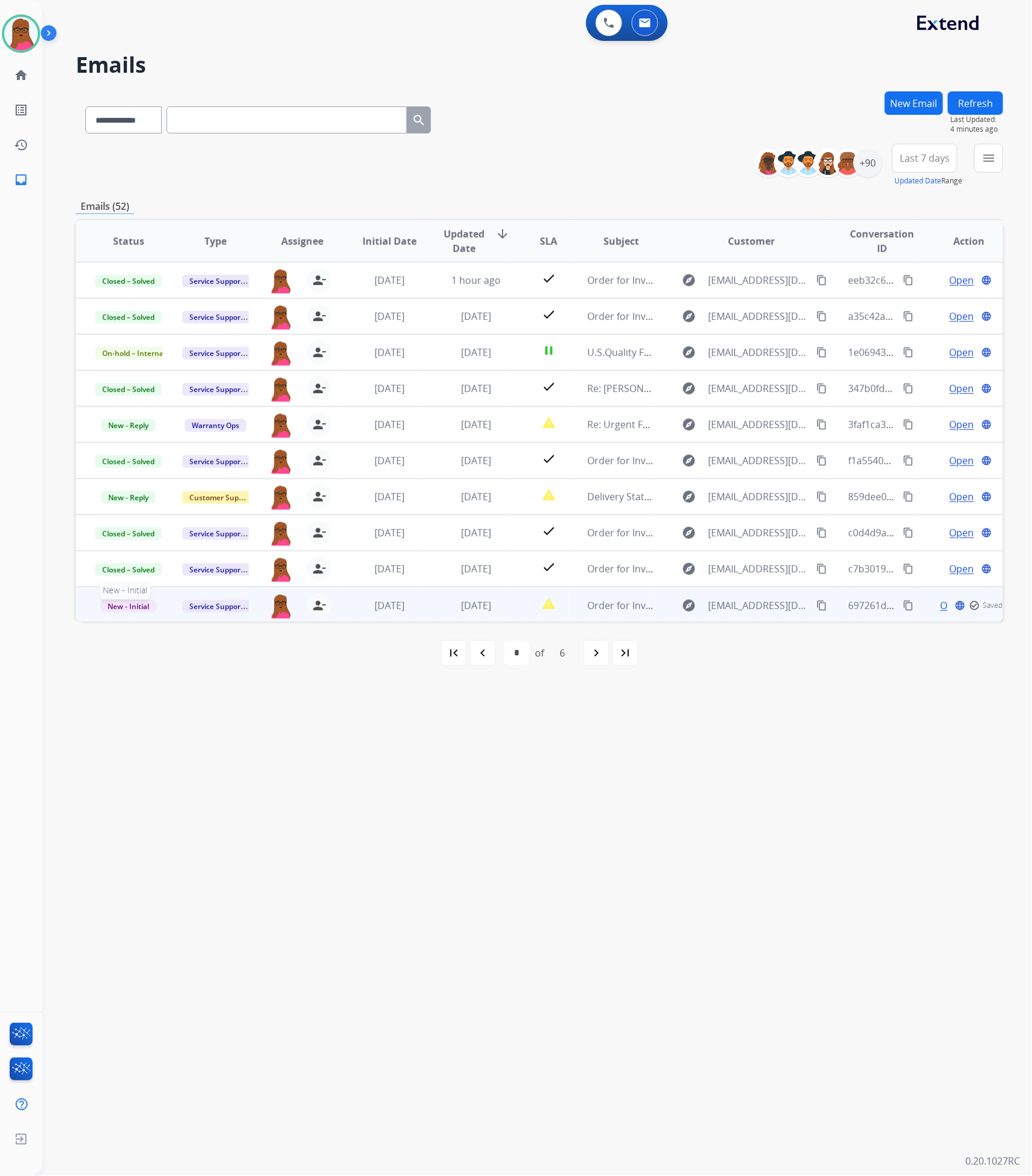
click at [125, 603] on span "New - Initial" at bounding box center [128, 606] width 56 height 13
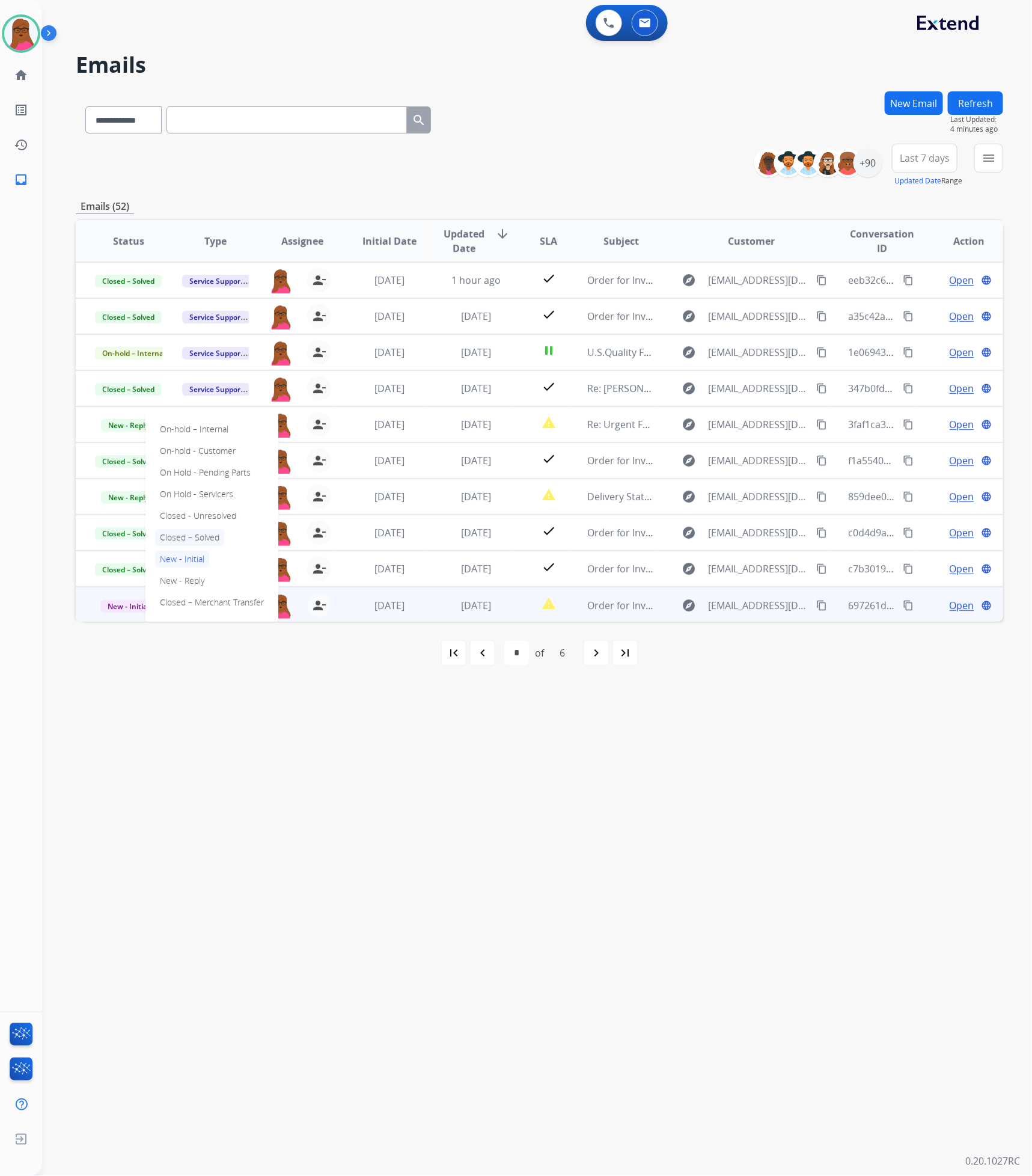
click at [209, 542] on p "Closed – Solved" at bounding box center [190, 537] width 69 height 17
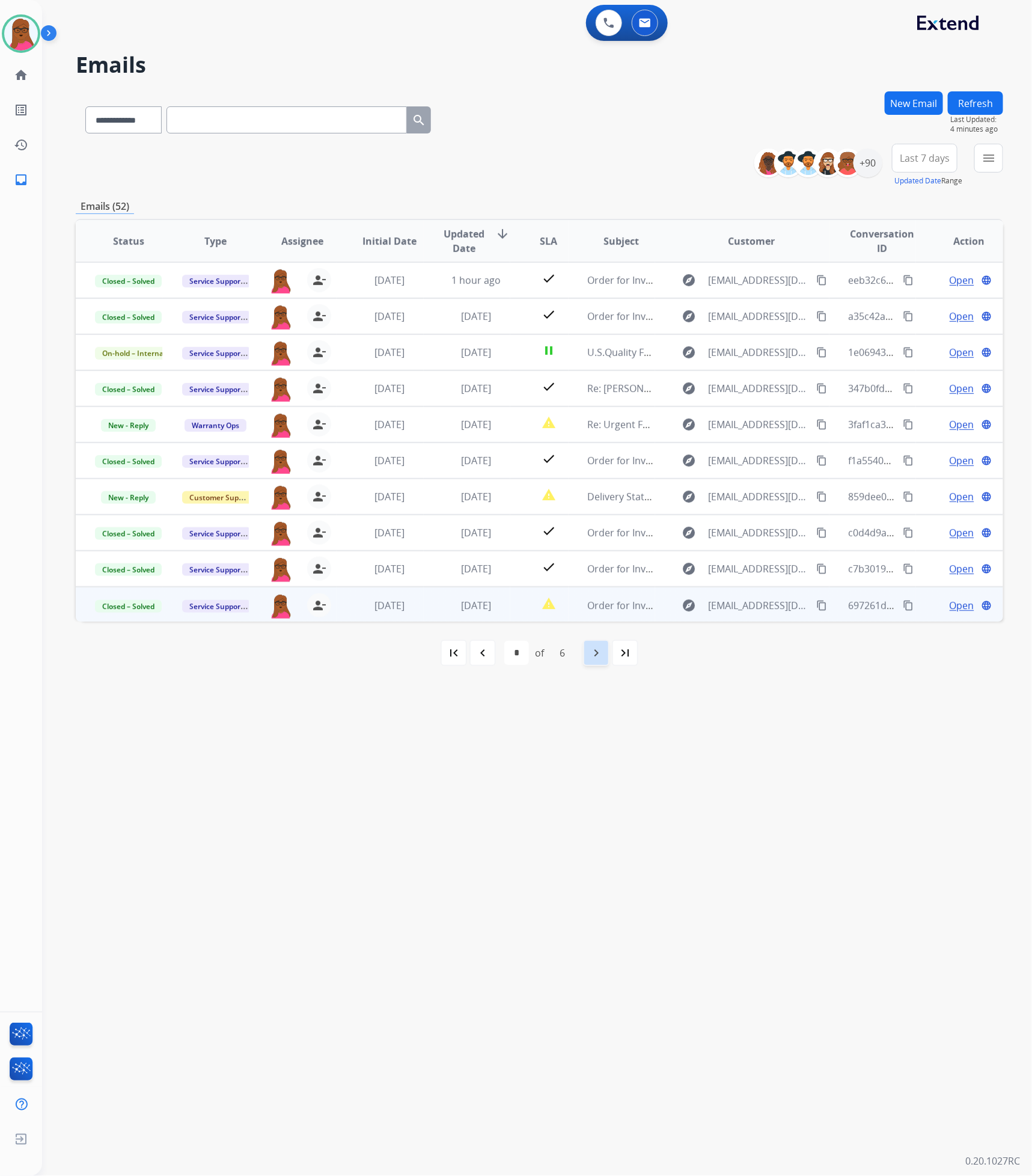
click at [591, 657] on mat-icon "navigate_next" at bounding box center [596, 653] width 14 height 14
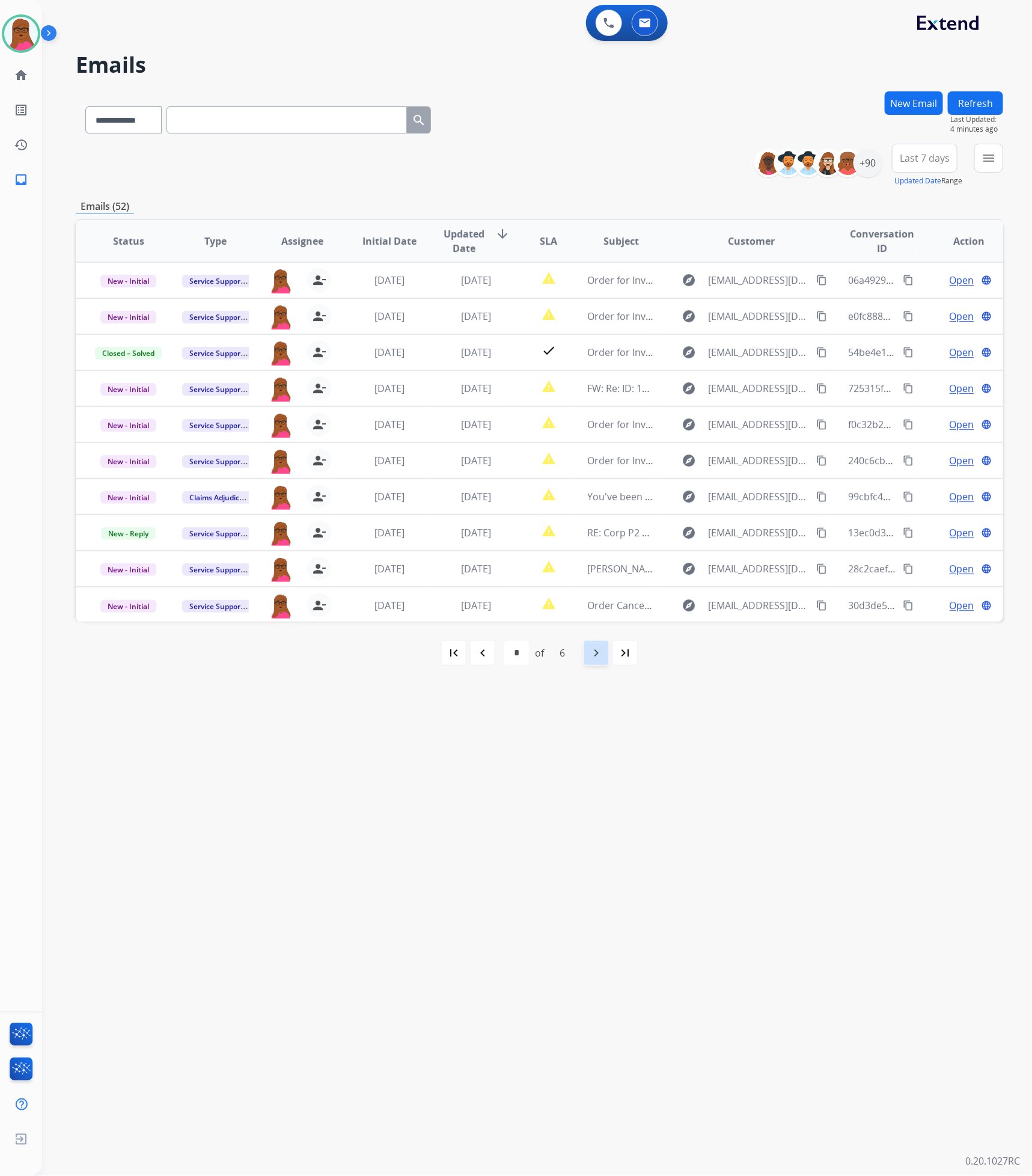
click at [587, 658] on div "navigate_next" at bounding box center [596, 653] width 27 height 27
click at [586, 658] on div "navigate_next" at bounding box center [596, 653] width 27 height 27
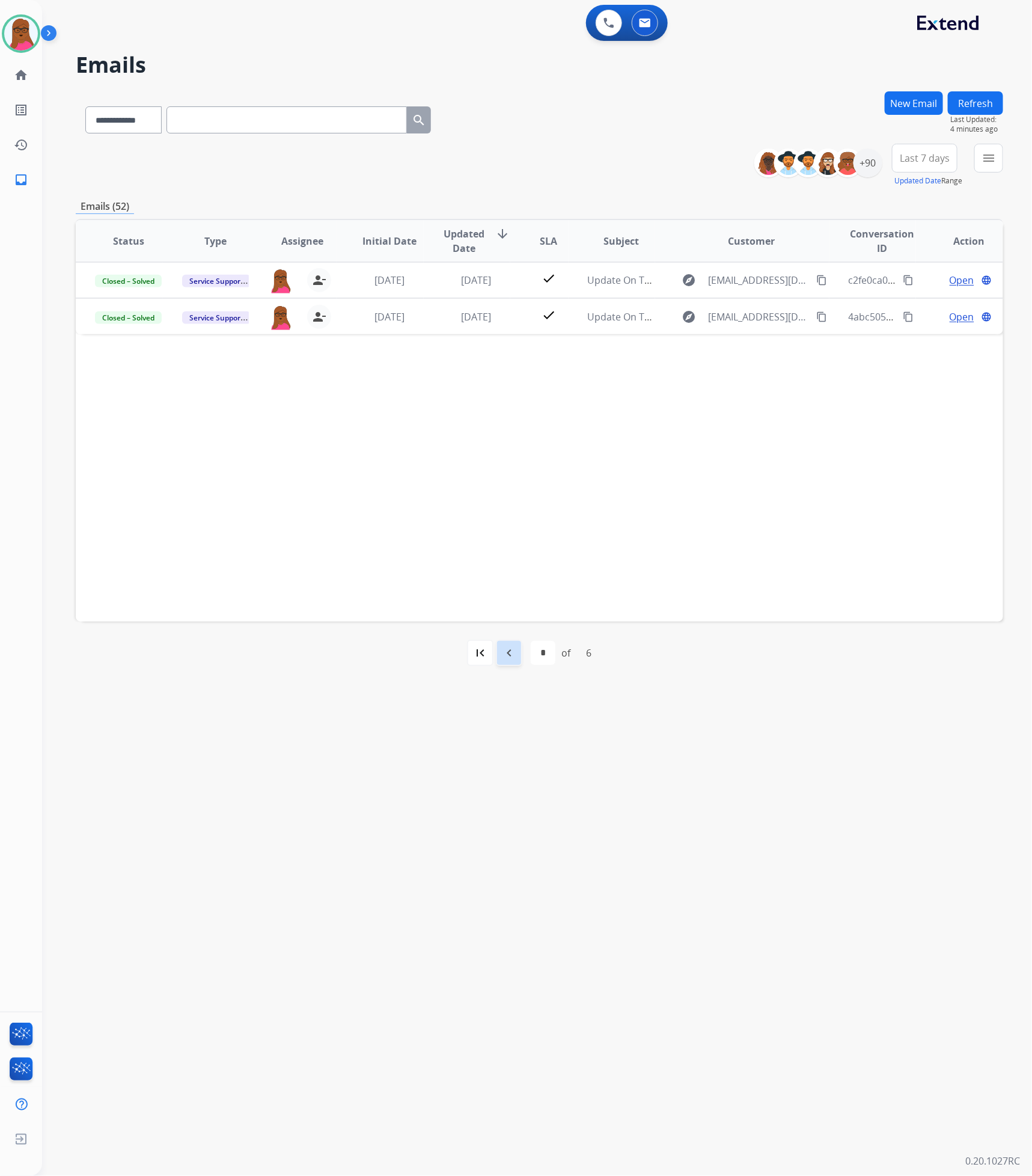
click at [514, 654] on mat-icon "navigate_before" at bounding box center [509, 653] width 14 height 14
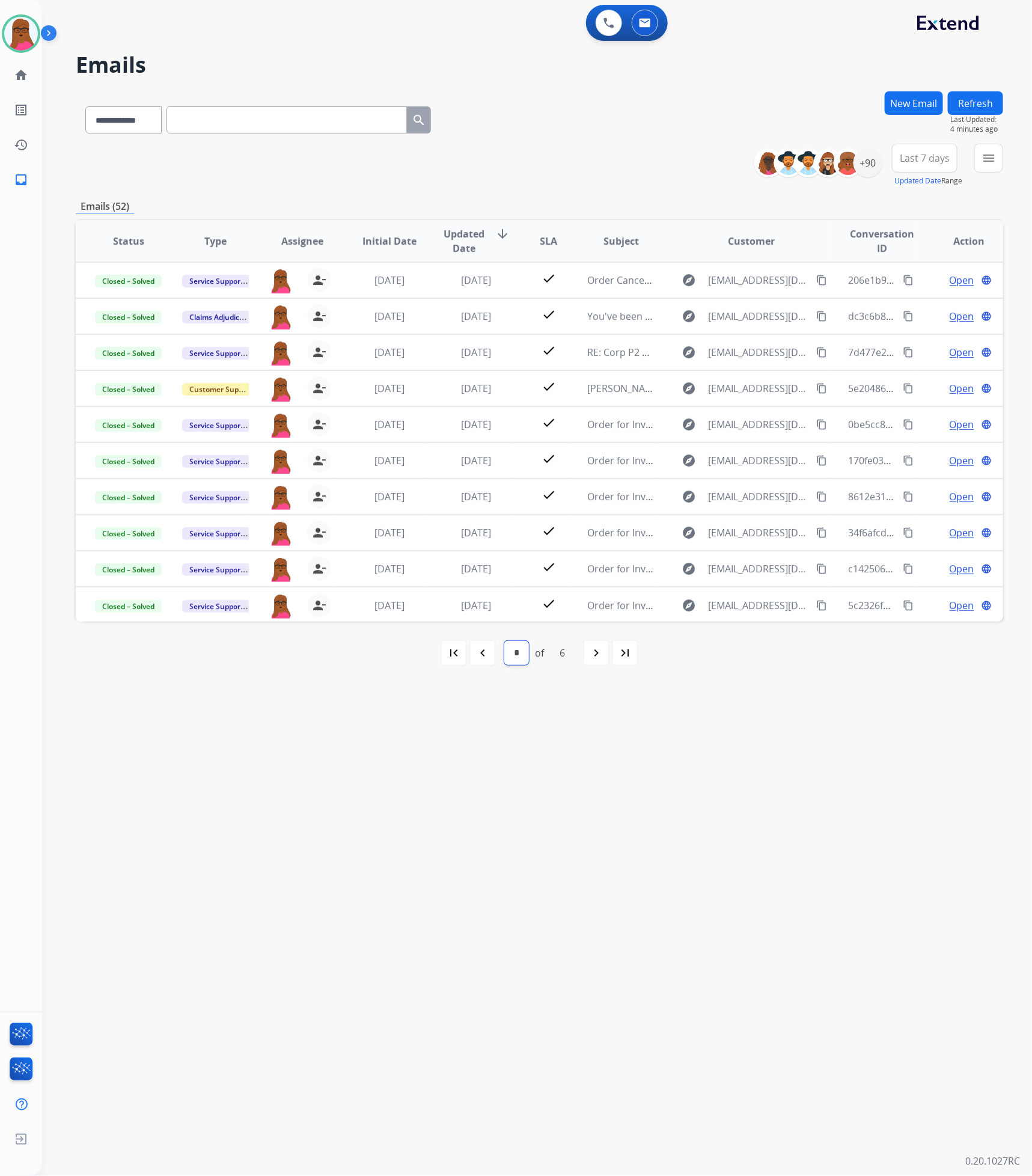
click at [514, 654] on select "* * * * * *" at bounding box center [516, 653] width 25 height 24
drag, startPoint x: 602, startPoint y: 790, endPoint x: 559, endPoint y: 741, distance: 65.2
click at [597, 786] on div "**********" at bounding box center [523, 610] width 961 height 1133
click at [482, 651] on mat-icon "navigate_before" at bounding box center [483, 653] width 14 height 14
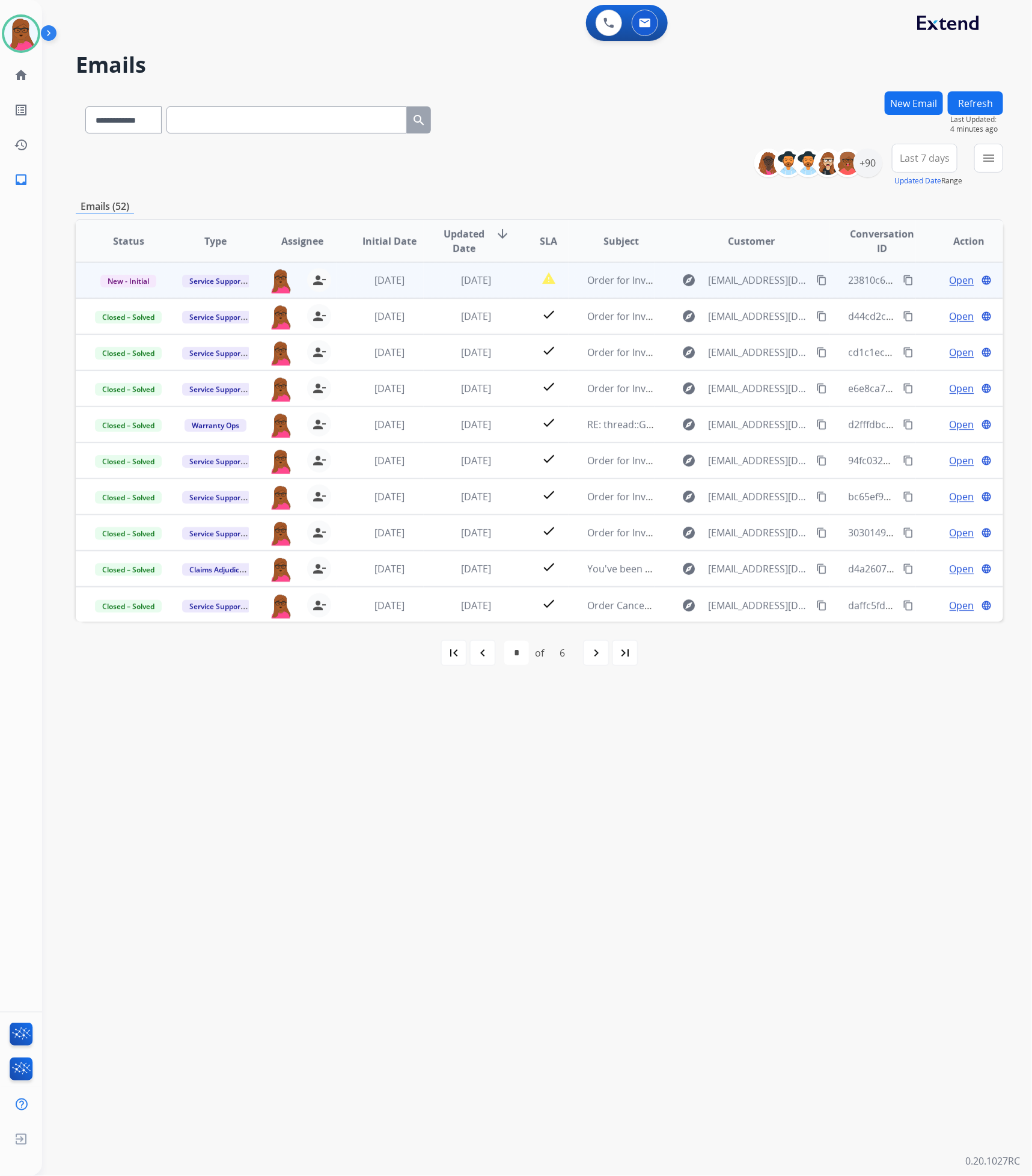
click at [952, 278] on span "Open" at bounding box center [961, 280] width 25 height 14
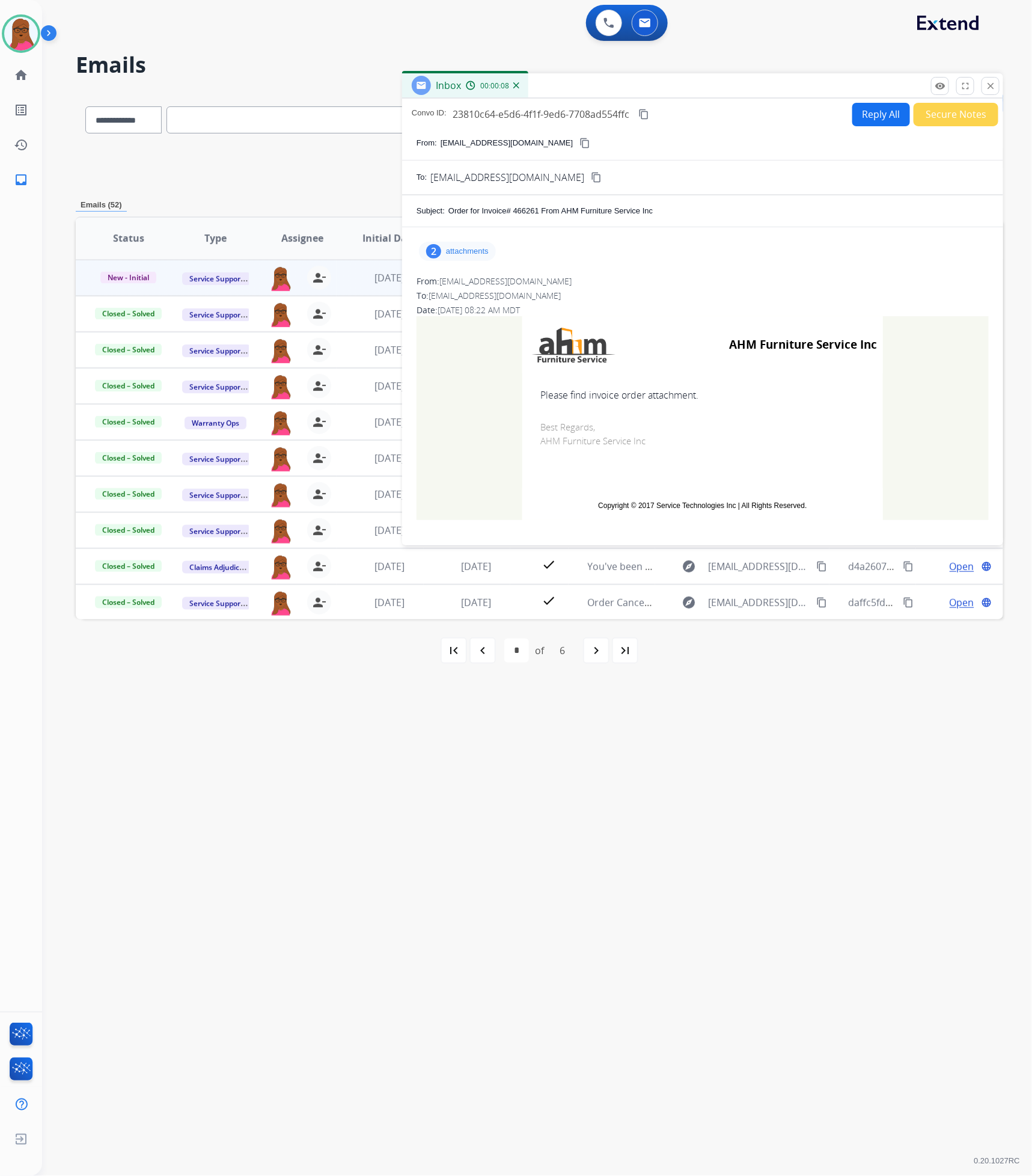
click at [455, 256] on p "attachments" at bounding box center [467, 251] width 43 height 10
click at [626, 281] on mat-icon "download" at bounding box center [623, 282] width 11 height 11
click at [632, 319] on mat-icon "download" at bounding box center [631, 324] width 11 height 11
click at [622, 282] on mat-icon "download" at bounding box center [623, 282] width 11 height 11
click at [989, 81] on mat-icon "close" at bounding box center [990, 86] width 11 height 11
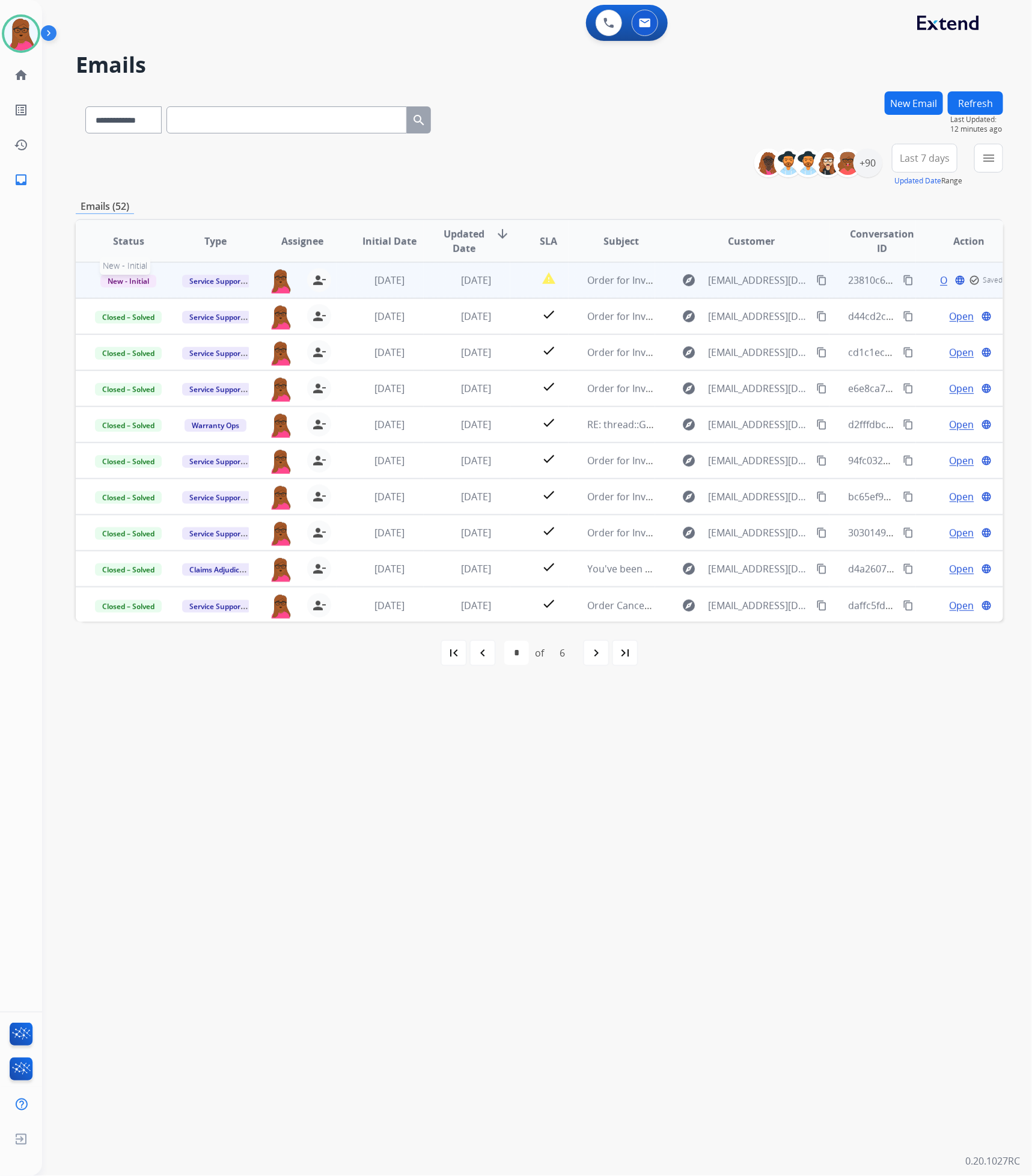
click at [145, 280] on span "New - Initial" at bounding box center [128, 281] width 56 height 13
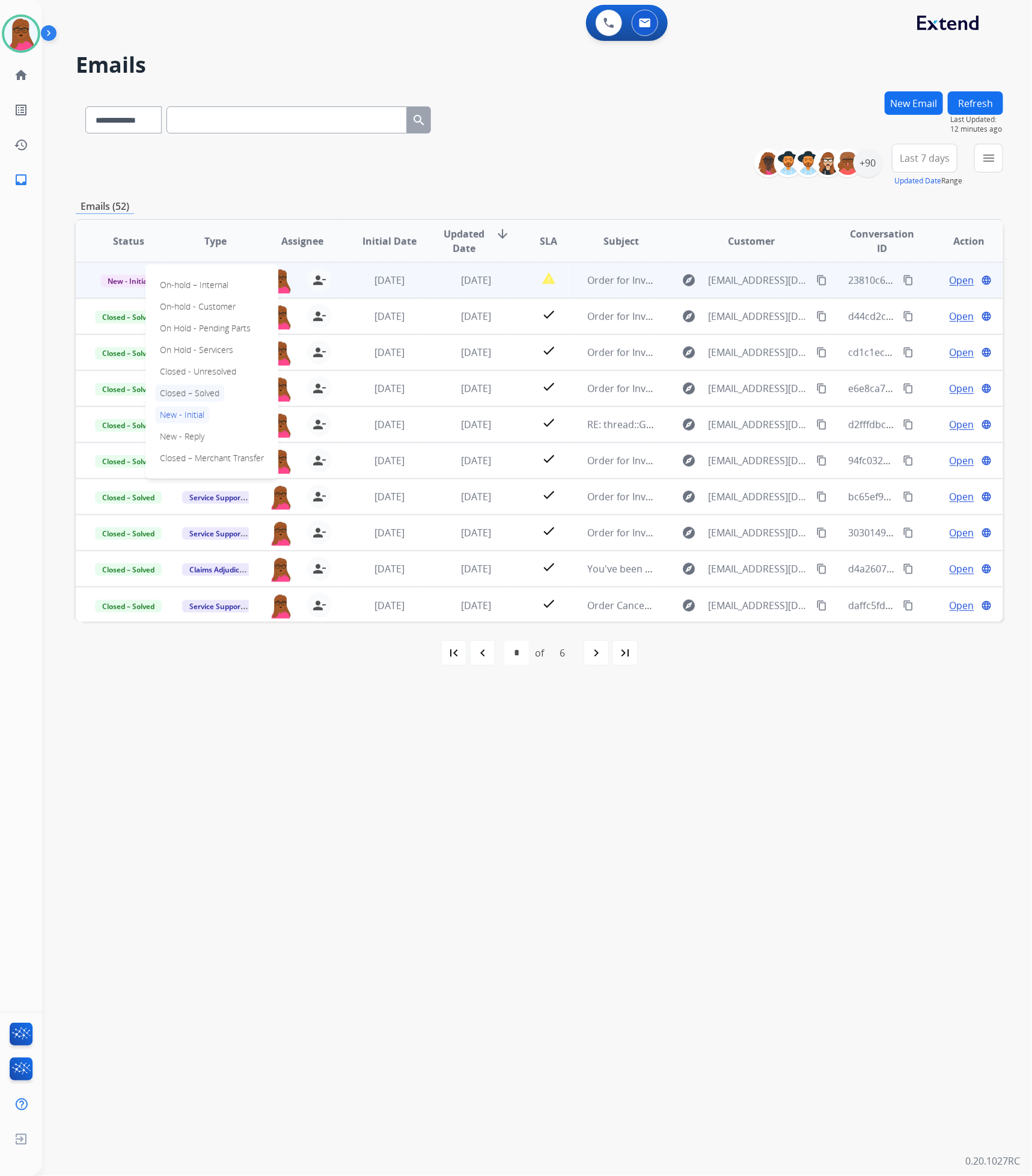
click at [215, 392] on p "Closed – Solved" at bounding box center [190, 393] width 69 height 17
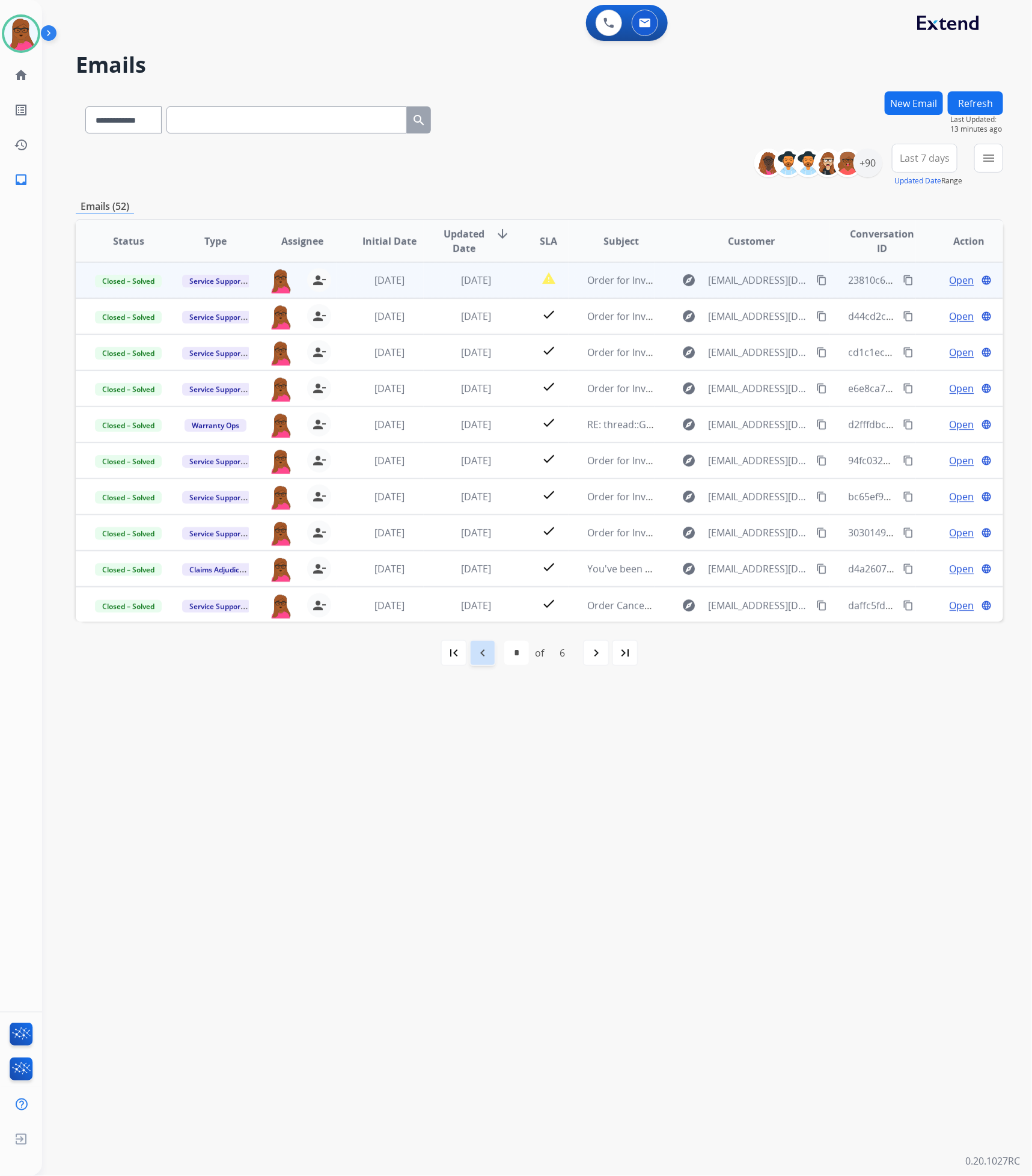
click at [482, 662] on div "navigate_before" at bounding box center [483, 653] width 27 height 27
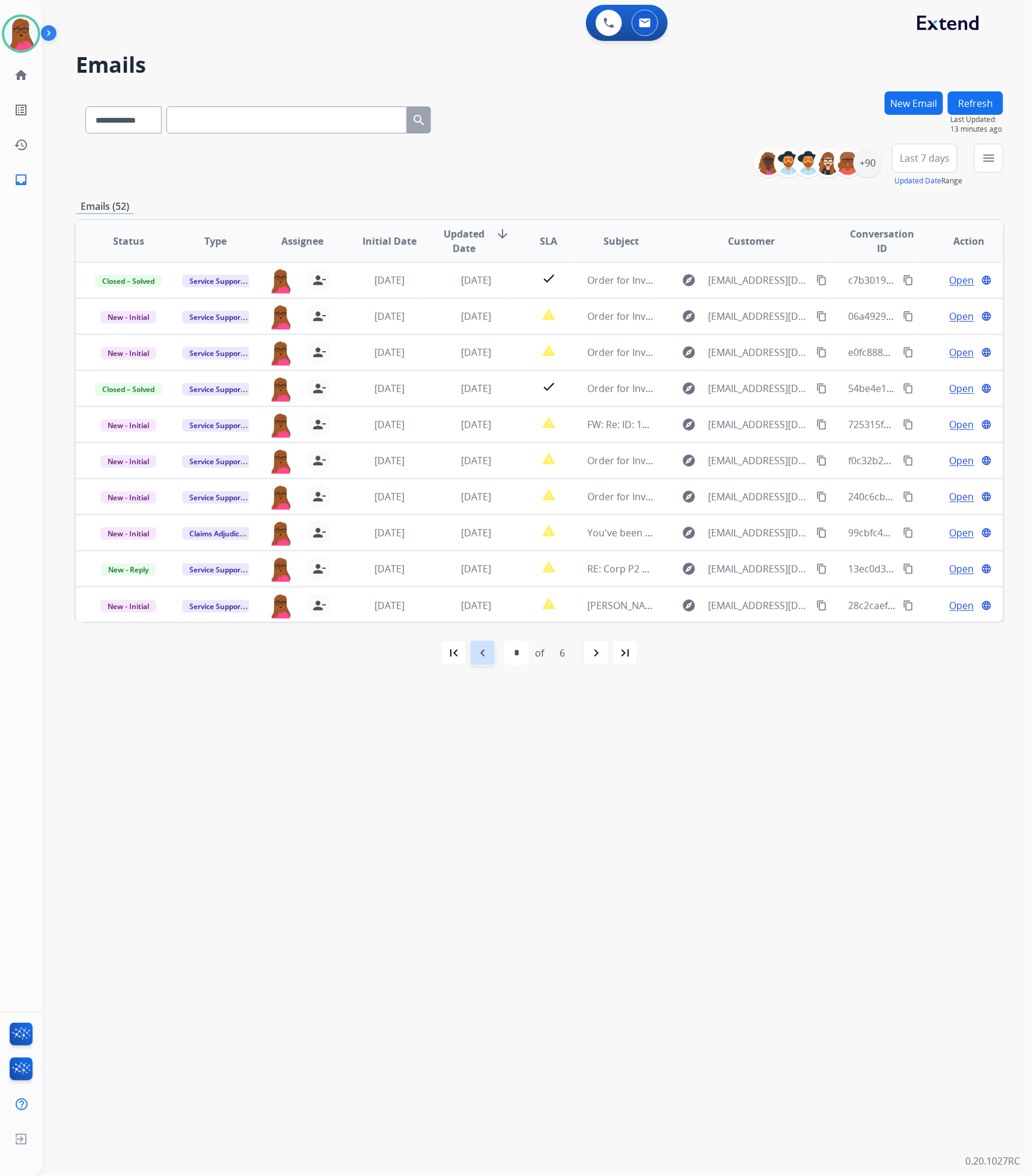
click at [479, 660] on mat-icon "navigate_before" at bounding box center [483, 653] width 14 height 14
click at [480, 660] on mat-icon "navigate_before" at bounding box center [483, 653] width 14 height 14
select select "*"
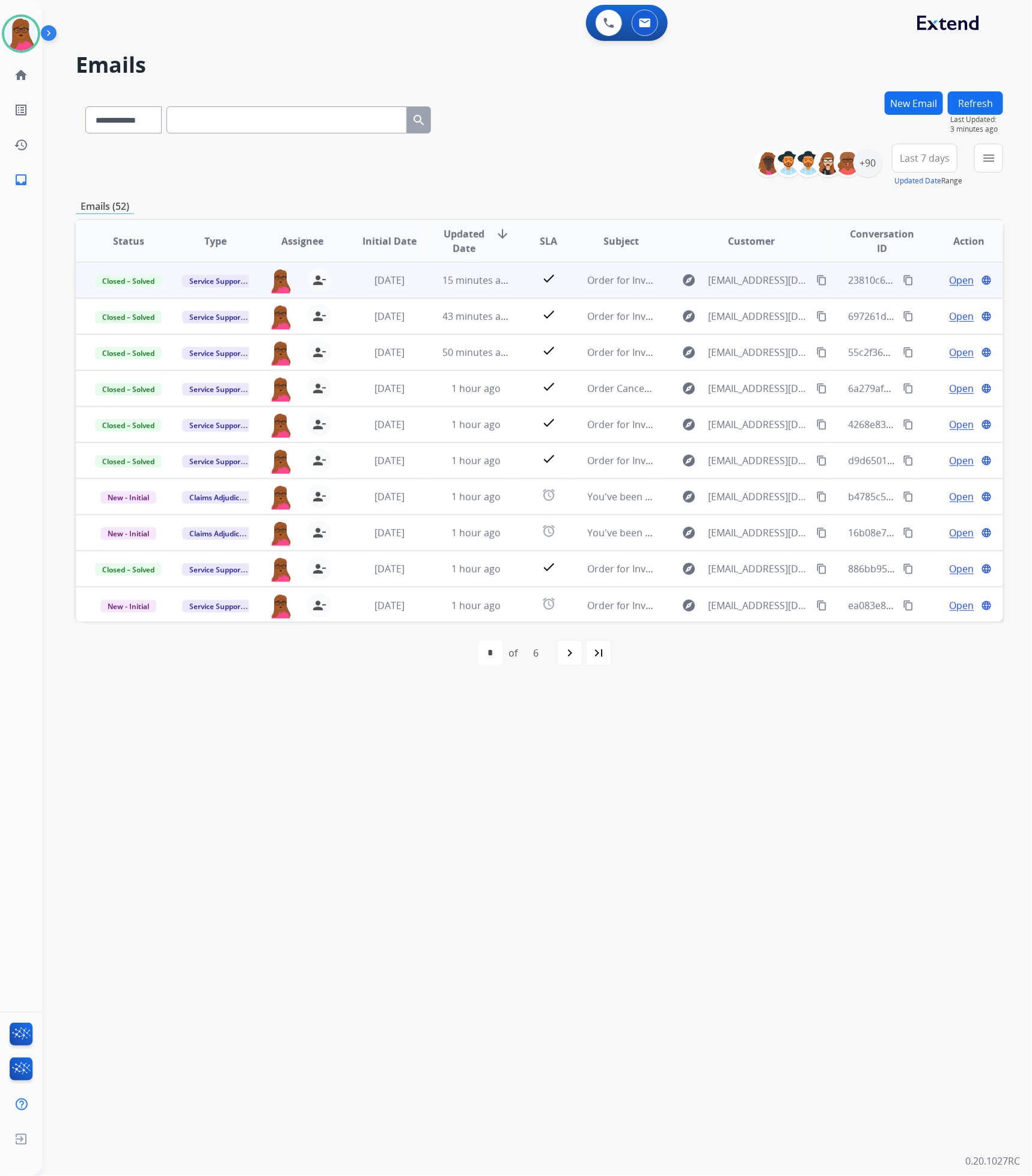
click at [916, 103] on button "New Email" at bounding box center [914, 103] width 59 height 24
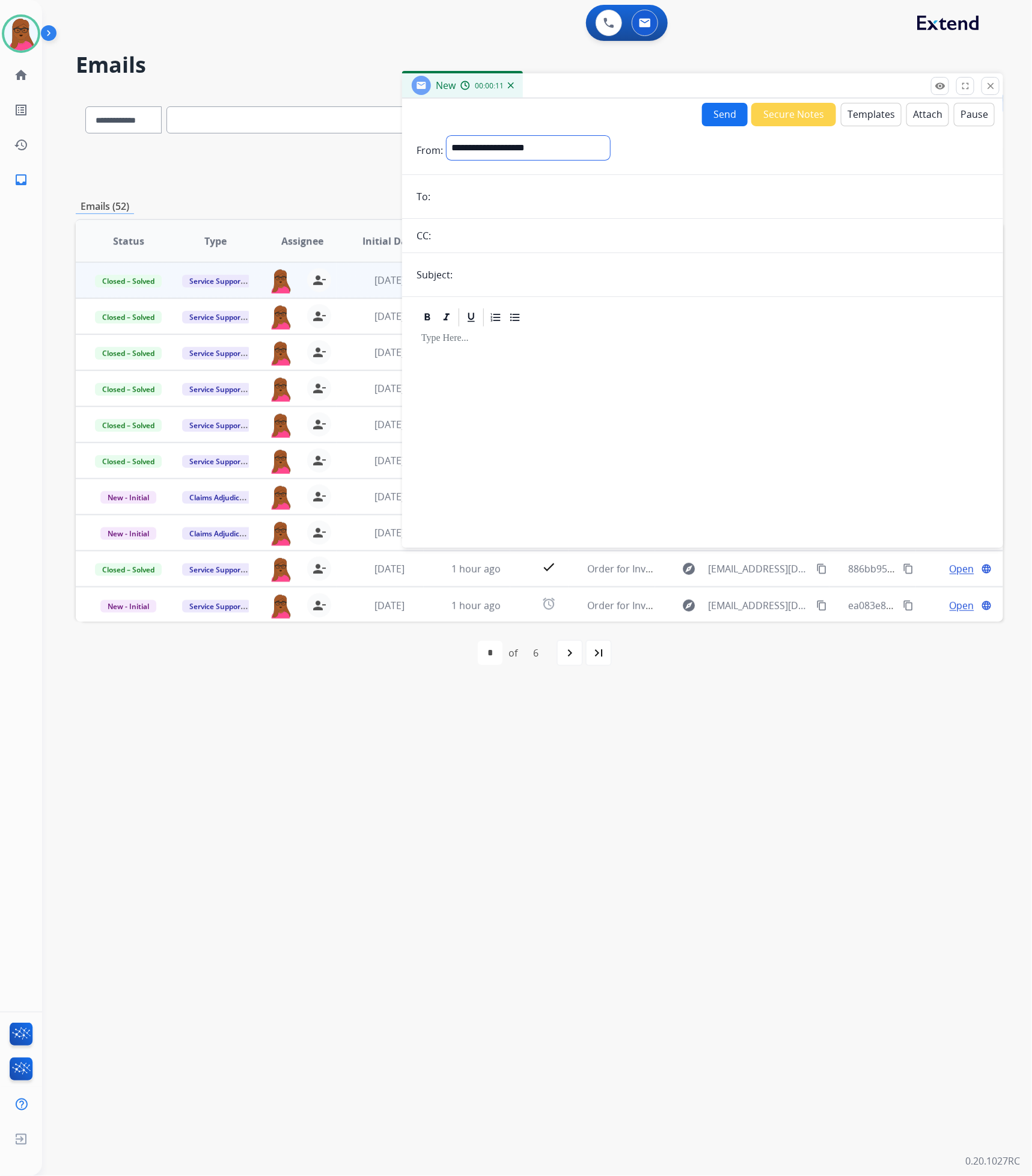
click at [610, 152] on select "**********" at bounding box center [528, 148] width 164 height 24
select select "**********"
click at [447, 136] on select "**********" at bounding box center [528, 148] width 164 height 24
click at [561, 205] on input "email" at bounding box center [711, 198] width 555 height 24
paste input "**********"
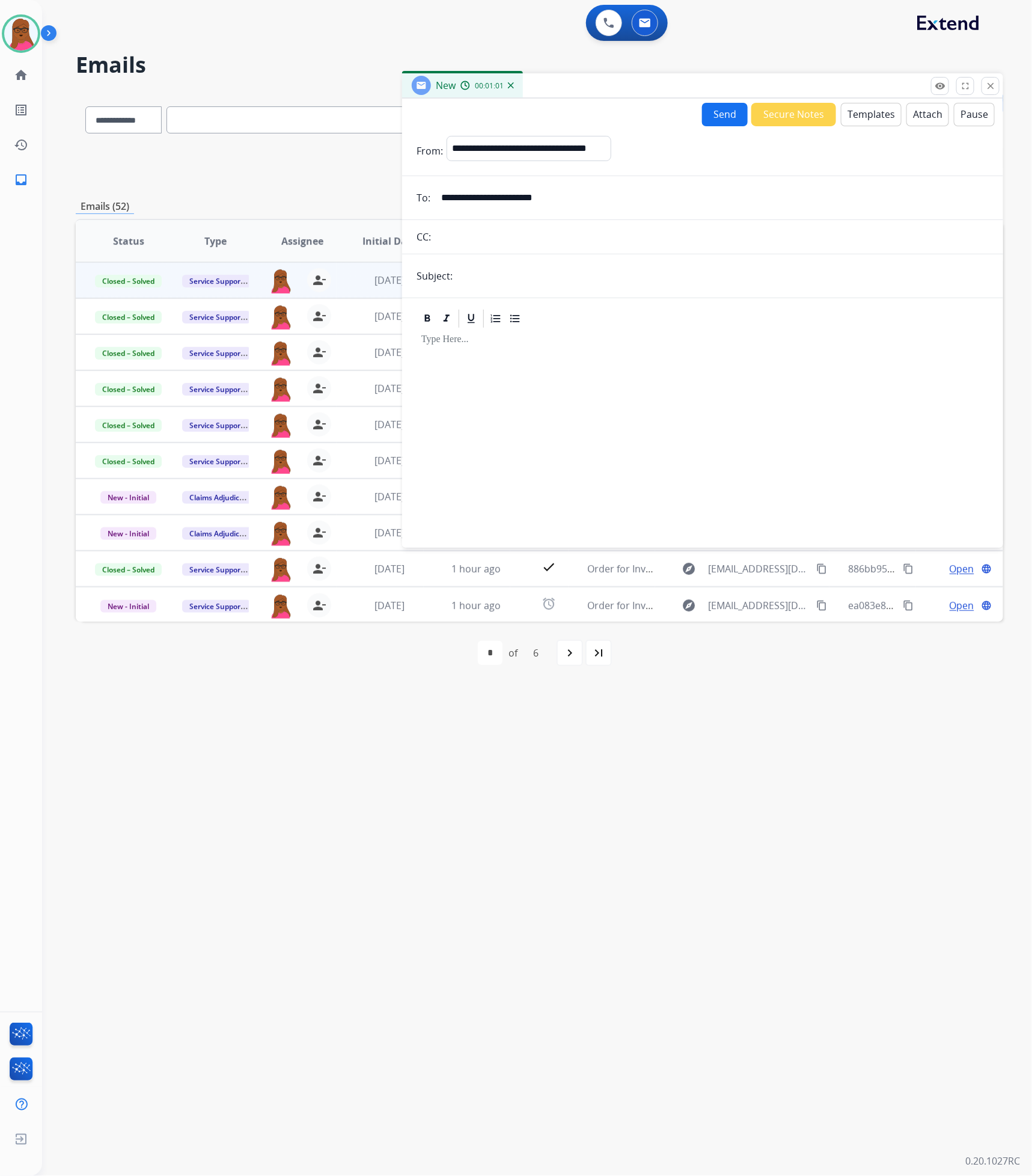
type input "**********"
click at [631, 271] on input "text" at bounding box center [722, 276] width 532 height 24
type input "**********"
click at [613, 368] on div at bounding box center [702, 433] width 572 height 206
click at [870, 115] on button "Templates" at bounding box center [871, 114] width 61 height 24
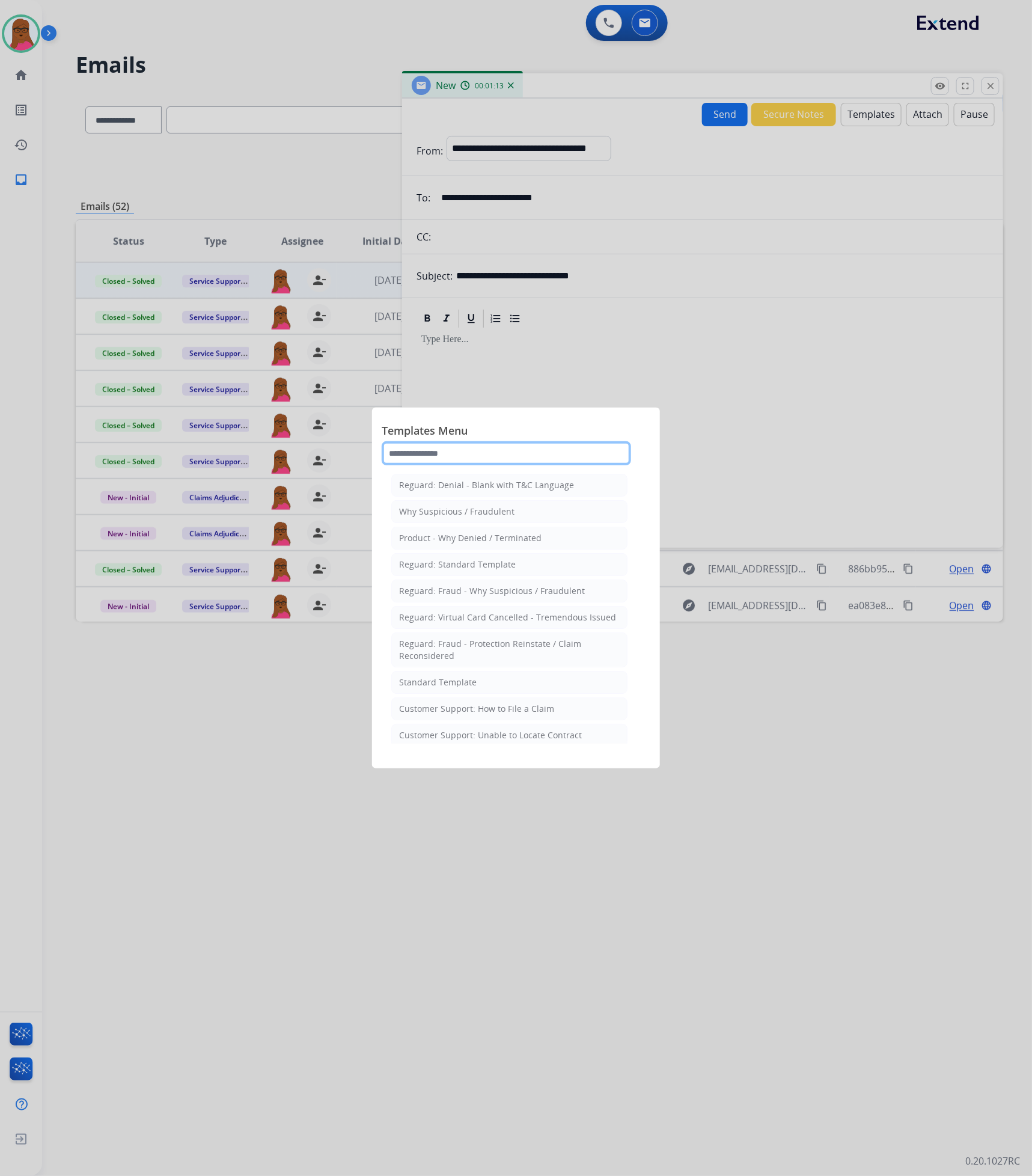
click at [507, 449] on input "text" at bounding box center [506, 453] width 249 height 24
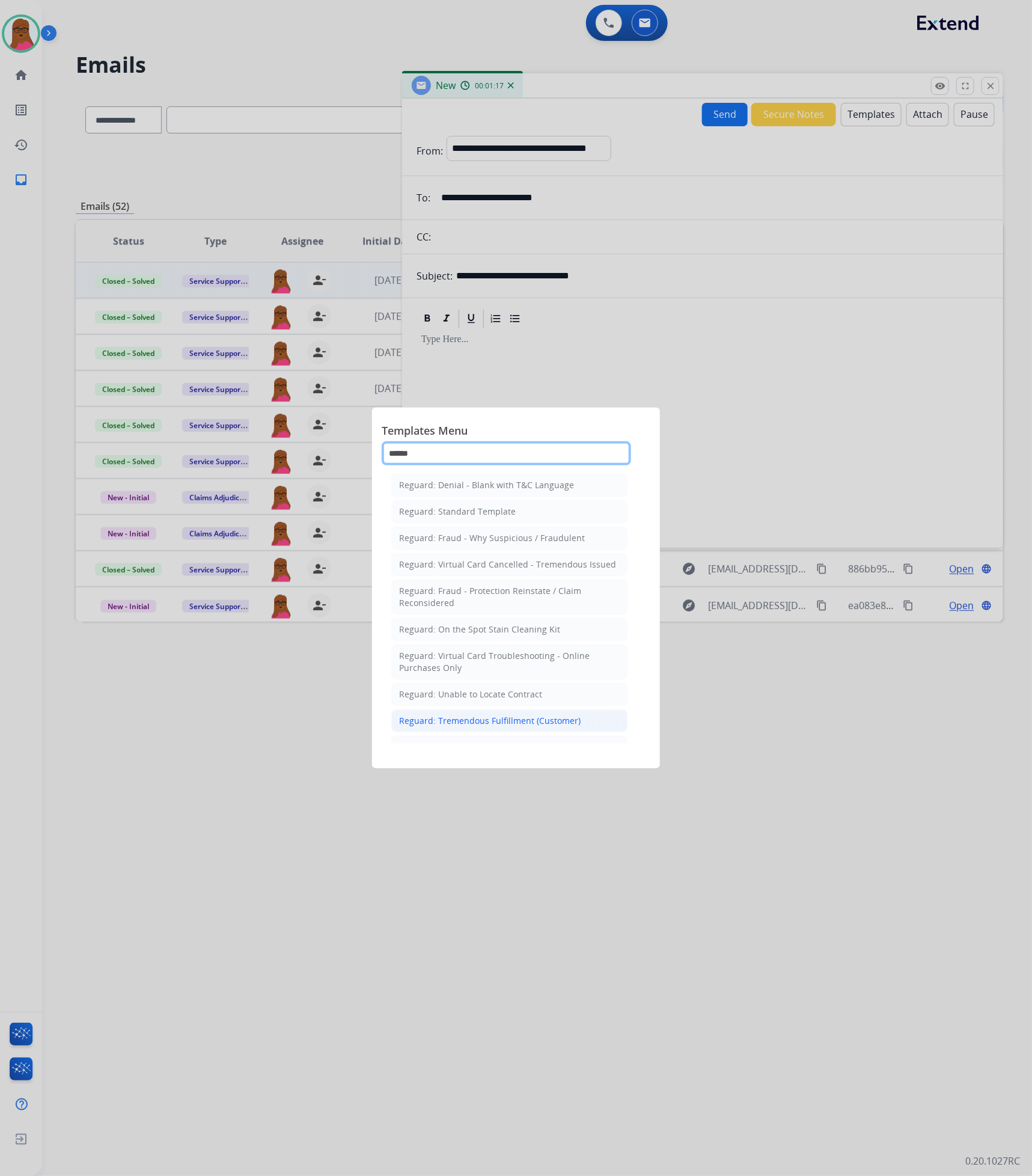
type input "******"
click at [471, 723] on div "Reguard: Tremendous Fulfillment (Customer)" at bounding box center [489, 721] width 182 height 12
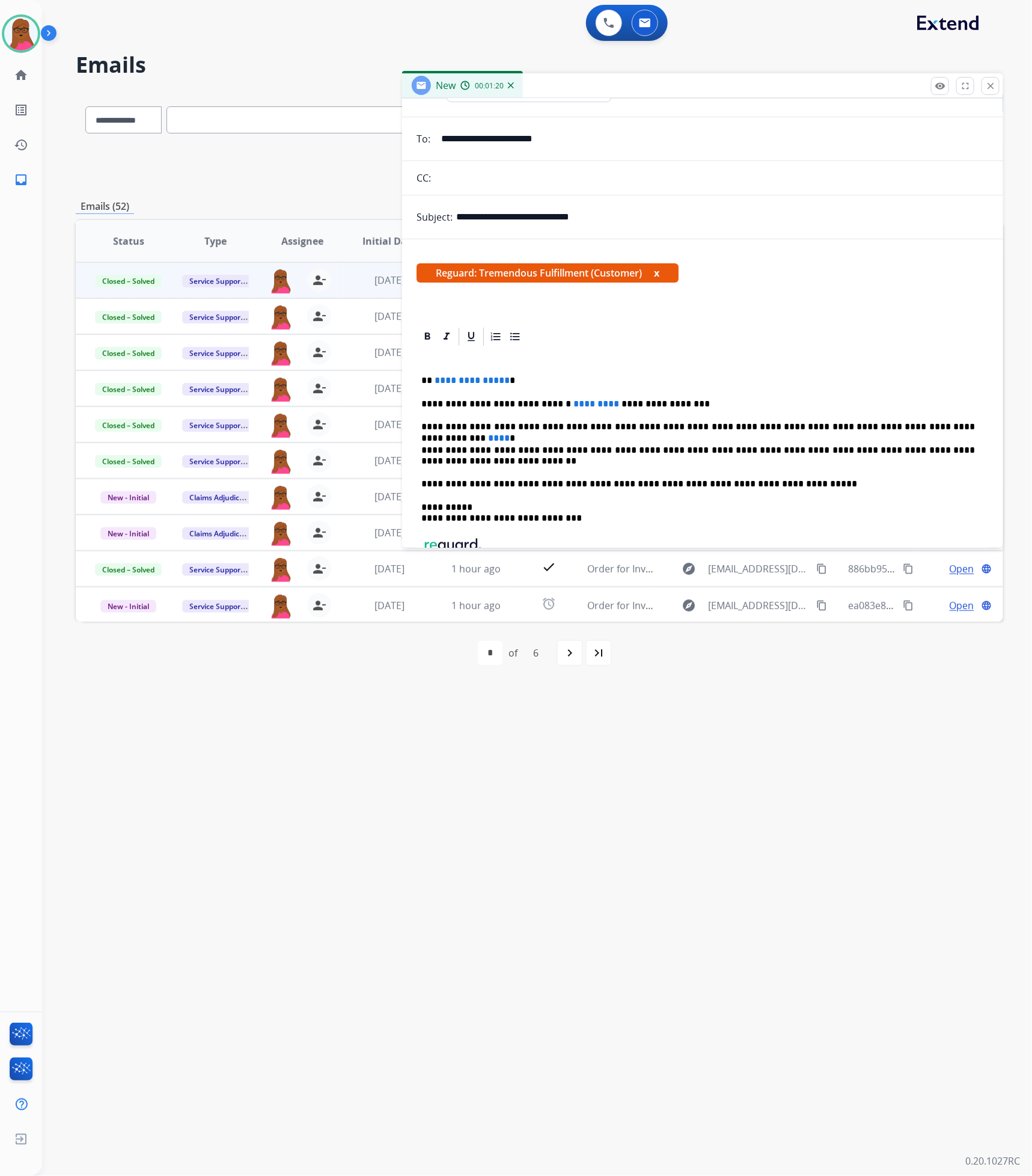
scroll to position [90, 0]
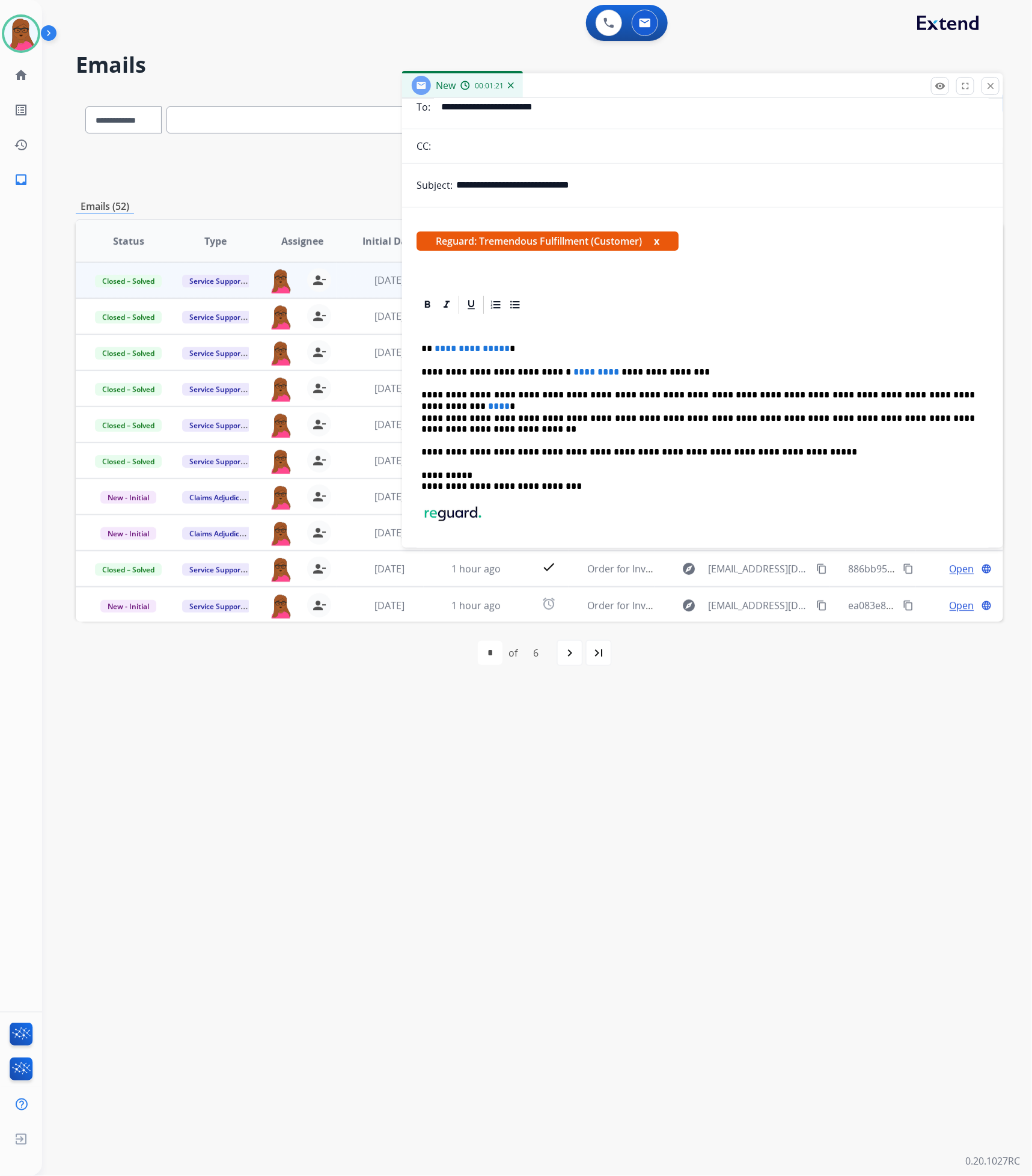
click at [502, 348] on span "**********" at bounding box center [472, 348] width 75 height 9
click at [581, 369] on span "*********" at bounding box center [596, 371] width 46 height 9
click at [509, 401] on span "****" at bounding box center [499, 406] width 22 height 9
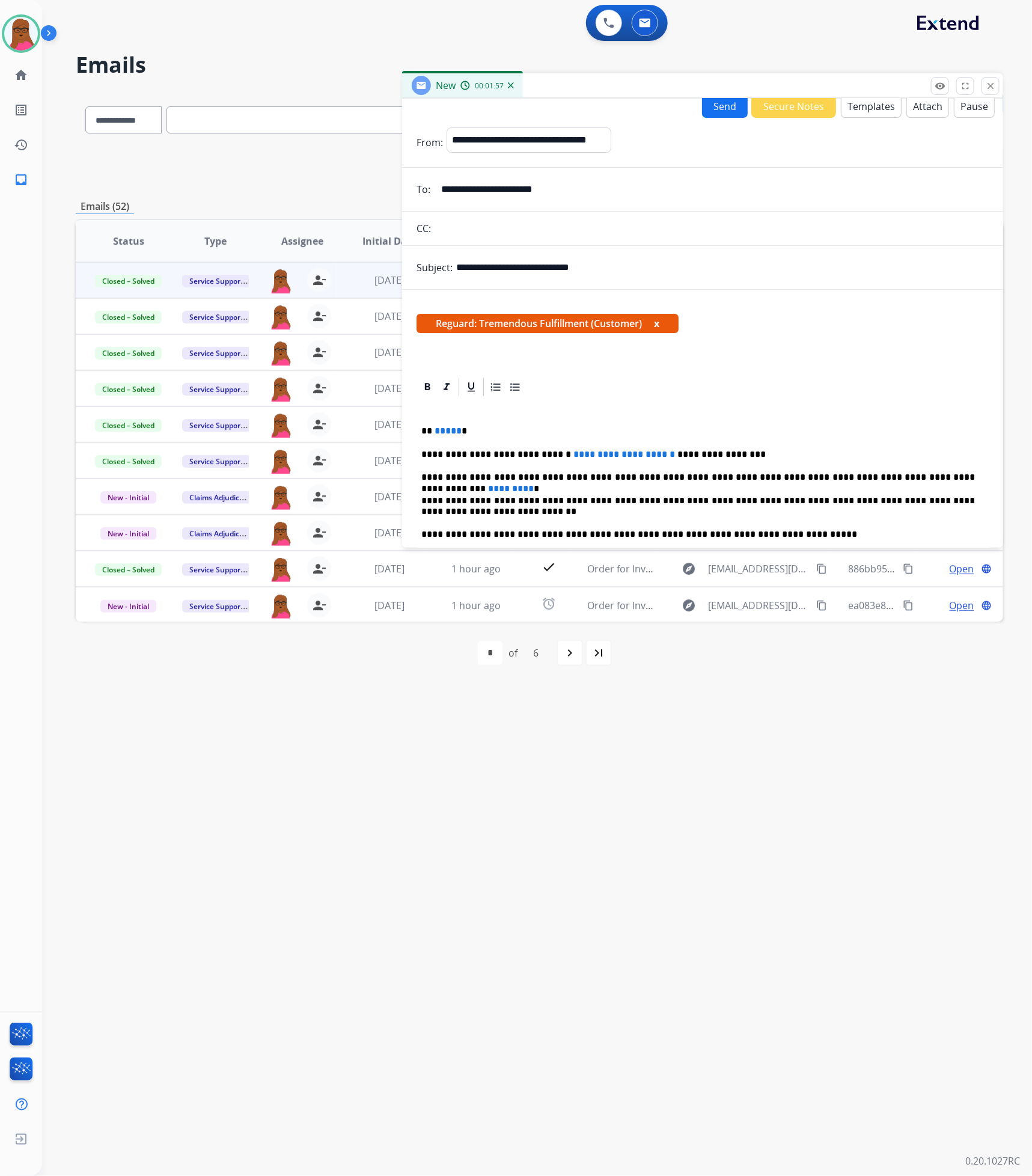
scroll to position [0, 0]
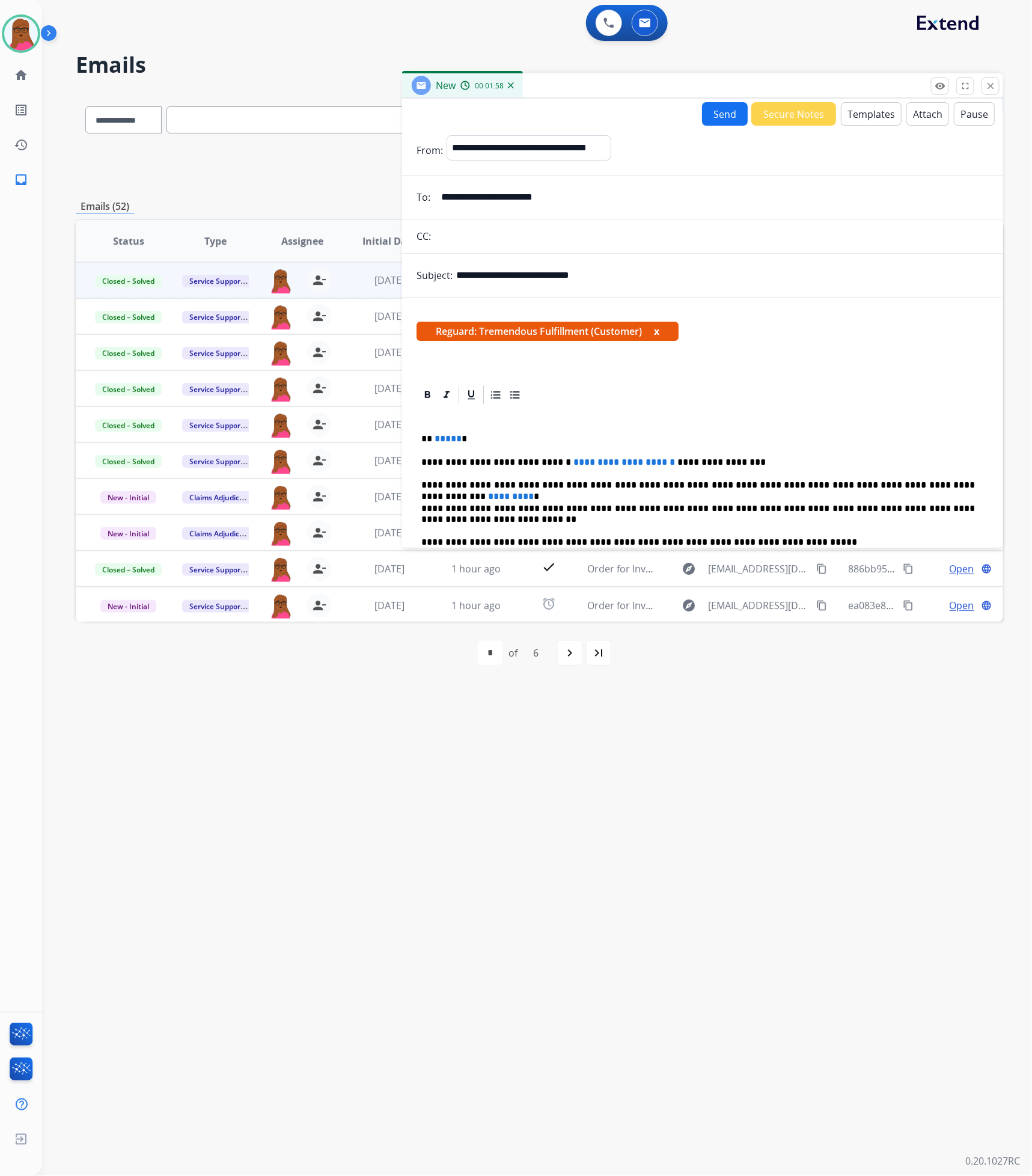
click at [721, 109] on button "Send" at bounding box center [725, 113] width 46 height 24
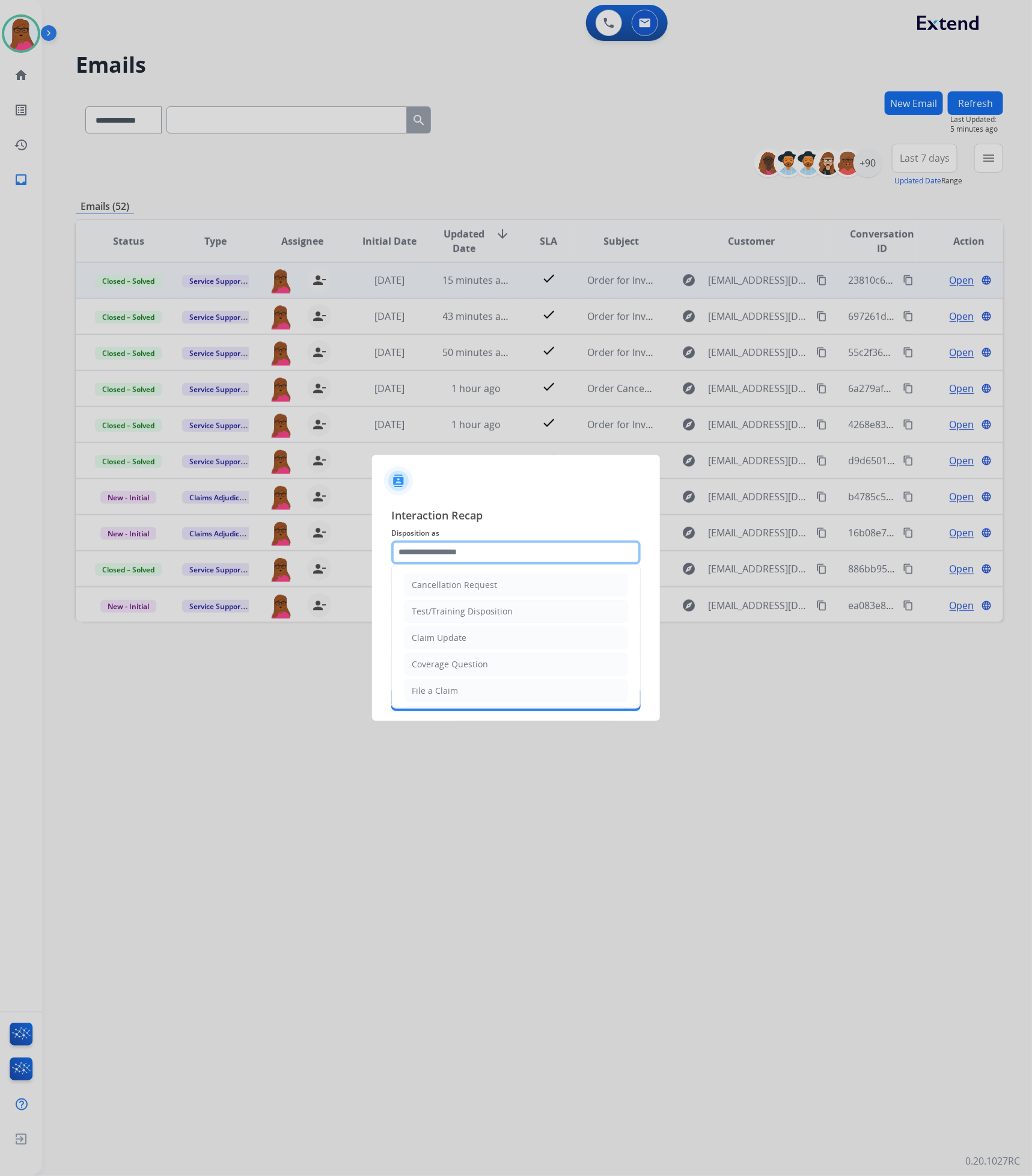
click at [494, 556] on input "text" at bounding box center [515, 552] width 249 height 24
click at [460, 644] on div "Claim Update" at bounding box center [439, 638] width 55 height 12
type input "**********"
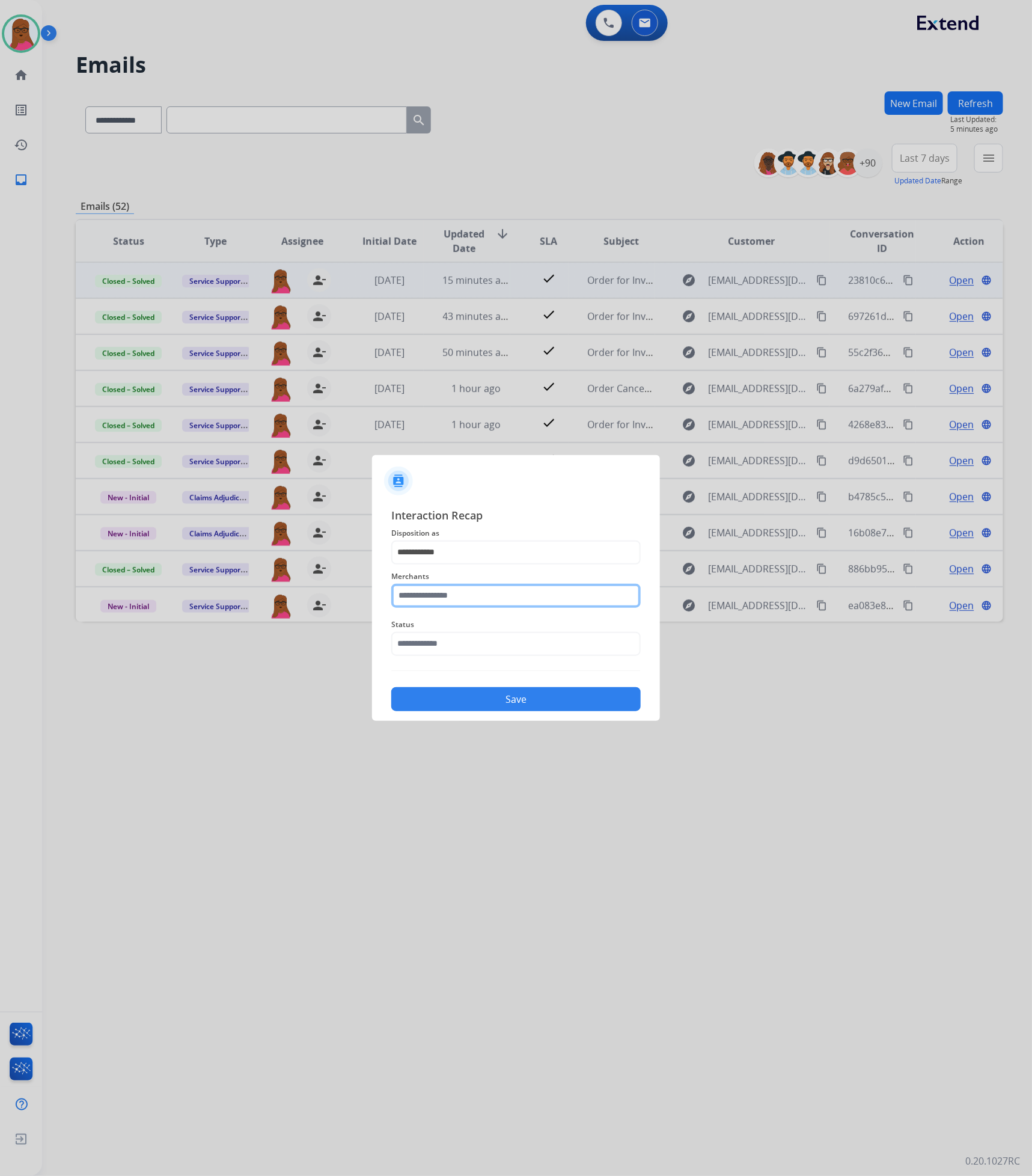
click at [484, 598] on input "text" at bounding box center [515, 596] width 249 height 24
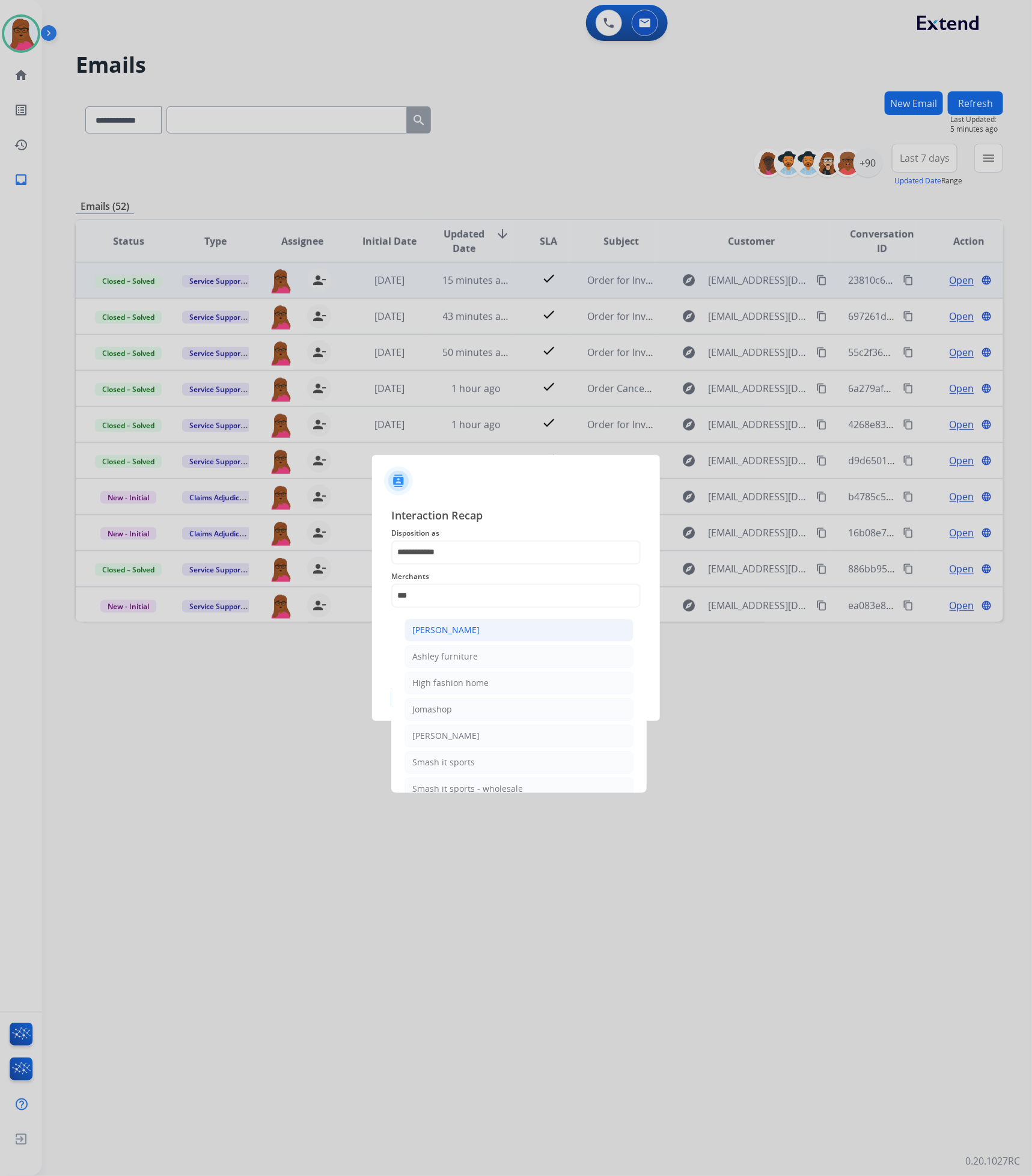
click at [445, 633] on div "[PERSON_NAME]" at bounding box center [446, 630] width 68 height 12
type input "**********"
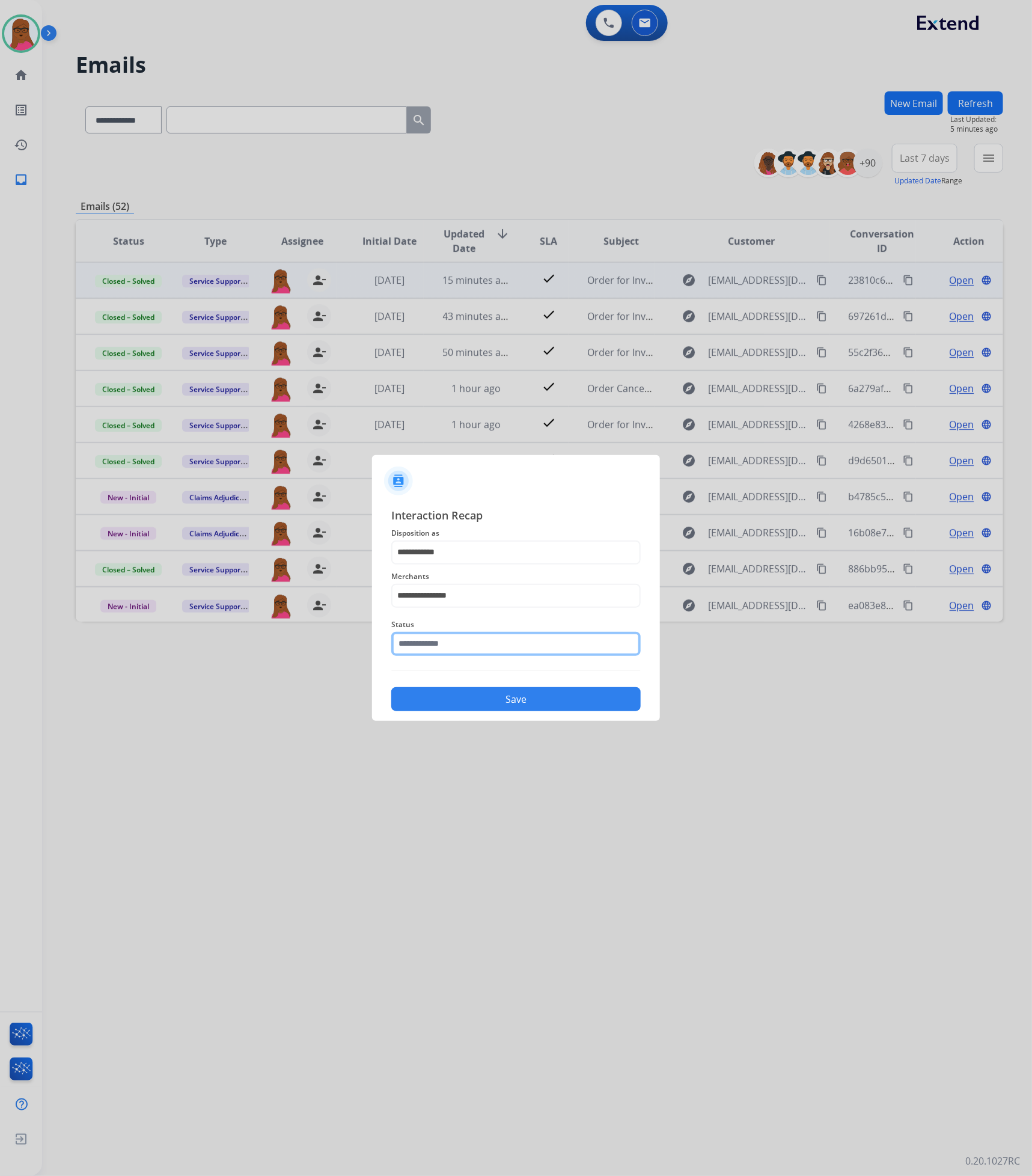
click at [449, 641] on input "text" at bounding box center [515, 644] width 249 height 24
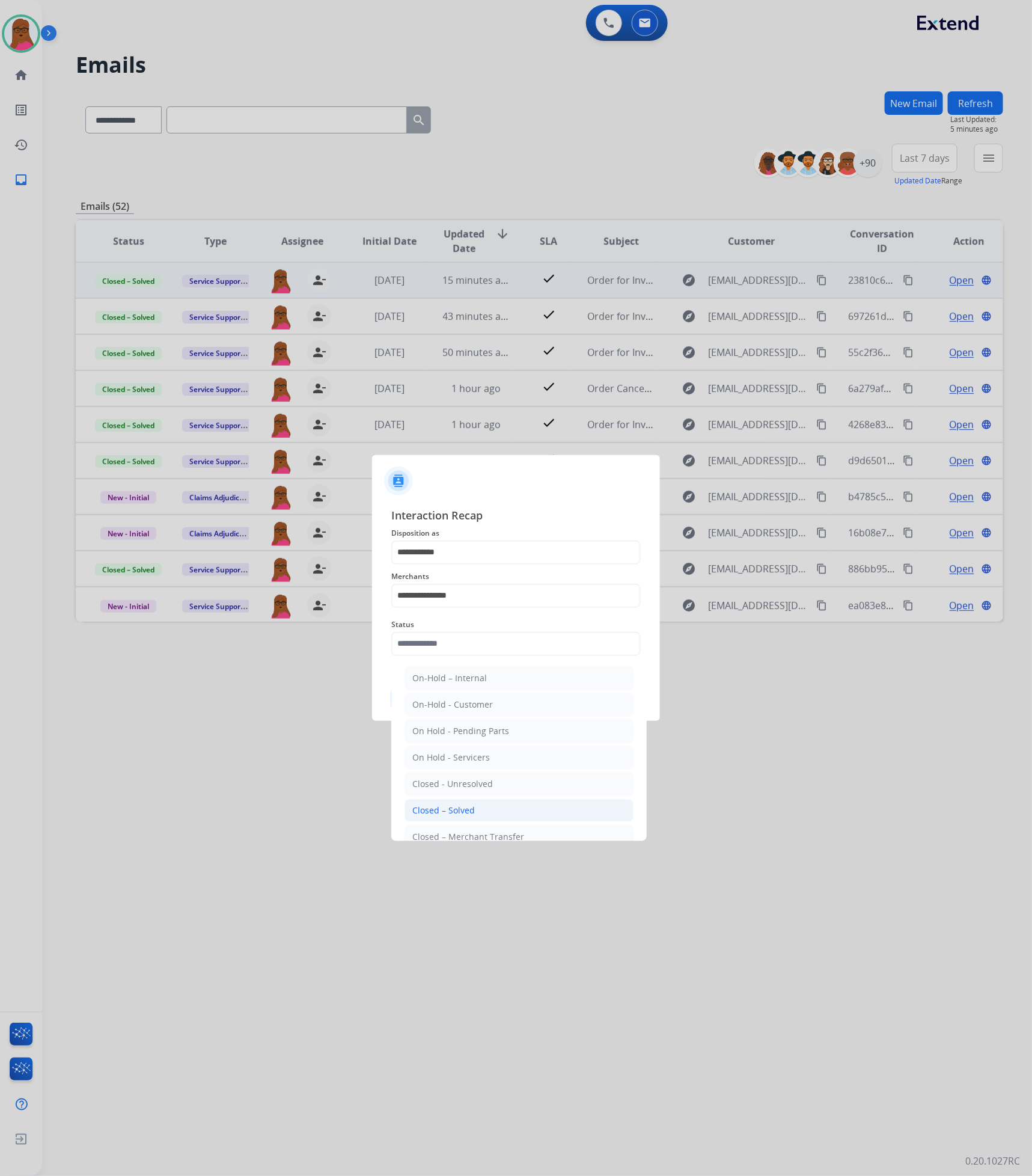
click at [498, 808] on li "Closed – Solved" at bounding box center [518, 810] width 229 height 23
type input "**********"
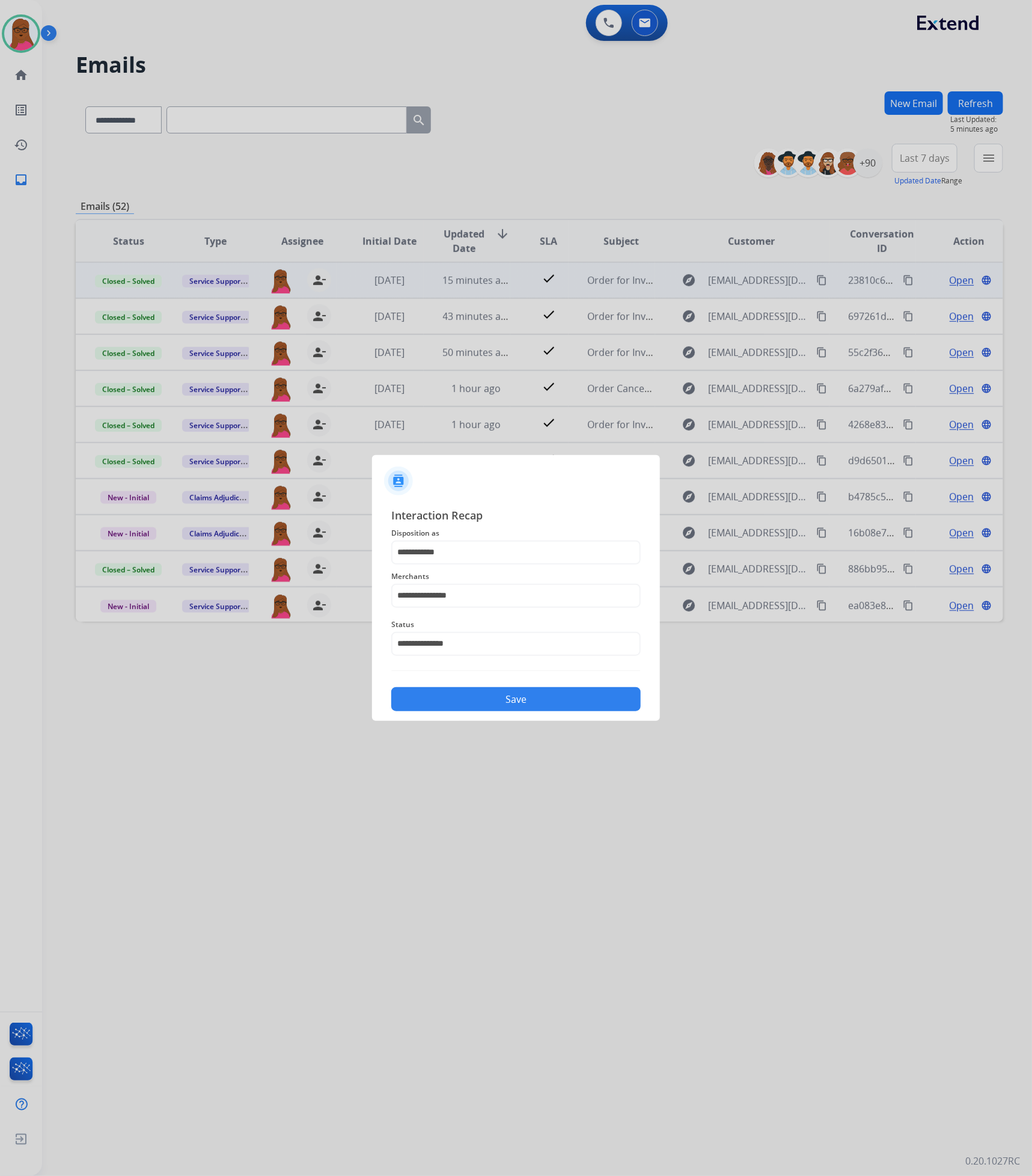
click at [572, 703] on button "Save" at bounding box center [515, 699] width 249 height 24
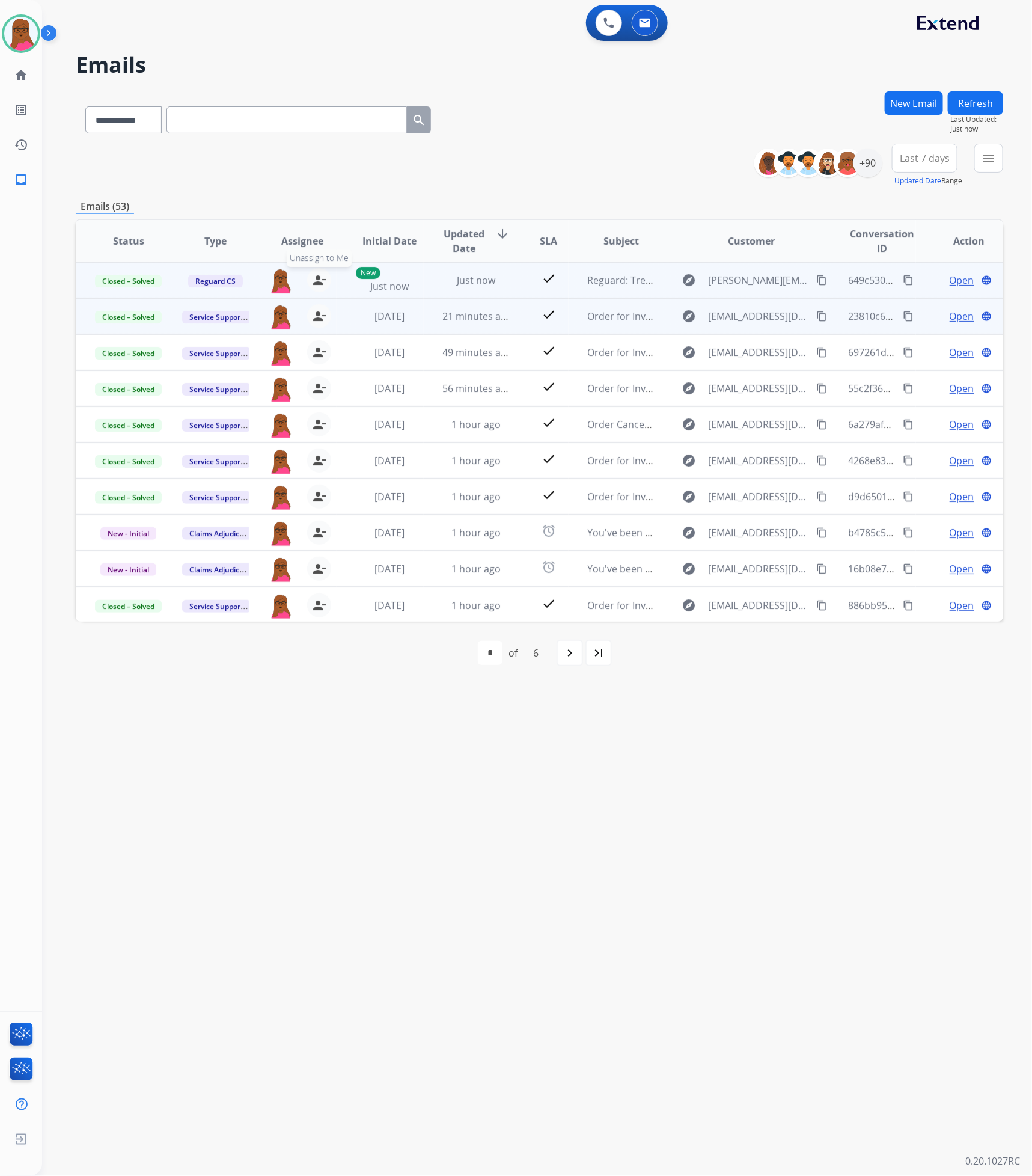
click at [321, 278] on mat-icon "person_remove" at bounding box center [319, 280] width 14 height 14
click at [285, 278] on button "+ Select agent" at bounding box center [281, 280] width 24 height 24
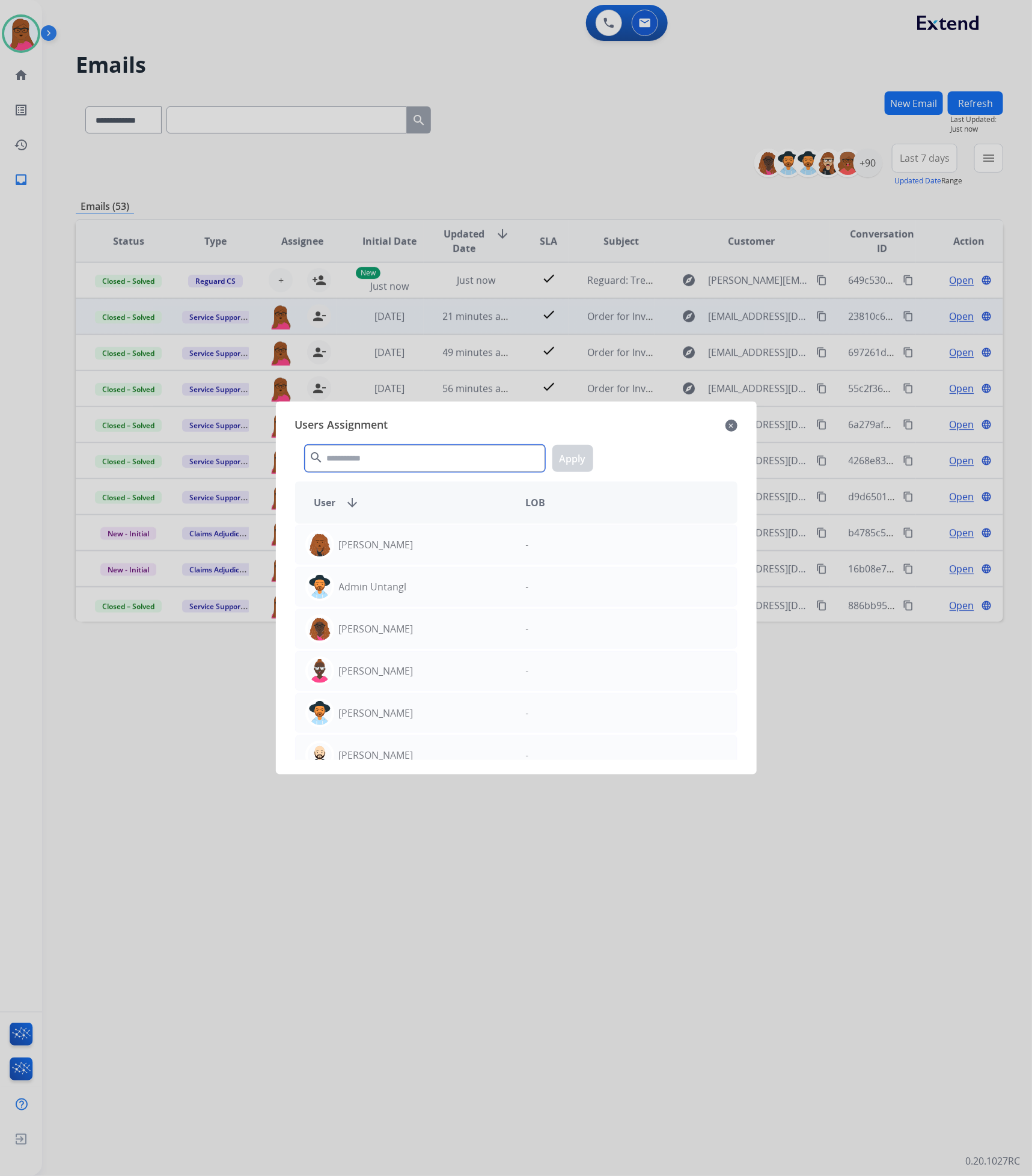
click at [436, 455] on input "text" at bounding box center [425, 458] width 240 height 27
type input "*"
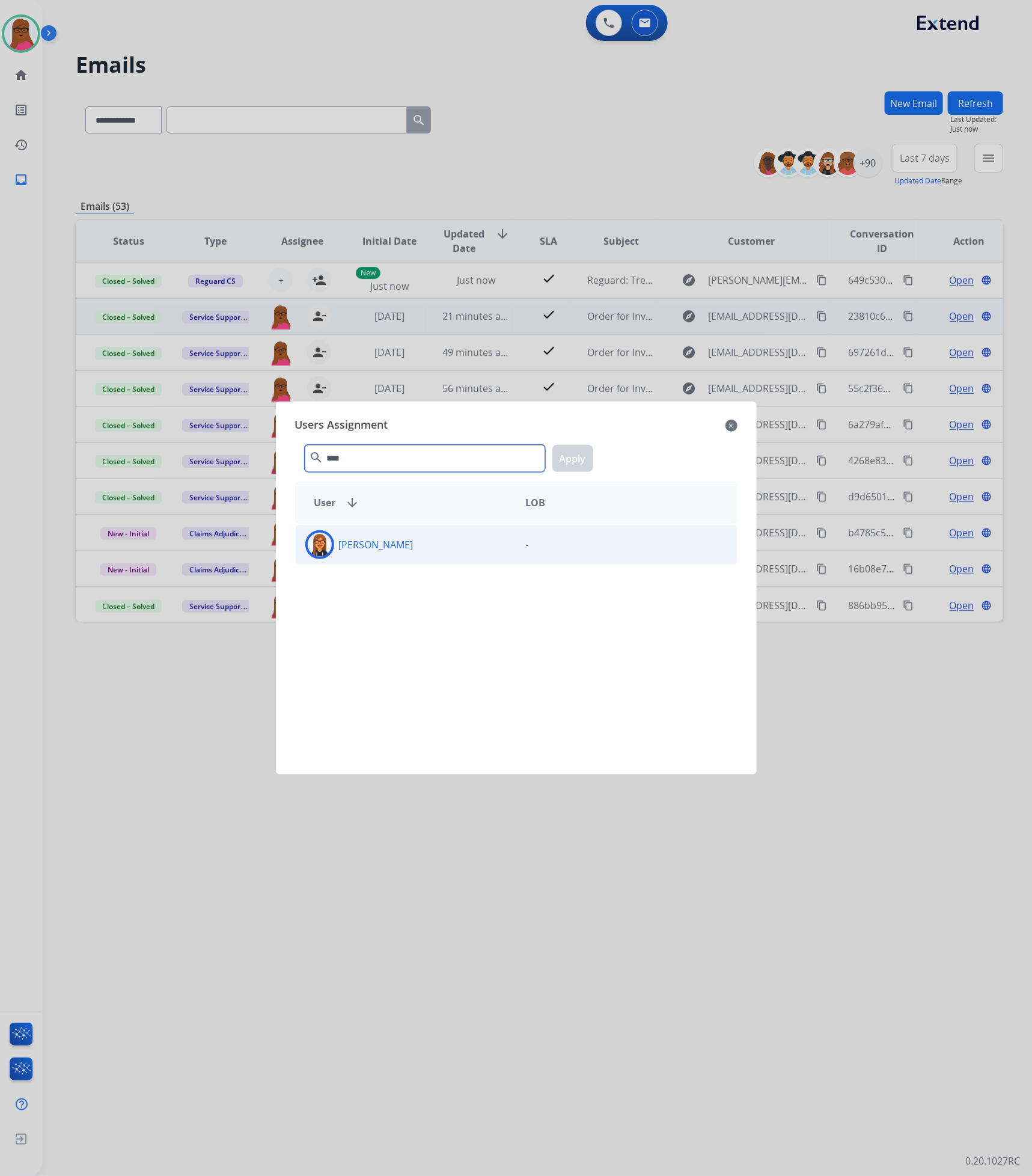
type input "****"
click at [390, 555] on div "[PERSON_NAME]" at bounding box center [406, 545] width 220 height 29
click at [572, 455] on button "Apply" at bounding box center [573, 458] width 41 height 27
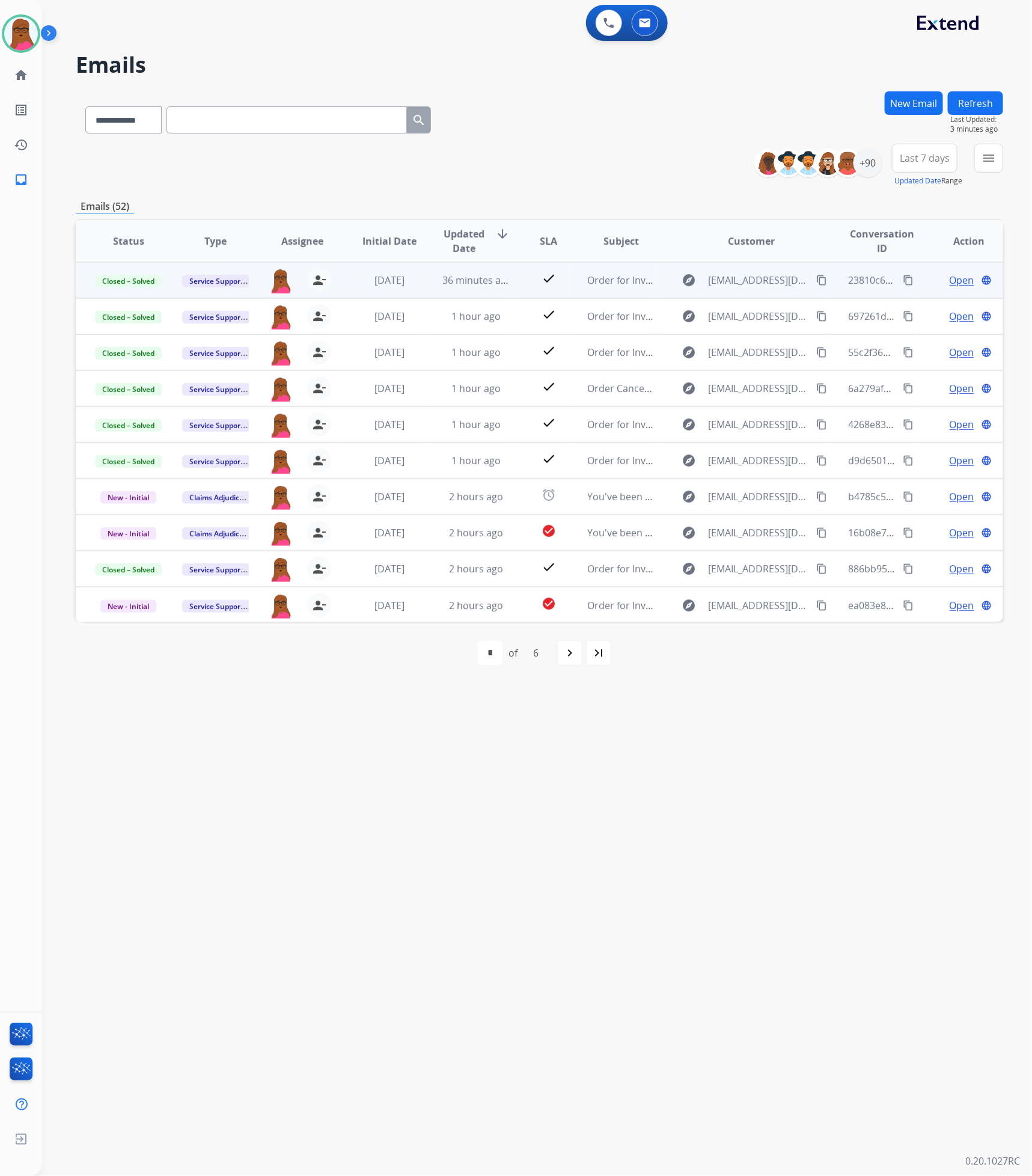
click at [900, 100] on button "New Email" at bounding box center [914, 103] width 59 height 24
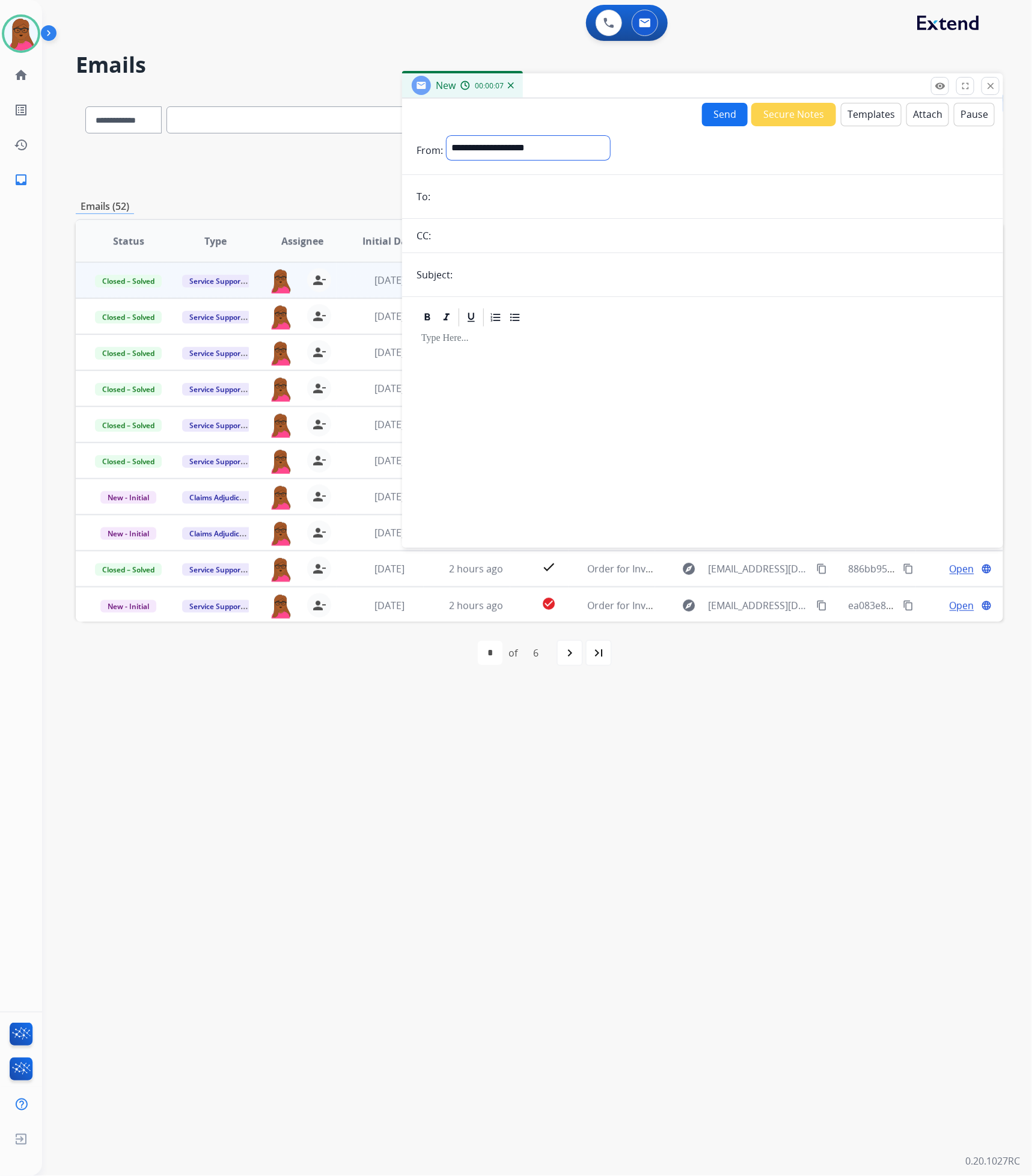
click at [453, 145] on select "**********" at bounding box center [528, 148] width 164 height 24
select select "**********"
click at [447, 136] on select "**********" at bounding box center [528, 148] width 164 height 24
click at [520, 188] on input "email" at bounding box center [711, 198] width 555 height 24
paste input "**********"
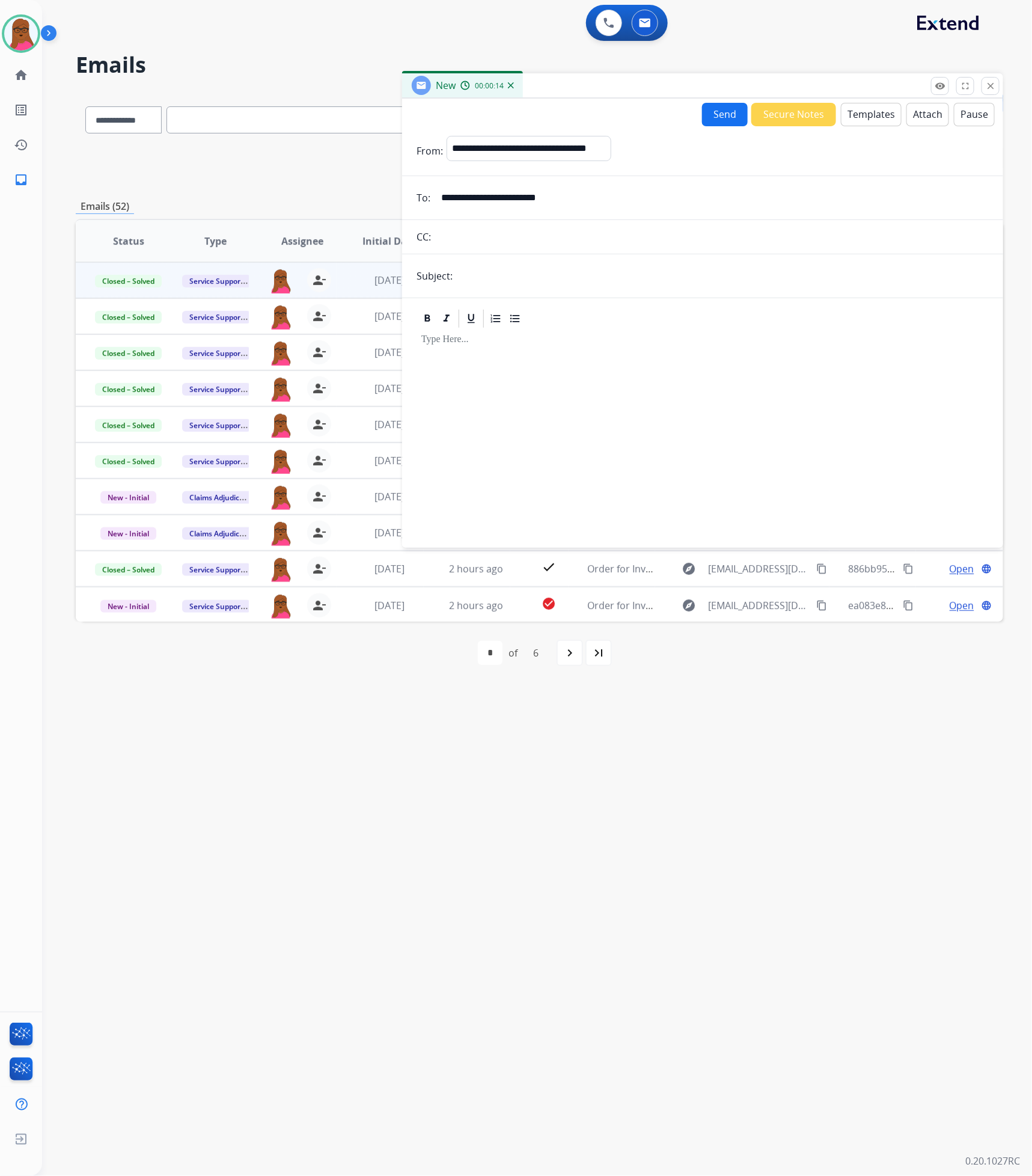
type input "**********"
click at [629, 288] on input "text" at bounding box center [722, 276] width 532 height 24
type input "**********"
click at [603, 374] on div at bounding box center [702, 433] width 572 height 206
click at [540, 361] on div at bounding box center [702, 433] width 572 height 206
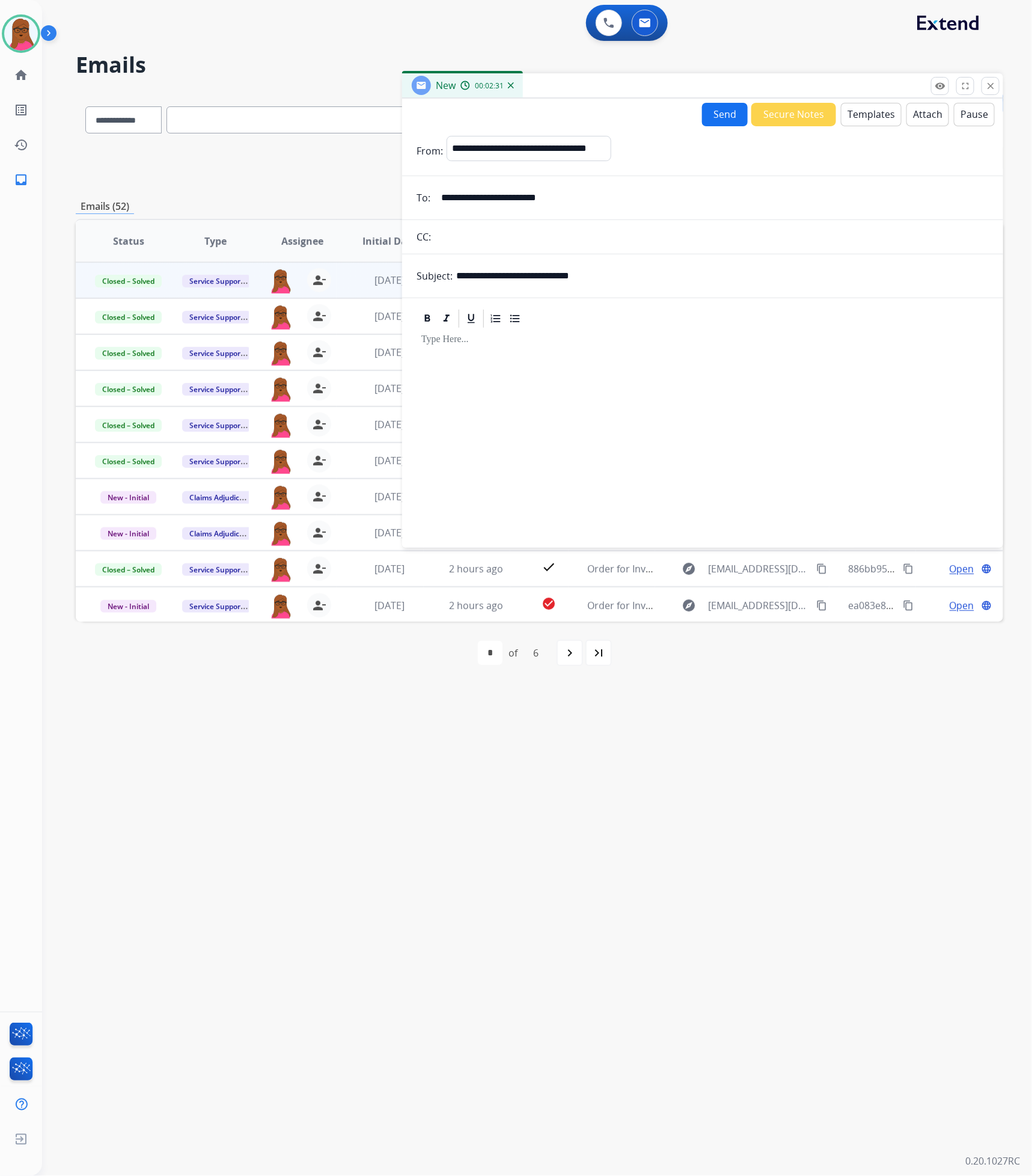
click at [869, 110] on button "Templates" at bounding box center [871, 114] width 61 height 24
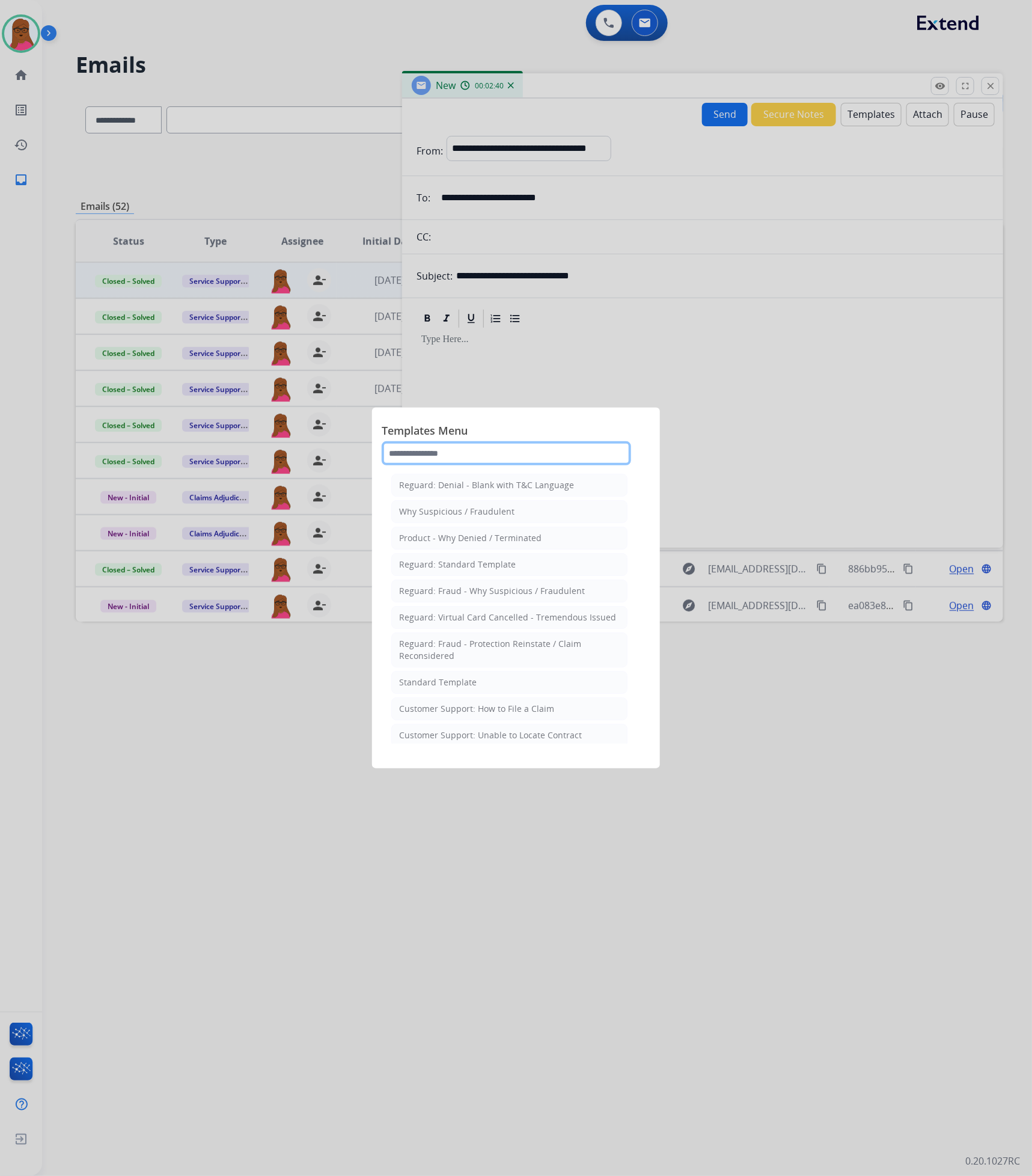
click at [460, 462] on input "text" at bounding box center [506, 453] width 249 height 24
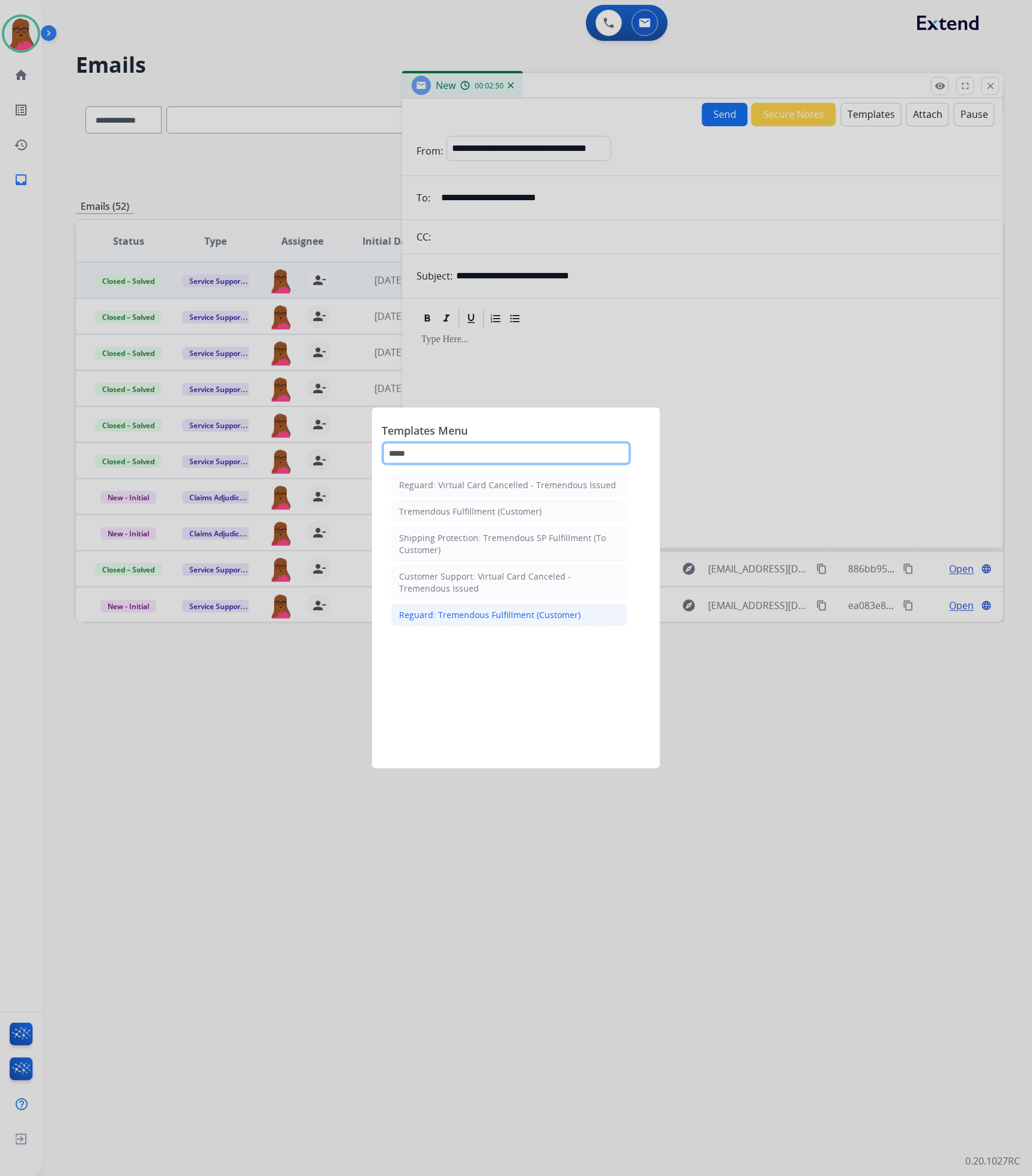
type input "*****"
click at [451, 621] on div "Reguard: Tremendous Fulfillment (Customer)" at bounding box center [489, 615] width 182 height 12
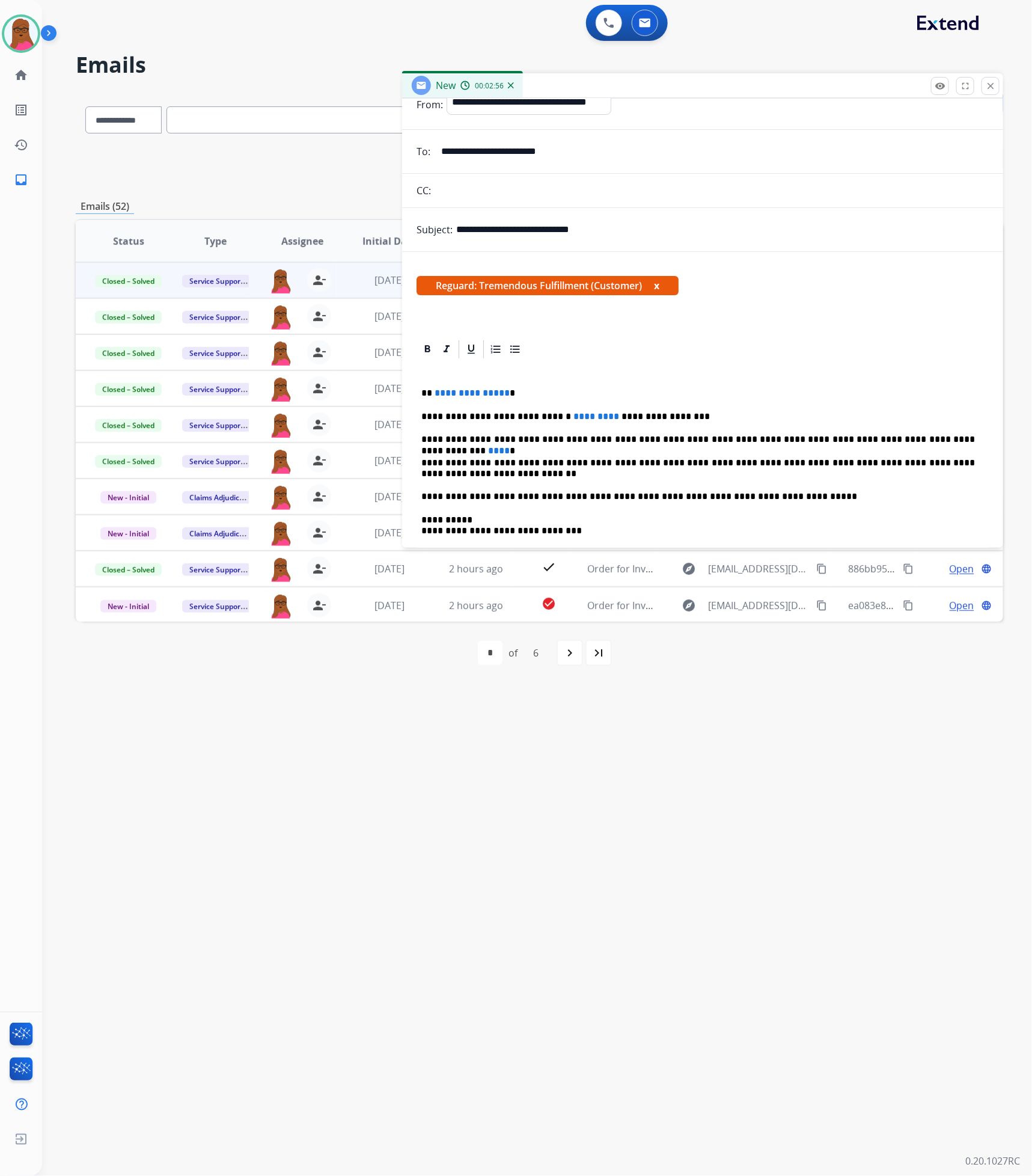
scroll to position [90, 0]
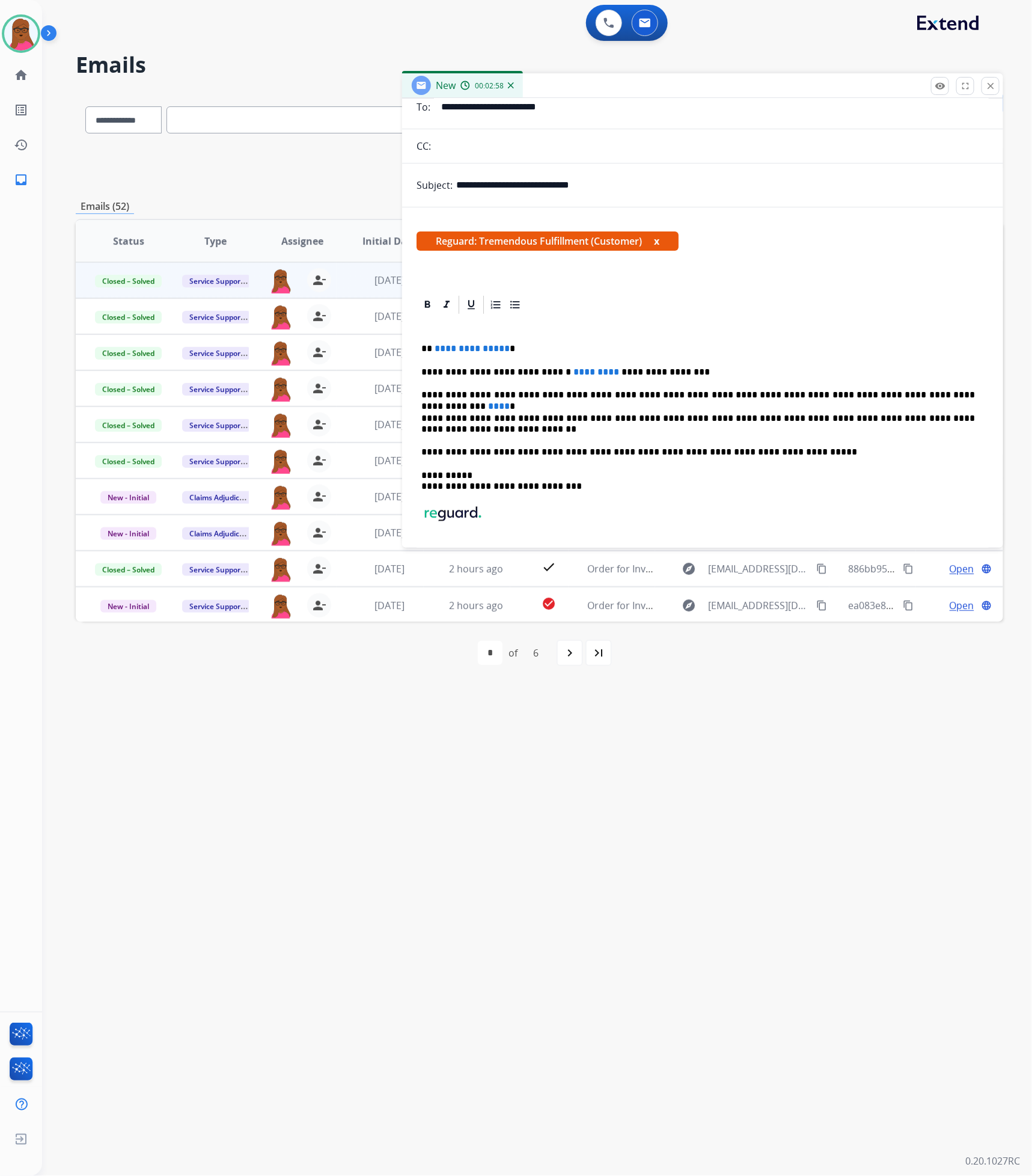
click at [505, 353] on p "**********" at bounding box center [698, 349] width 553 height 11
click at [581, 375] on span "*********" at bounding box center [596, 371] width 46 height 9
click at [509, 401] on span "****" at bounding box center [499, 406] width 22 height 9
click at [920, 388] on div "**********" at bounding box center [702, 463] width 572 height 295
drag, startPoint x: 925, startPoint y: 397, endPoint x: 983, endPoint y: 388, distance: 58.7
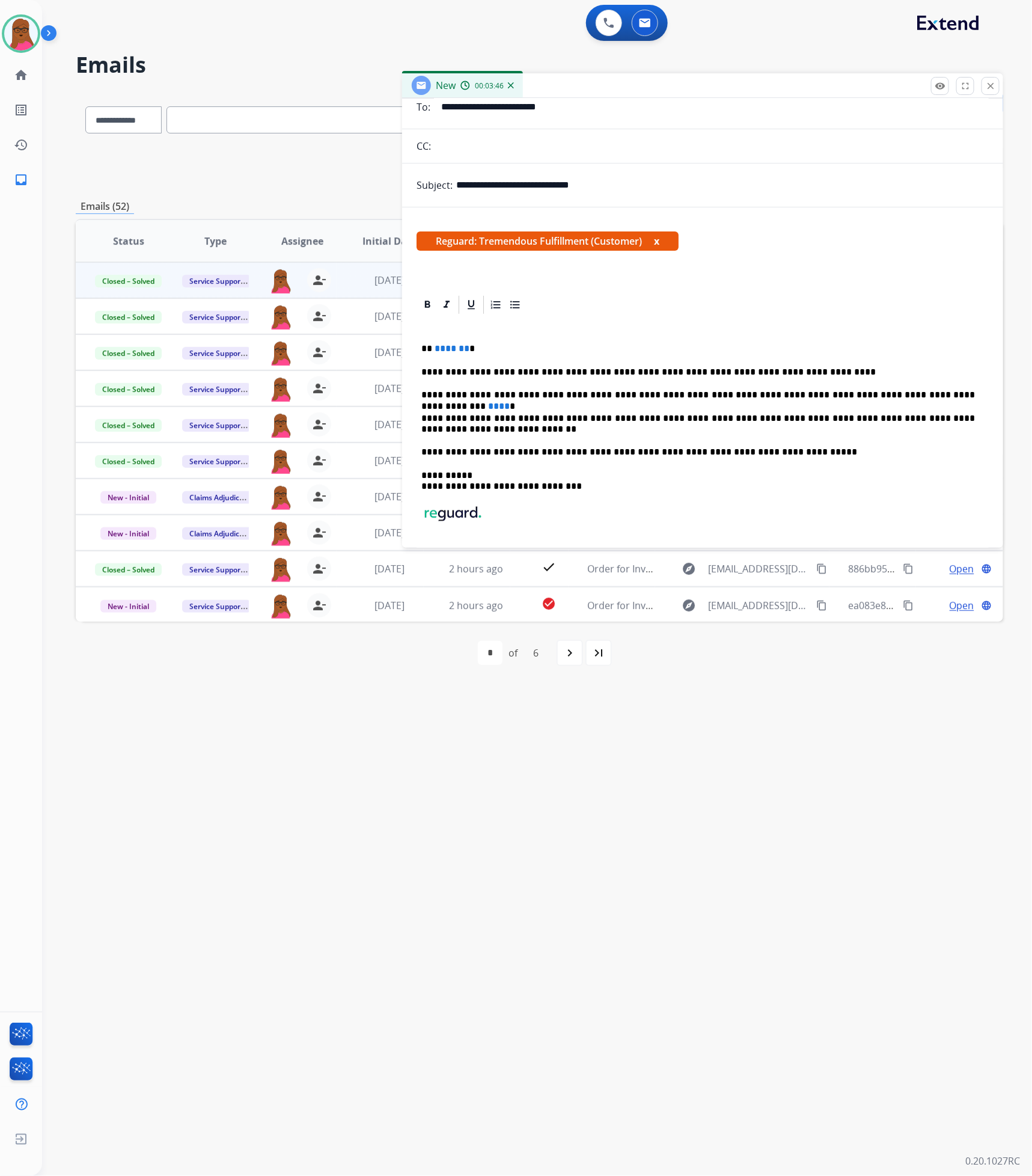
click at [509, 401] on span "****" at bounding box center [499, 406] width 22 height 9
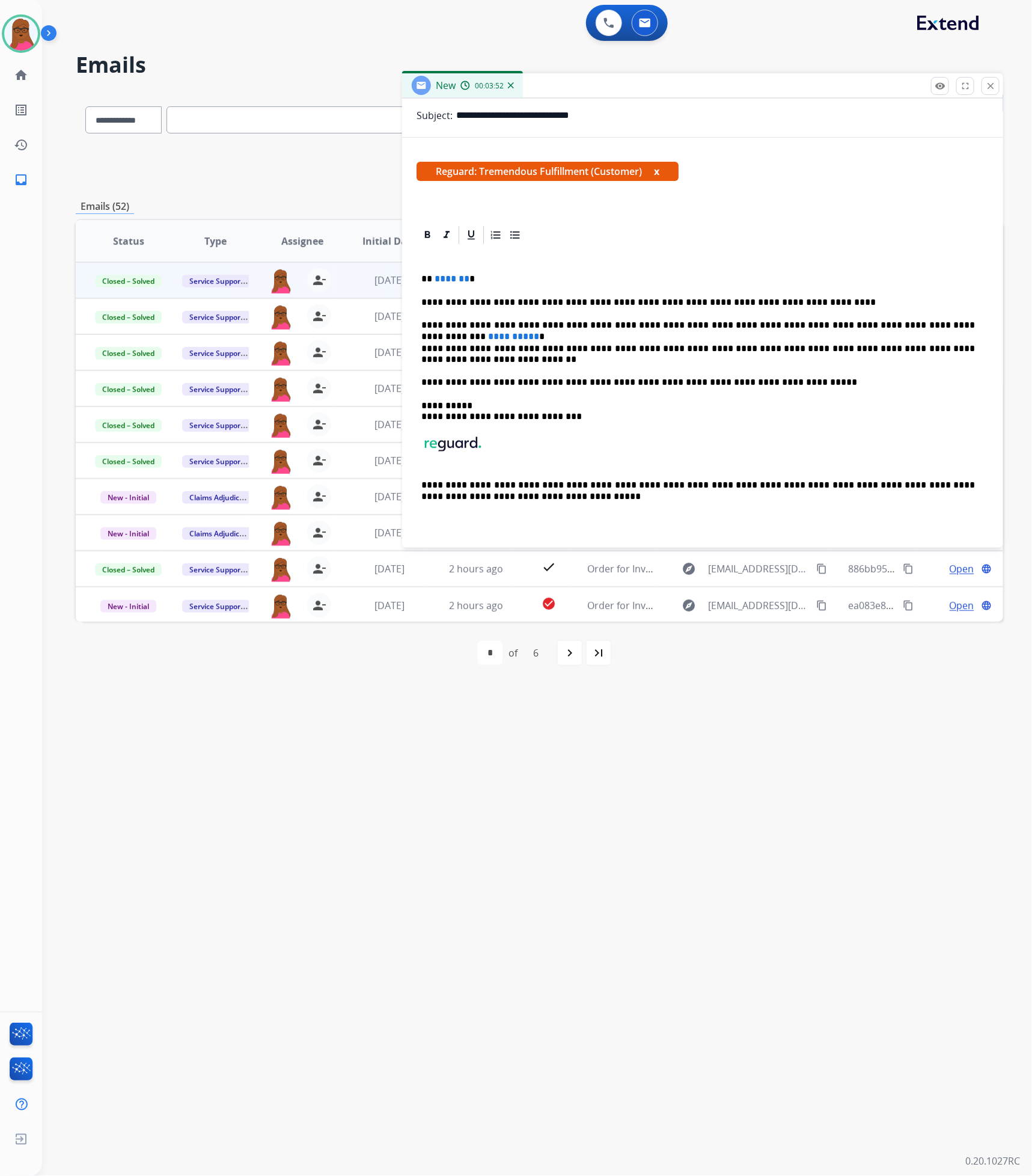
scroll to position [161, 0]
click at [844, 323] on p "**********" at bounding box center [698, 325] width 553 height 11
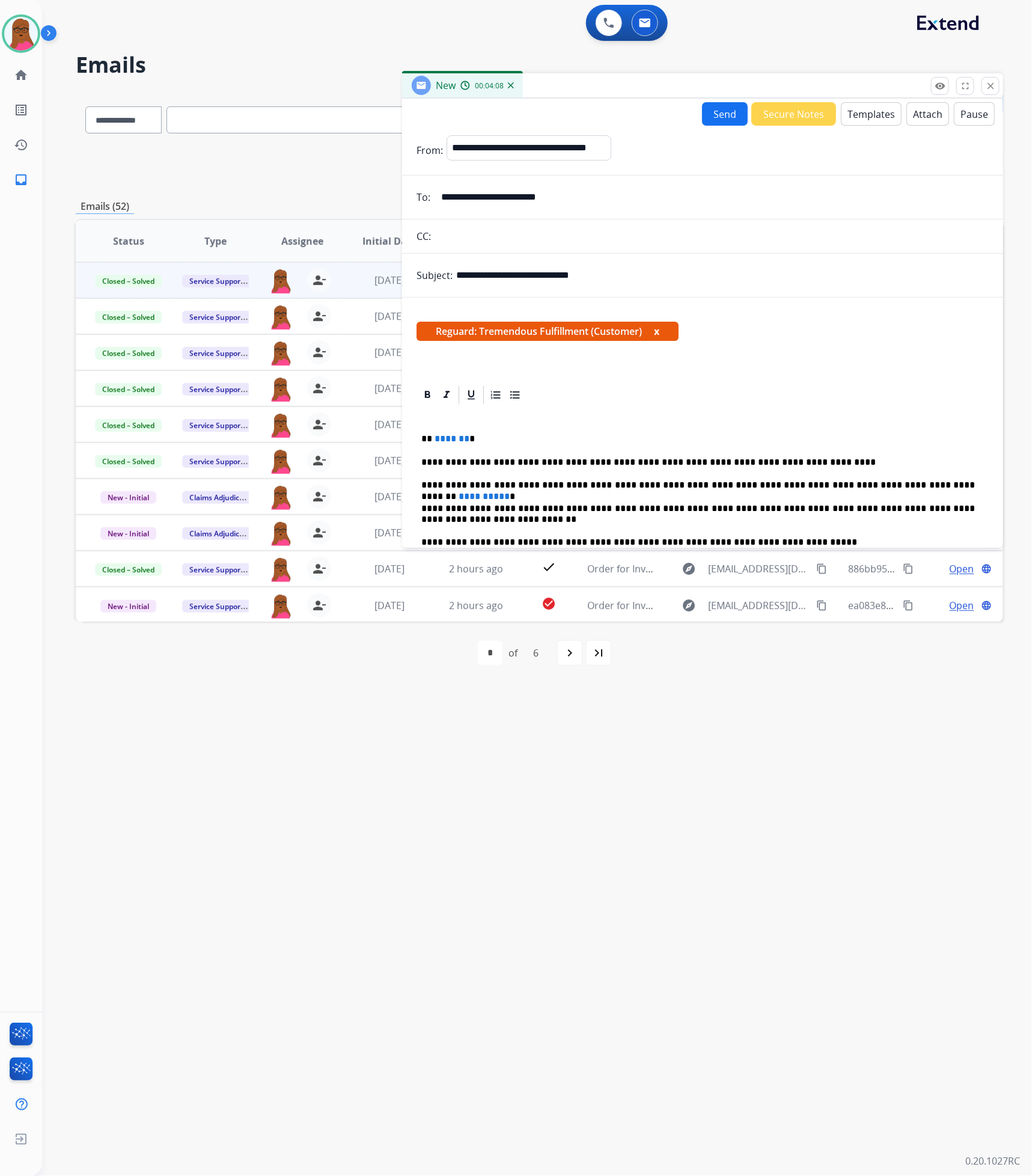
click at [723, 120] on button "Send" at bounding box center [725, 113] width 46 height 24
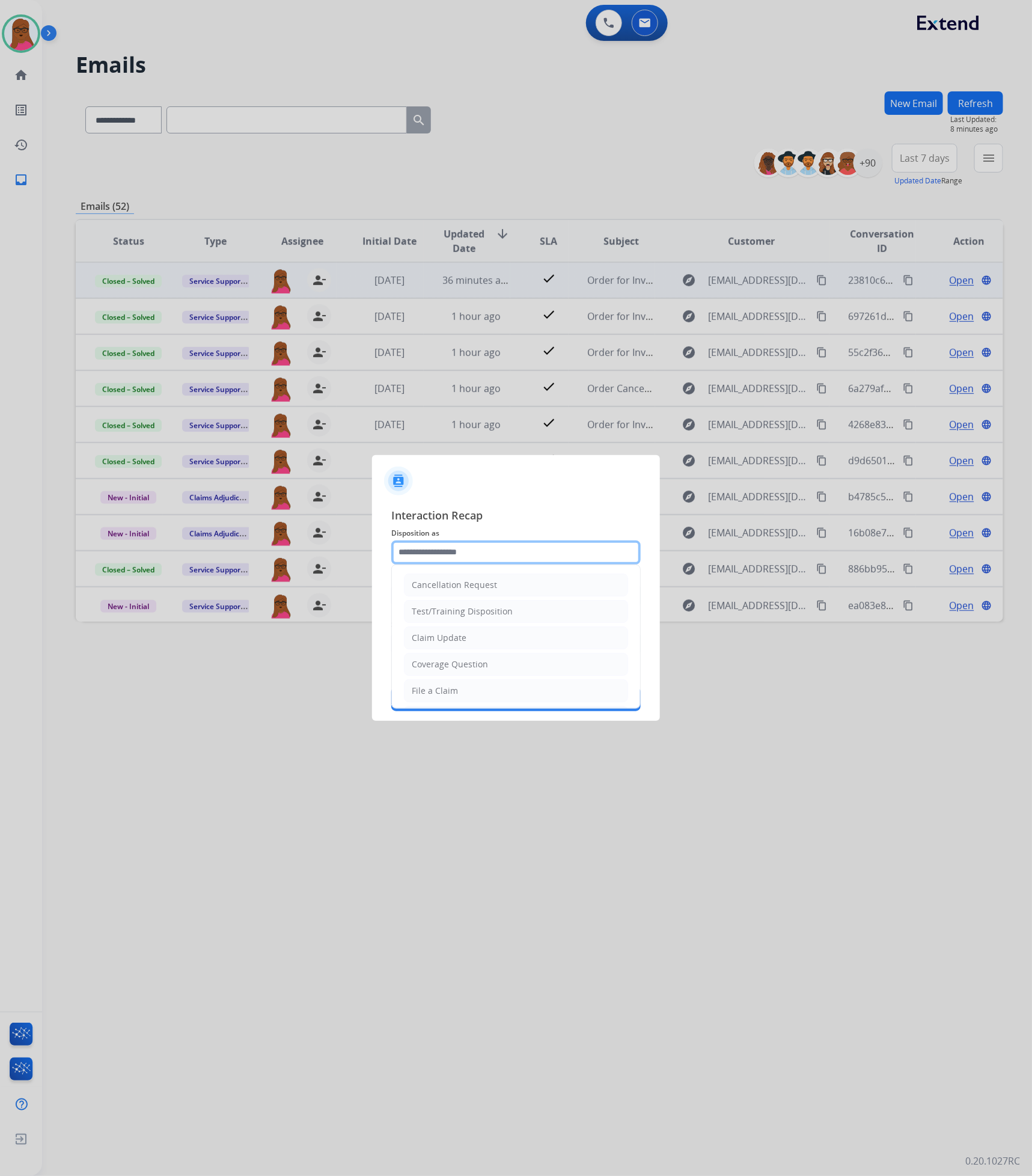
click at [530, 547] on input "text" at bounding box center [515, 552] width 249 height 24
drag, startPoint x: 492, startPoint y: 642, endPoint x: 495, endPoint y: 628, distance: 14.3
click at [492, 642] on li "Claim Update" at bounding box center [515, 638] width 224 height 23
type input "**********"
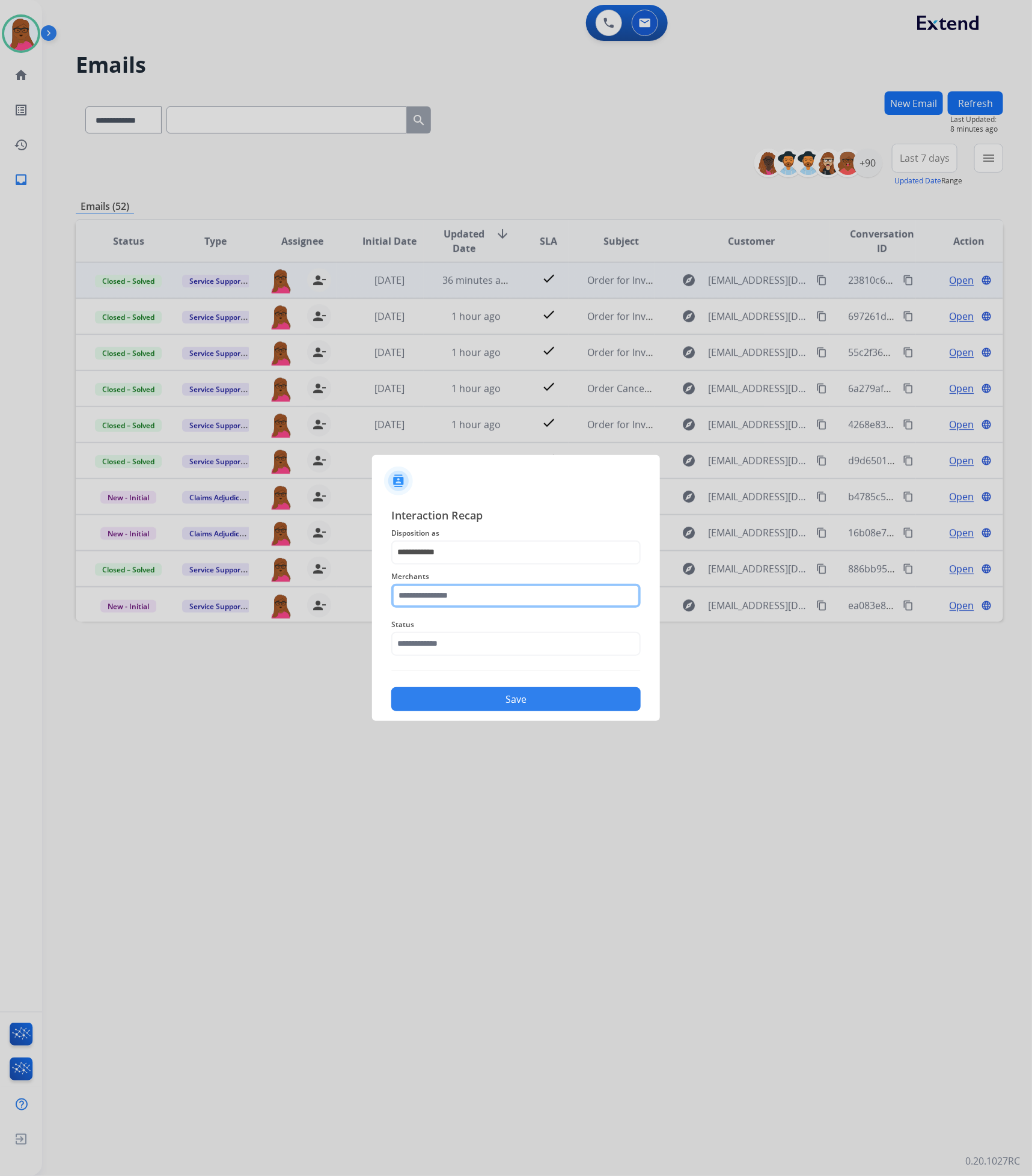
click at [498, 599] on input "text" at bounding box center [515, 596] width 249 height 24
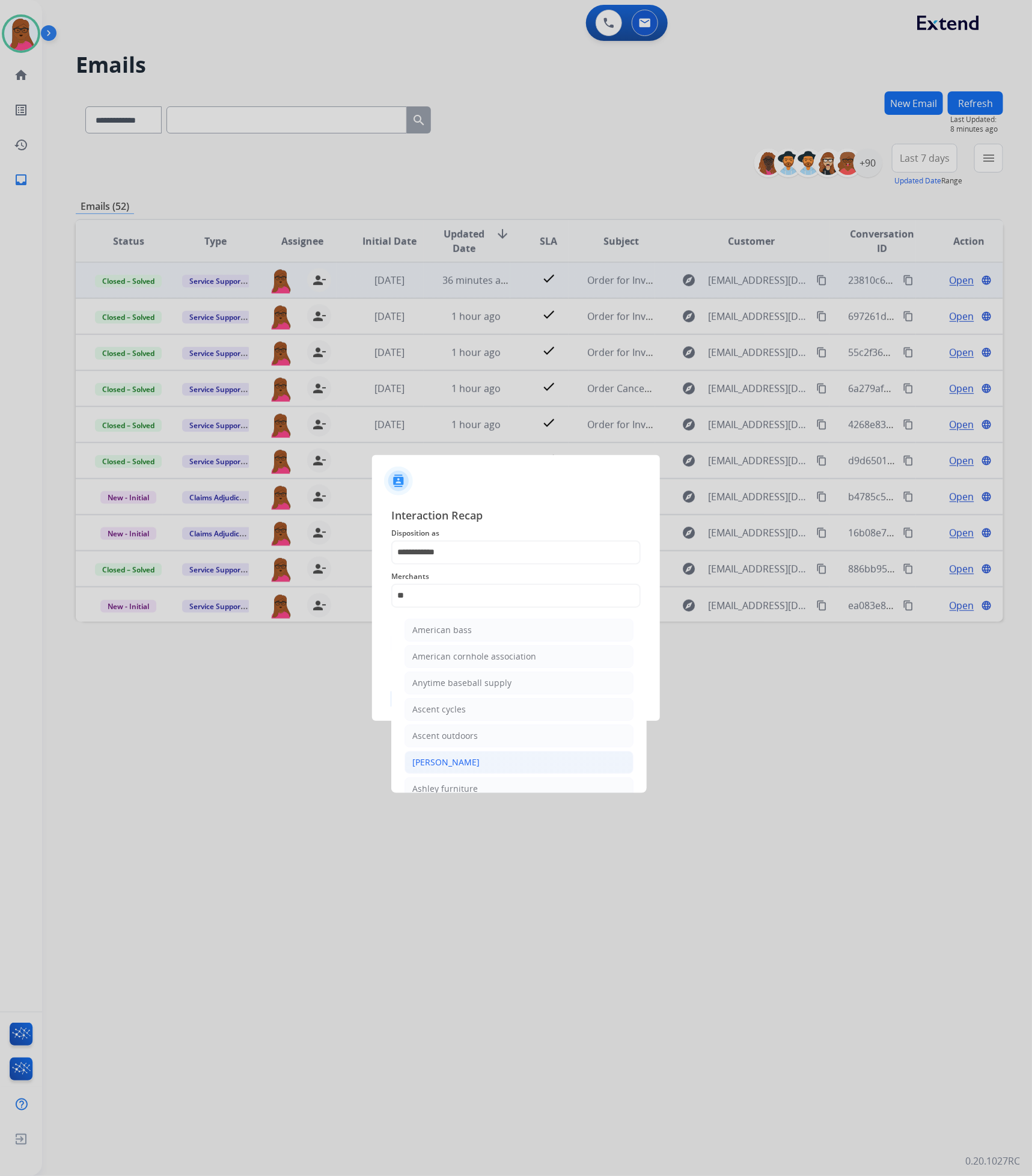
click at [502, 758] on li "[PERSON_NAME]" at bounding box center [518, 762] width 229 height 23
type input "**********"
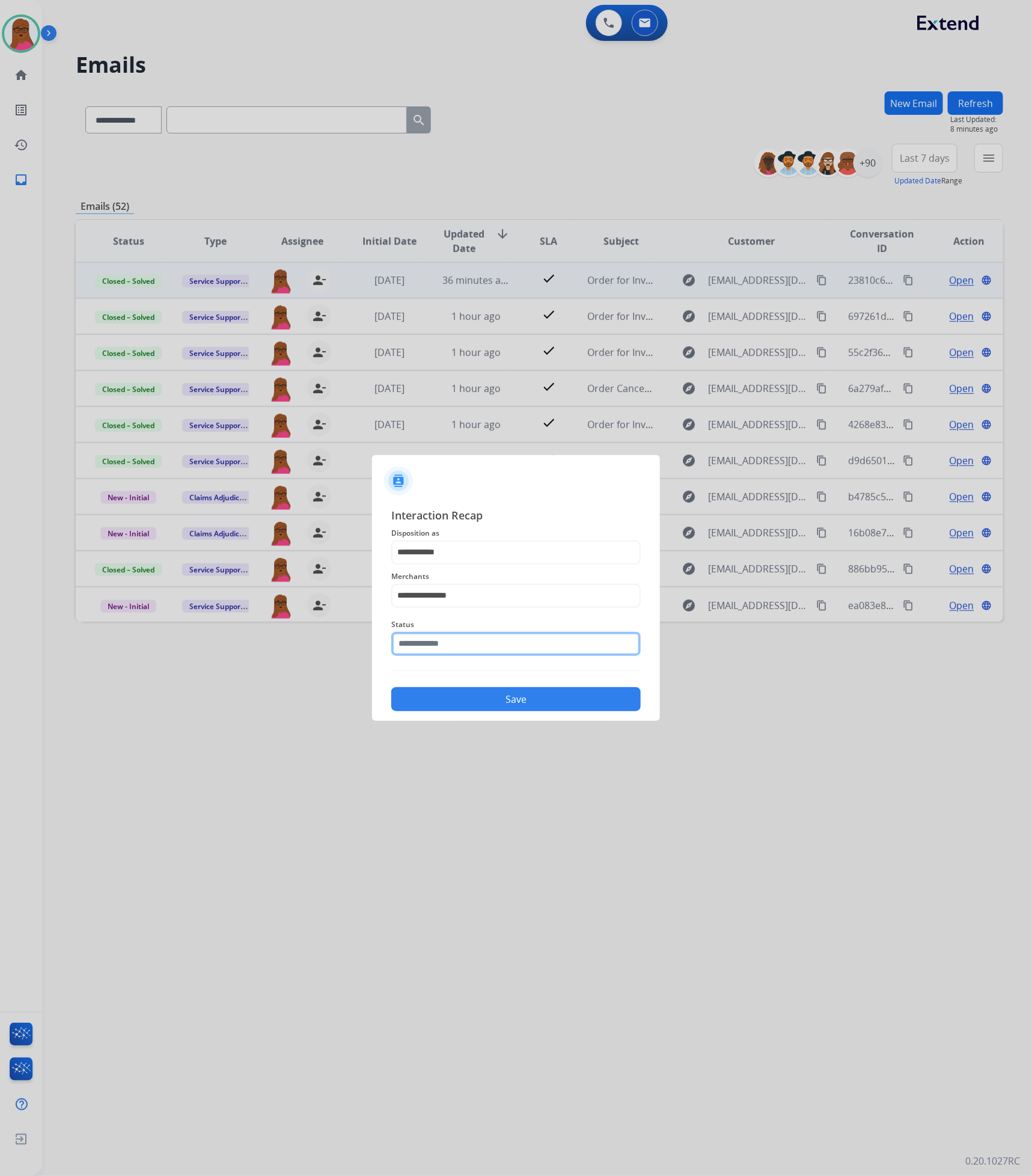
click at [534, 650] on input "text" at bounding box center [515, 644] width 249 height 24
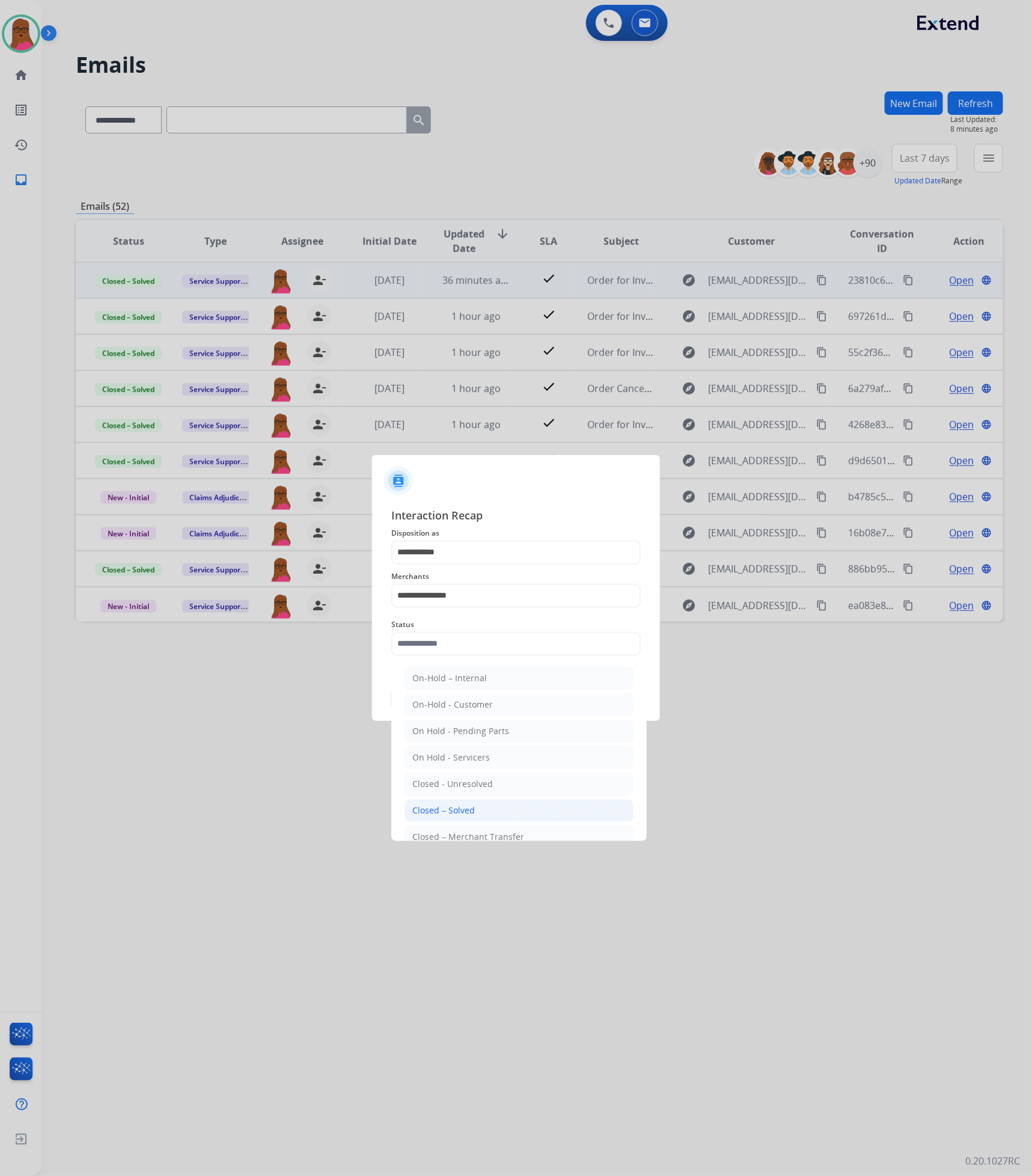
click at [509, 804] on li "Closed – Solved" at bounding box center [518, 810] width 229 height 23
type input "**********"
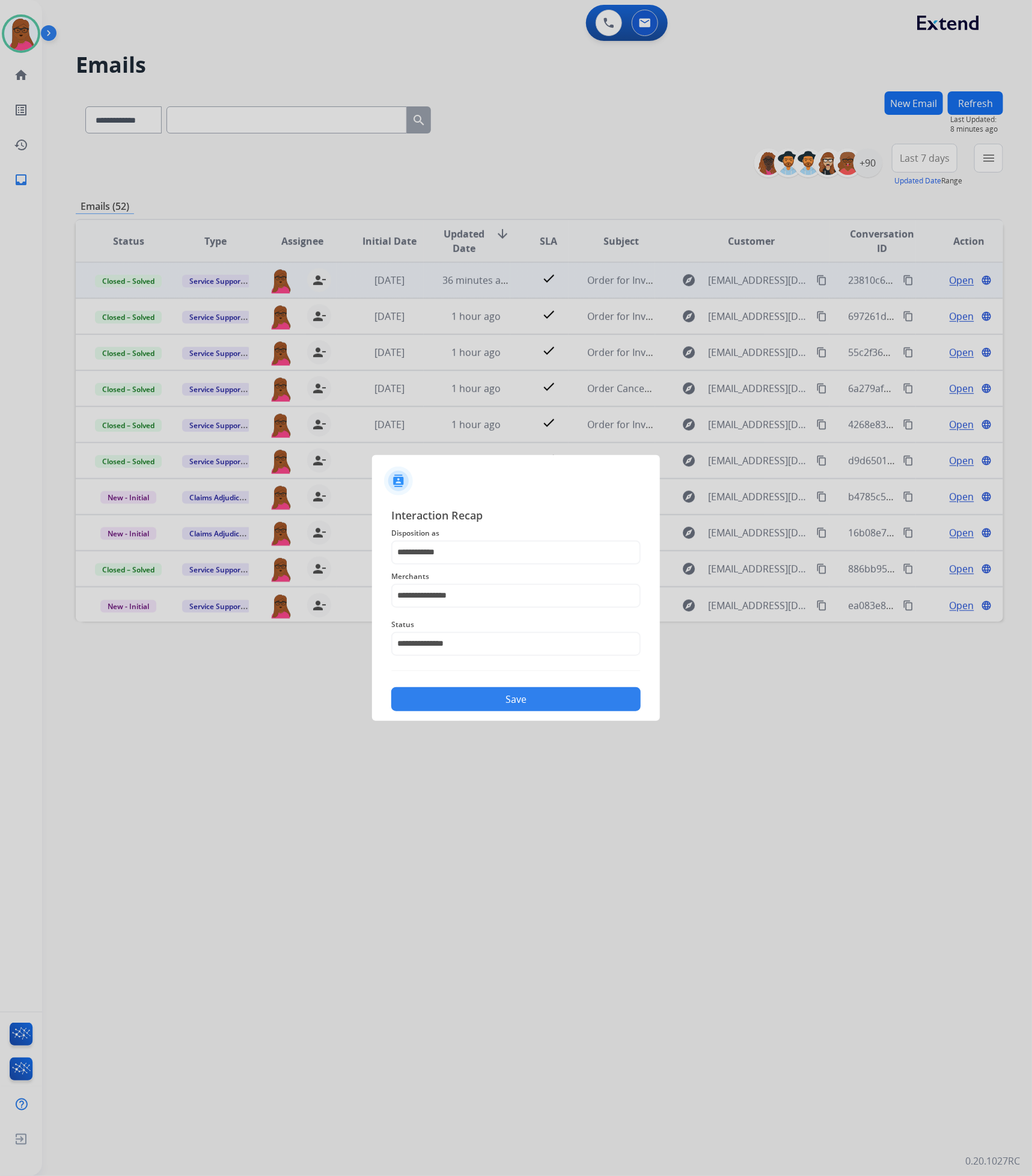
click at [587, 705] on button "Save" at bounding box center [515, 699] width 249 height 24
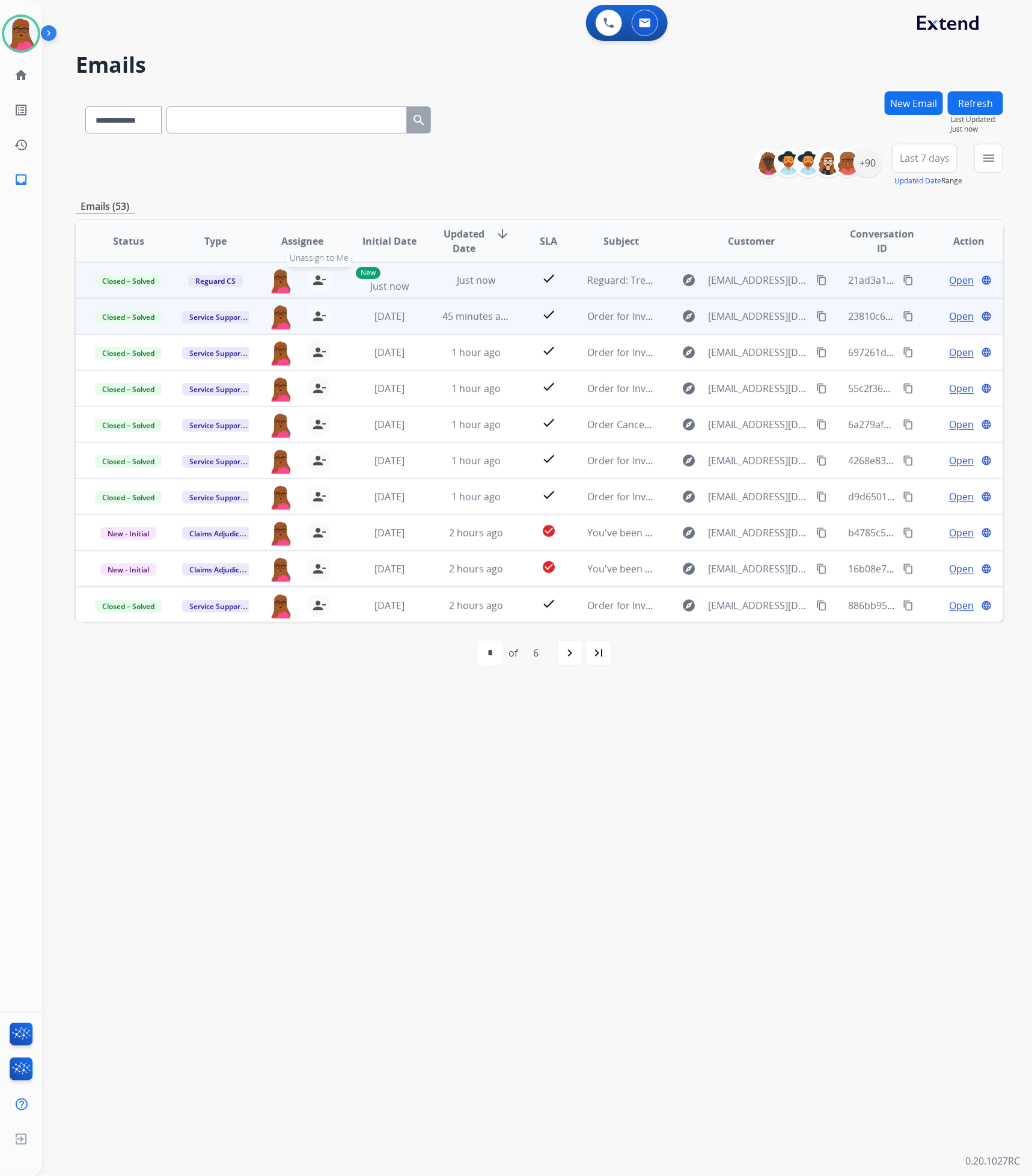
click at [314, 276] on mat-icon "person_remove" at bounding box center [319, 280] width 14 height 14
click at [287, 275] on button "+ Select agent" at bounding box center [281, 280] width 24 height 24
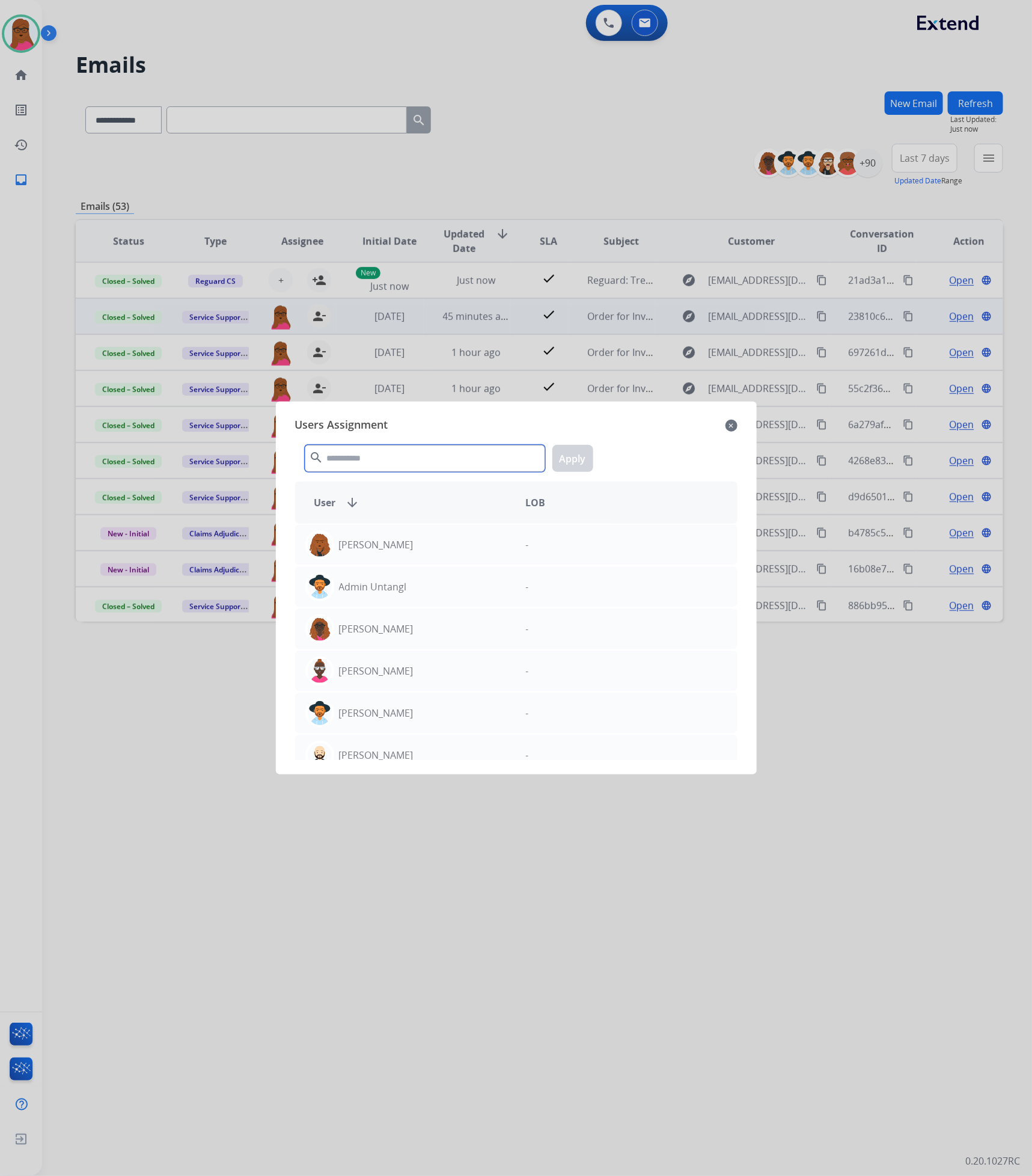
click at [409, 462] on input "text" at bounding box center [425, 458] width 240 height 27
type input "***"
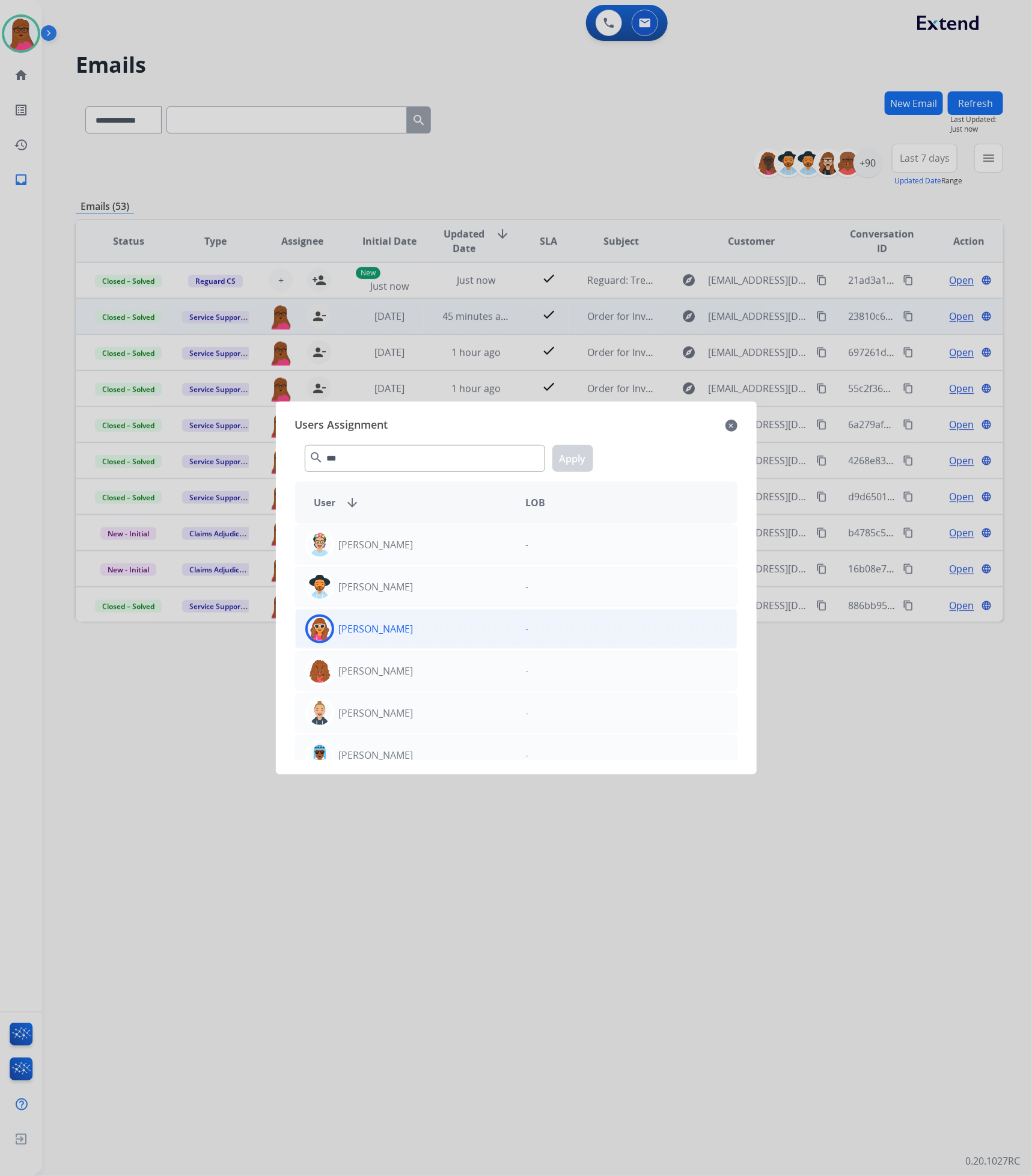
click at [409, 641] on div "[PERSON_NAME]" at bounding box center [406, 629] width 220 height 29
click at [590, 455] on button "Apply" at bounding box center [573, 458] width 41 height 27
